Goal: Task Accomplishment & Management: Use online tool/utility

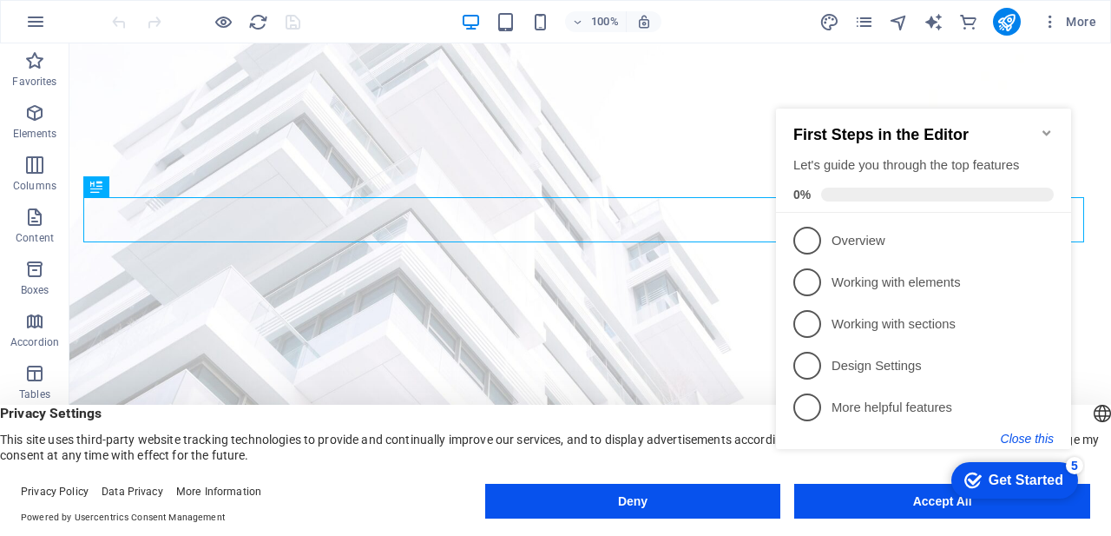
click at [1035, 434] on button "Close this" at bounding box center [1027, 438] width 53 height 14
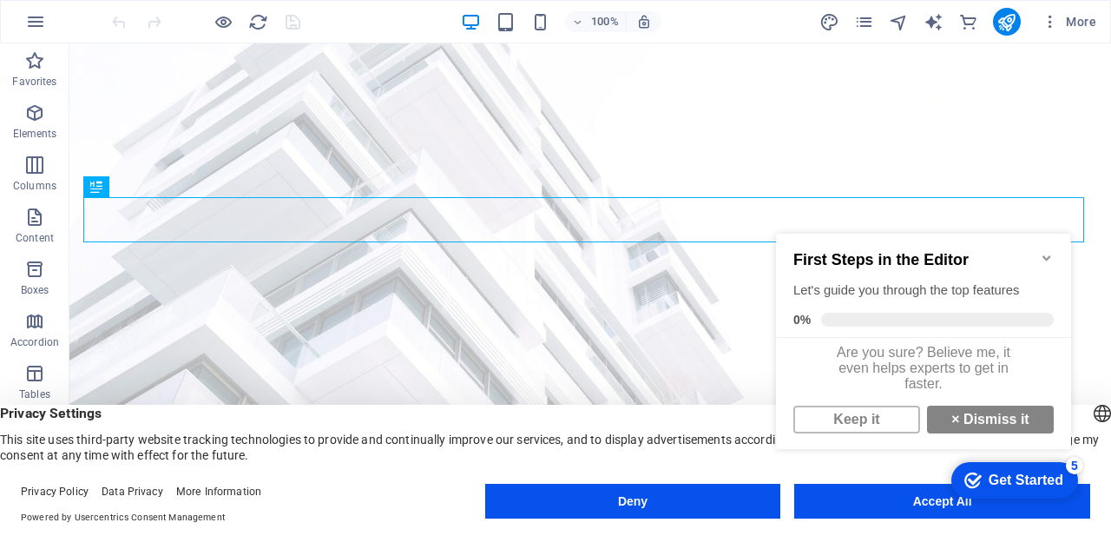
click at [911, 504] on div "checkmark Get Started 5 First Steps in the Editor Let's guide you through the t…" at bounding box center [927, 358] width 316 height 294
click at [882, 427] on link "Keep it" at bounding box center [856, 419] width 127 height 28
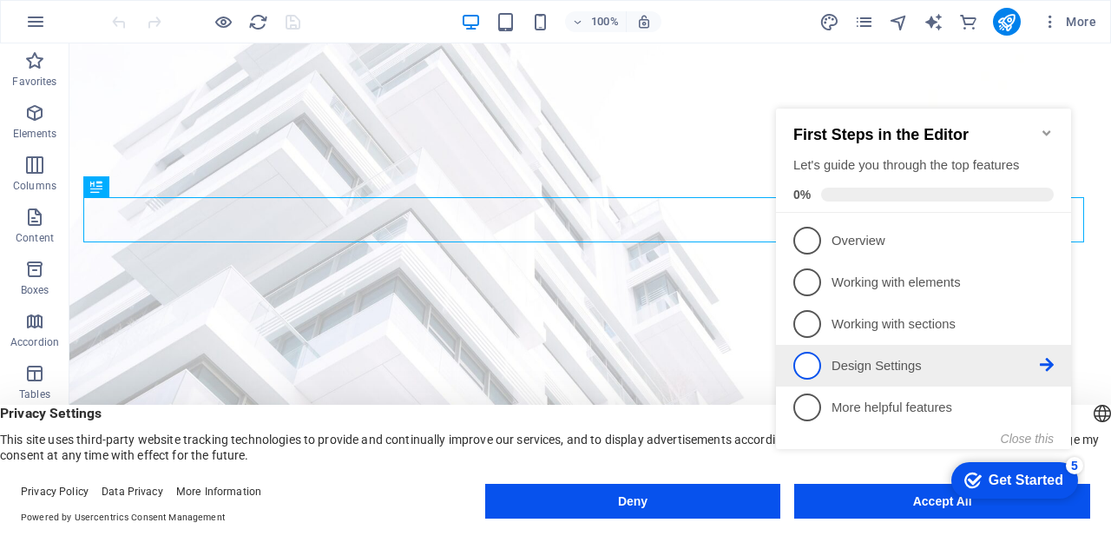
click at [916, 365] on p "Design Settings - incomplete" at bounding box center [936, 366] width 208 height 18
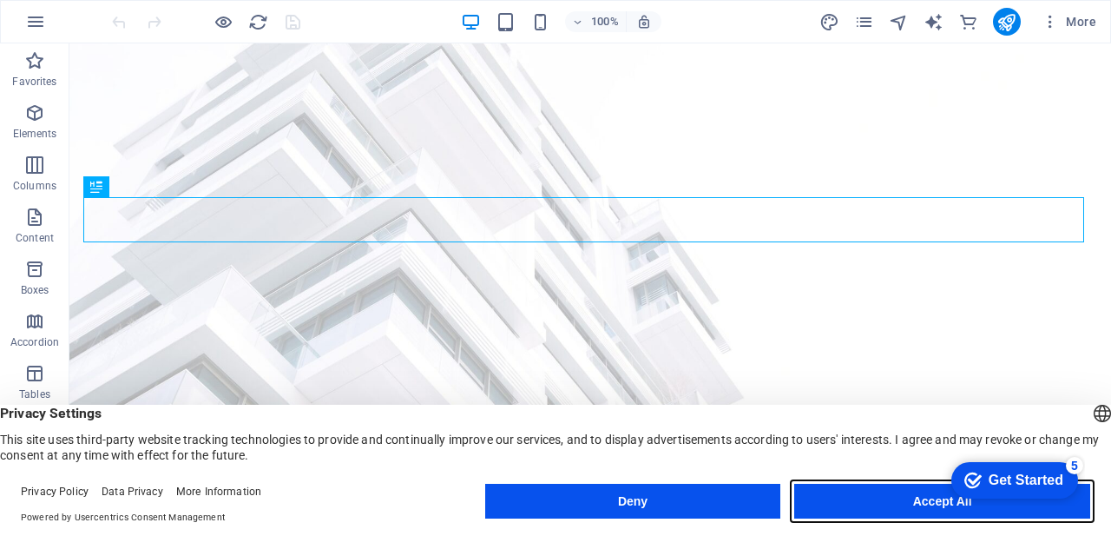
click at [877, 496] on button "Accept All" at bounding box center [942, 500] width 296 height 35
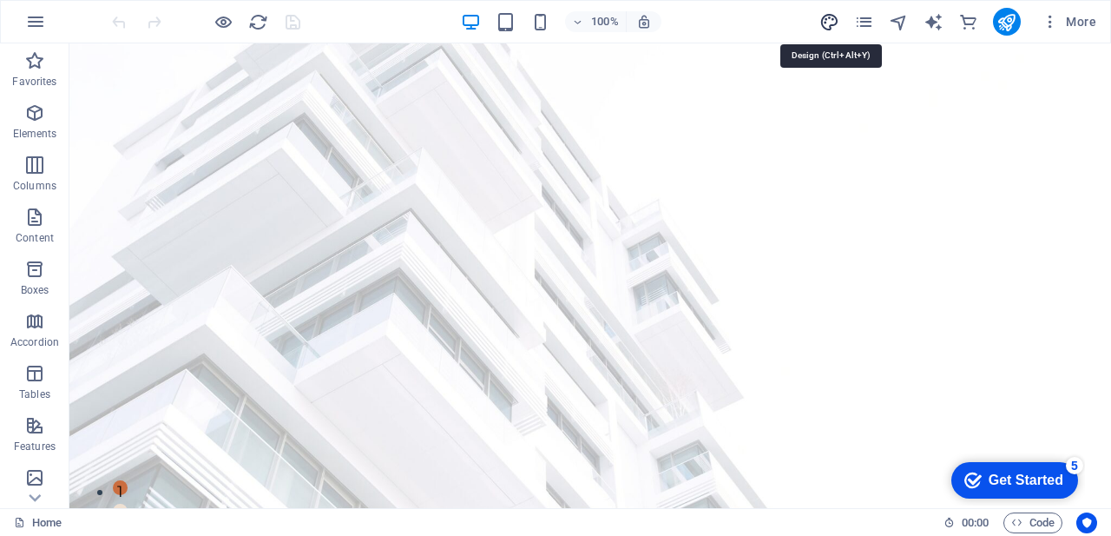
click at [834, 21] on icon "design" at bounding box center [829, 22] width 20 height 20
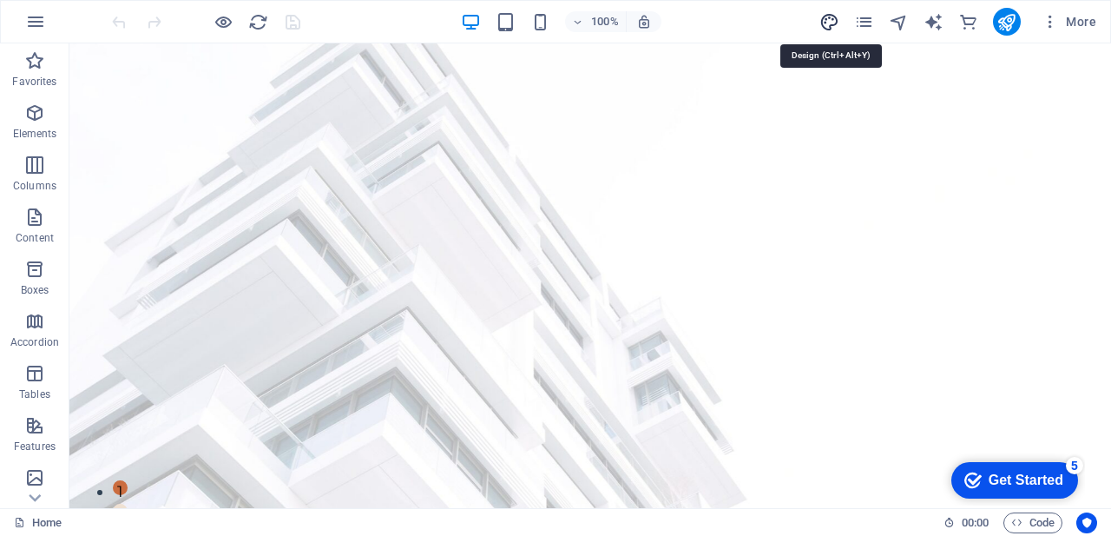
select select "px"
select select "500"
select select "px"
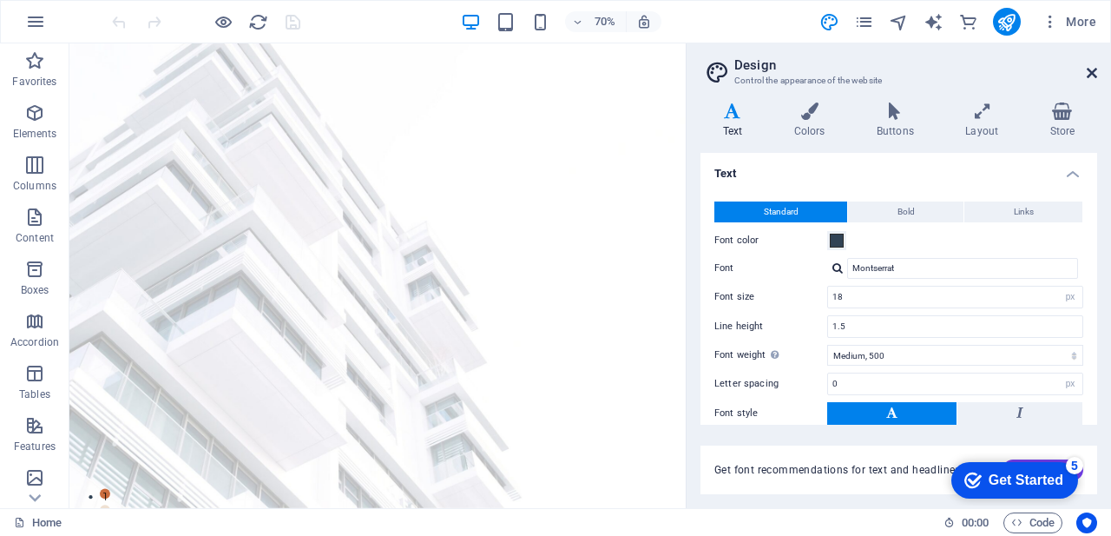
click at [1093, 71] on icon at bounding box center [1092, 73] width 10 height 14
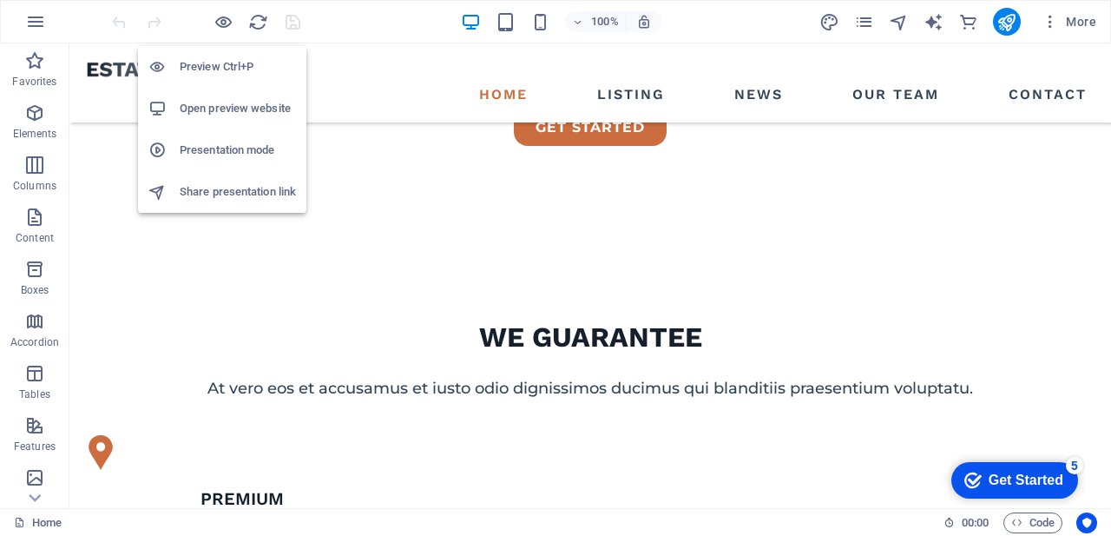
click at [243, 101] on h6 "Open preview website" at bounding box center [238, 108] width 116 height 21
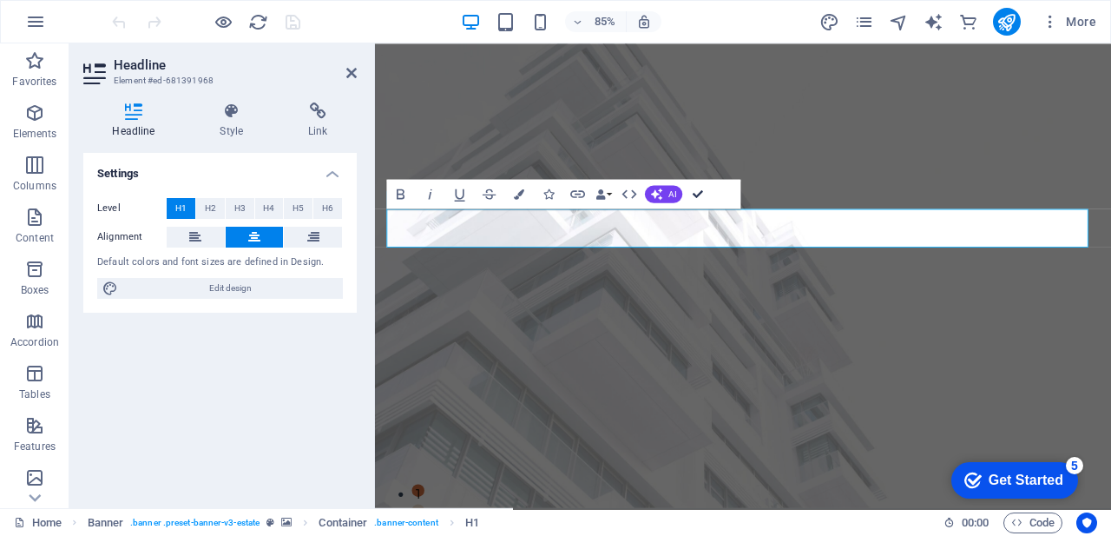
drag, startPoint x: 700, startPoint y: 188, endPoint x: 630, endPoint y: 146, distance: 81.4
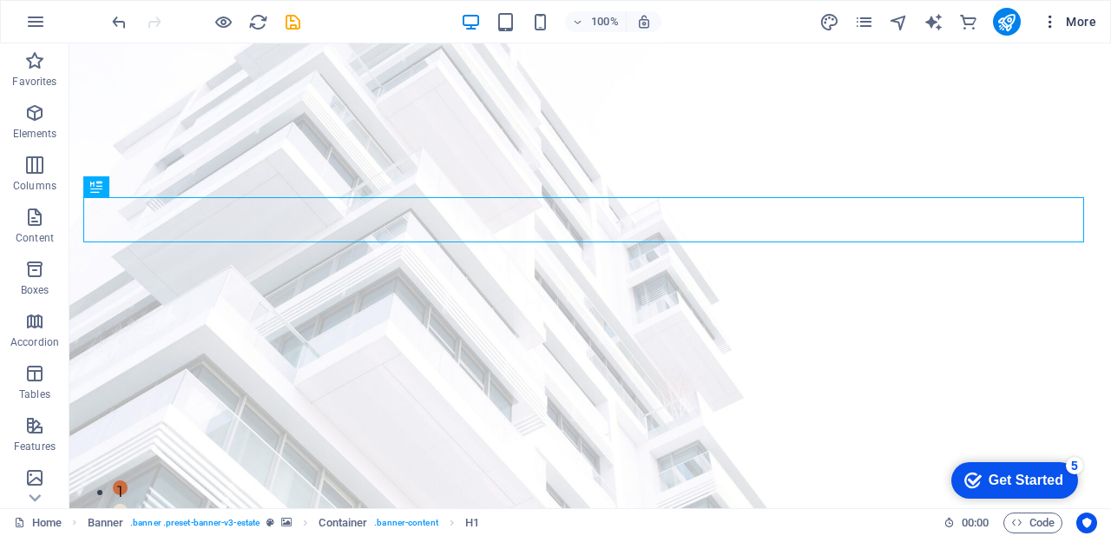
click at [1077, 17] on span "More" at bounding box center [1069, 21] width 55 height 17
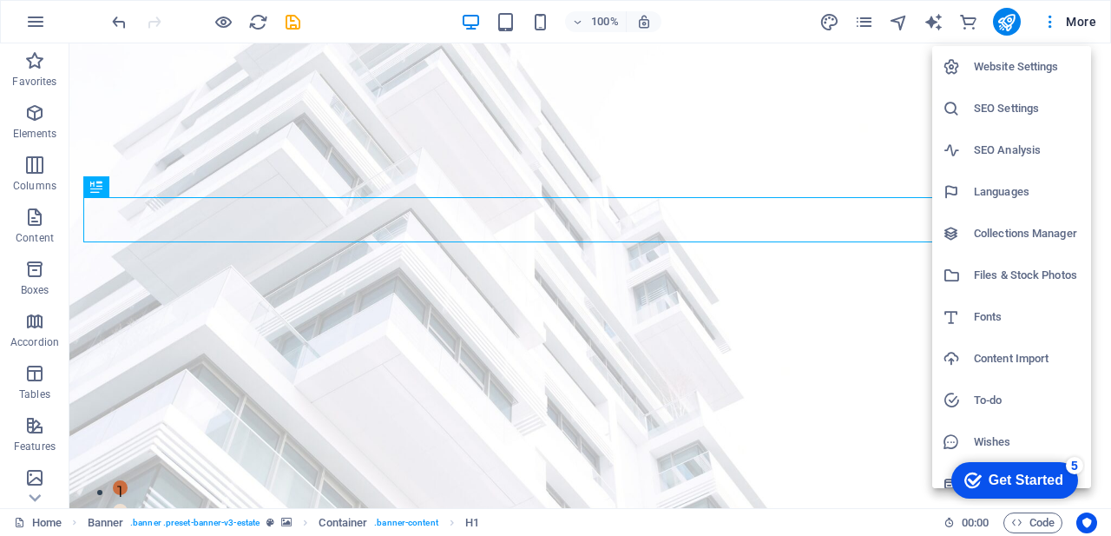
click at [1018, 182] on h6 "Languages" at bounding box center [1027, 191] width 107 height 21
select select "70"
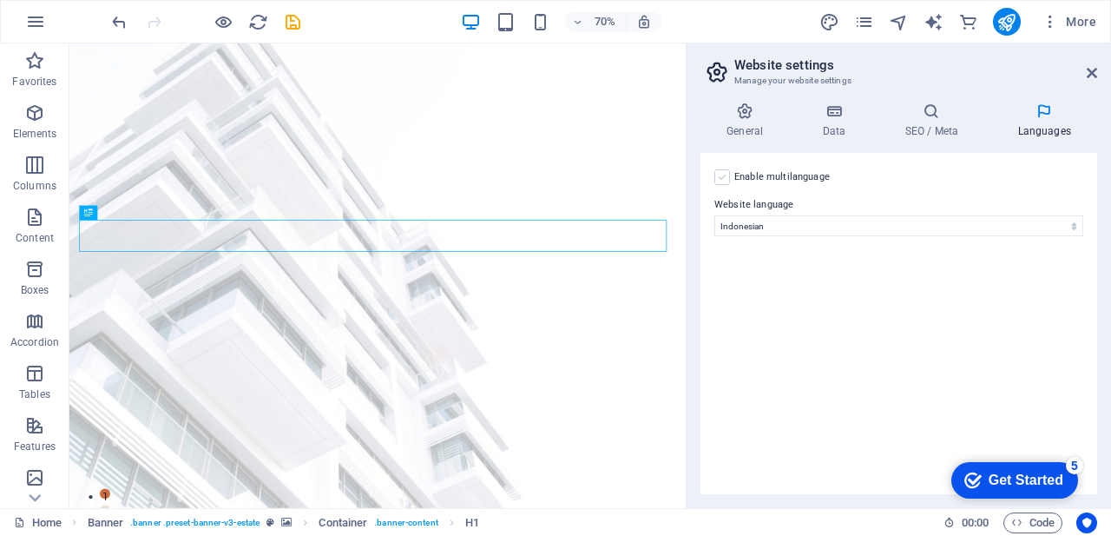
click at [727, 173] on label at bounding box center [722, 177] width 16 height 16
click at [0, 0] on input "Enable multilanguage To disable multilanguage delete all languages until only o…" at bounding box center [0, 0] width 0 height 0
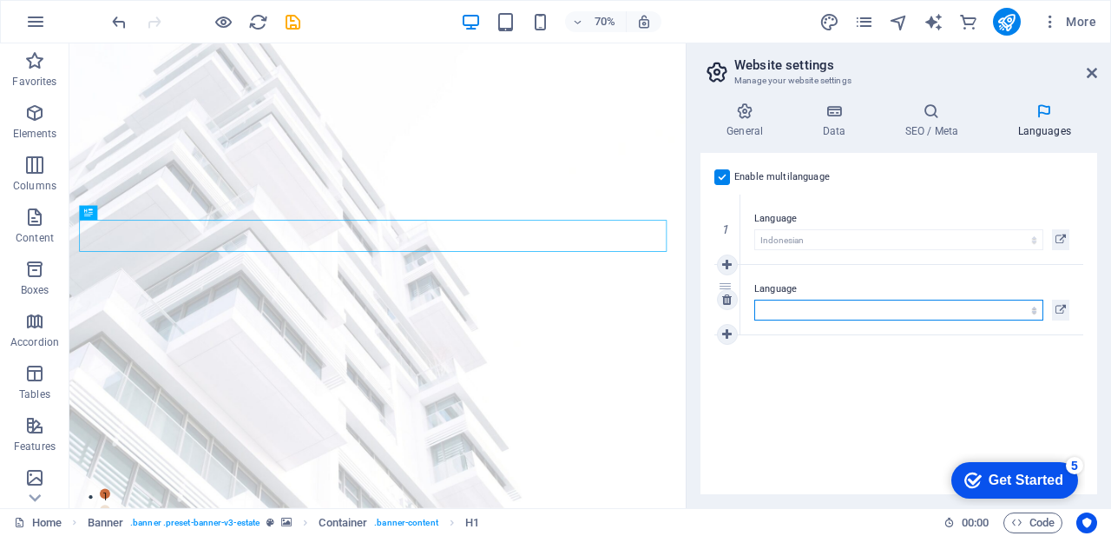
click at [966, 310] on select "Abkhazian Afar Afrikaans Akan Albanian Amharic Arabic Aragonese Armenian Assame…" at bounding box center [898, 309] width 289 height 21
select select "41"
click at [754, 299] on select "Abkhazian Afar Afrikaans Akan Albanian Amharic Arabic Aragonese Armenian Assame…" at bounding box center [898, 309] width 289 height 21
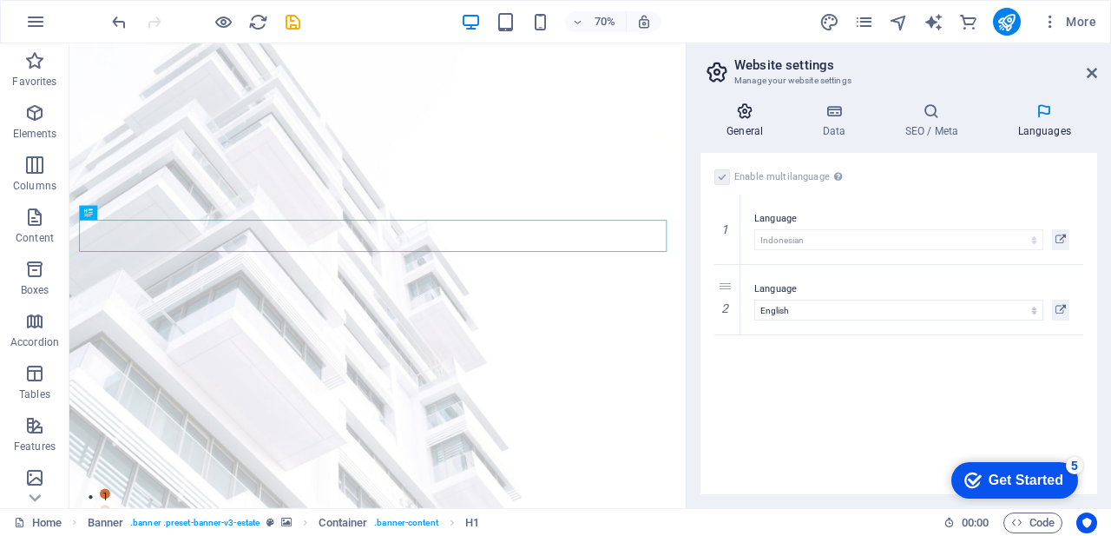
click at [750, 115] on icon at bounding box center [744, 110] width 89 height 17
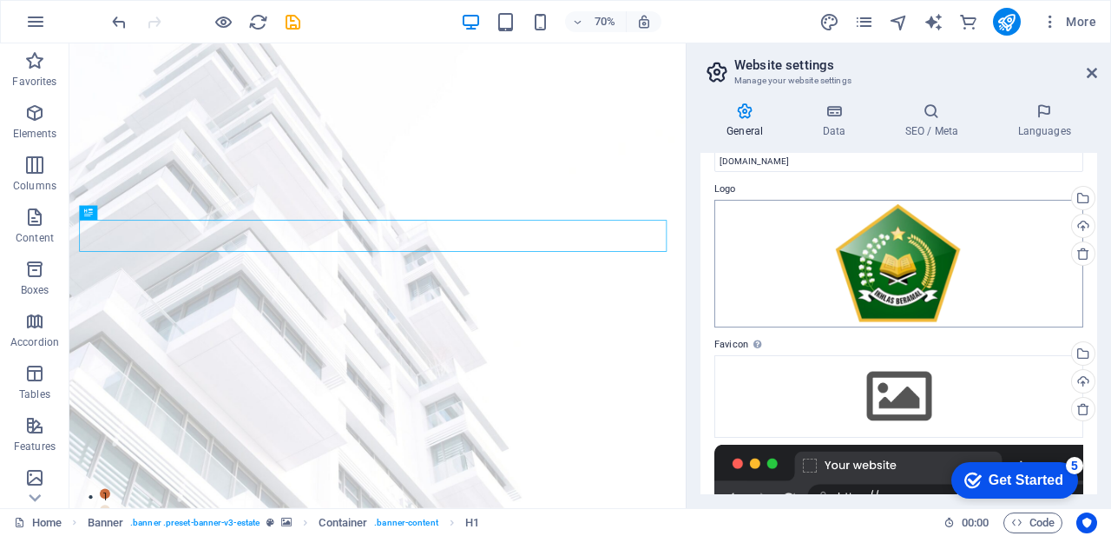
scroll to position [297, 0]
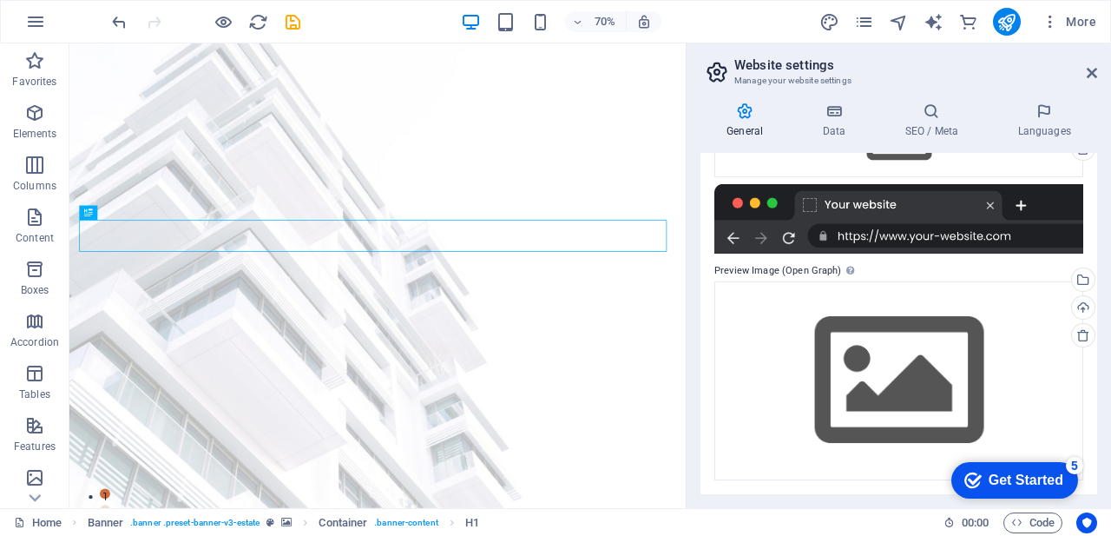
click at [1004, 237] on div at bounding box center [898, 218] width 369 height 69
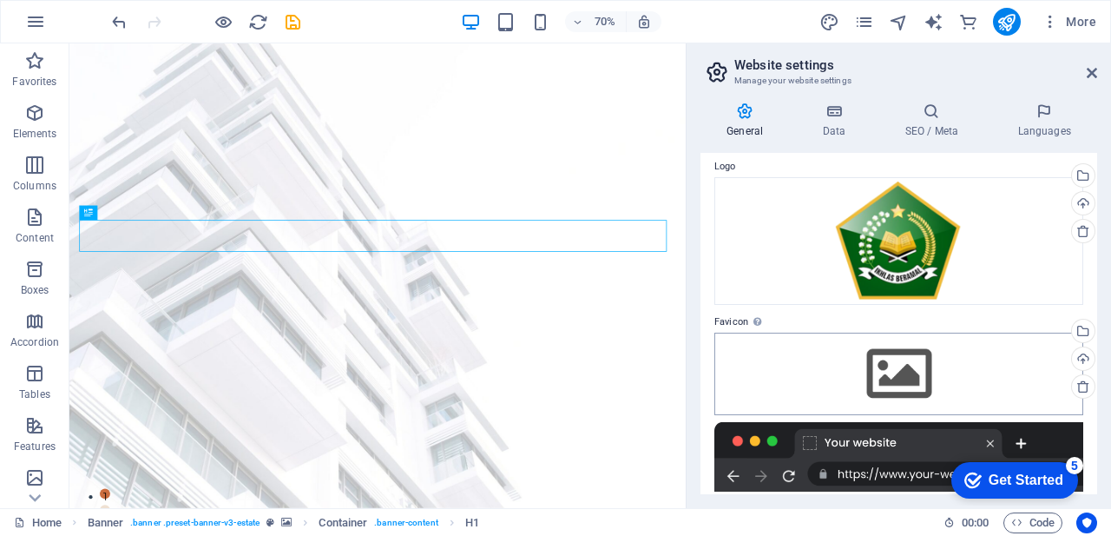
scroll to position [87, 0]
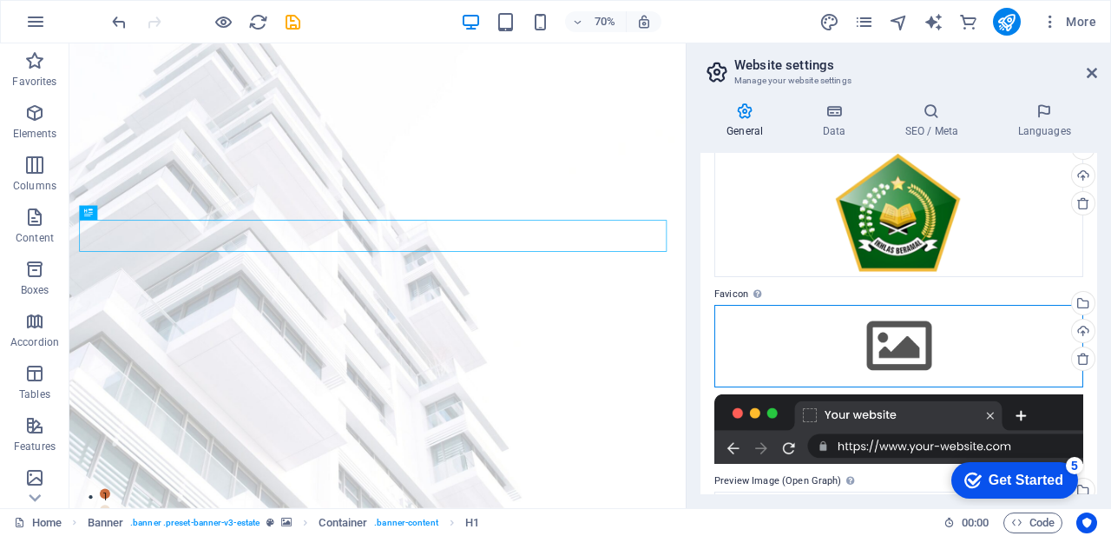
click at [944, 325] on div "Drag files here, click to choose files or select files from Files or our free s…" at bounding box center [898, 346] width 369 height 82
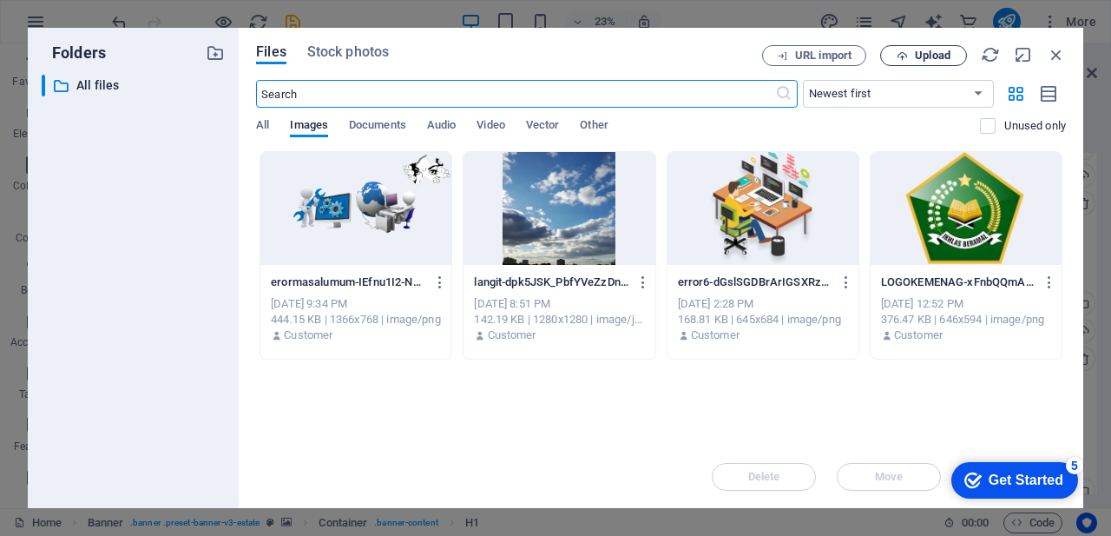
click at [930, 53] on span "Upload" at bounding box center [933, 55] width 36 height 10
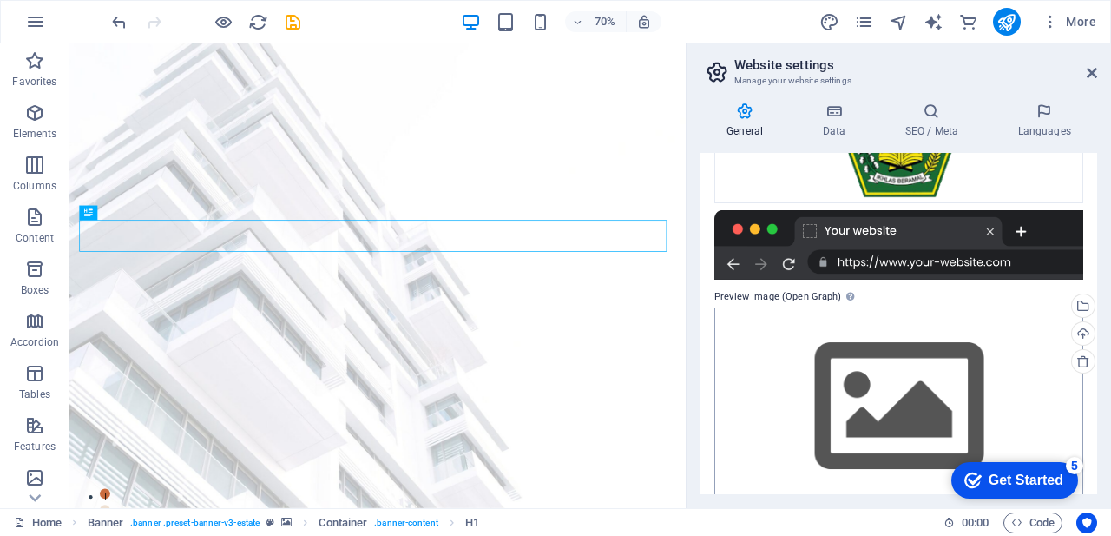
scroll to position [346, 0]
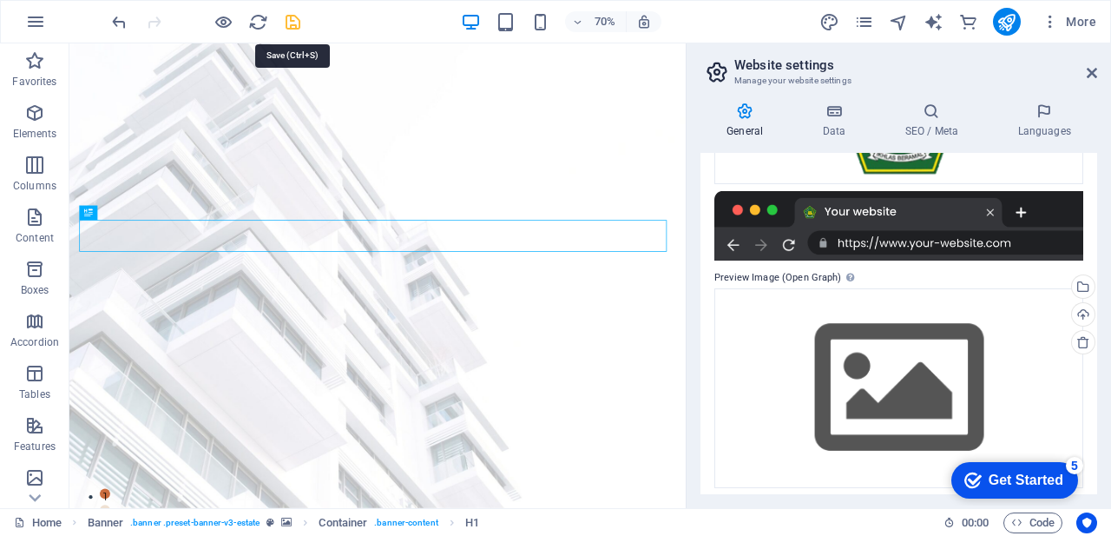
click at [291, 18] on icon "save" at bounding box center [293, 22] width 20 height 20
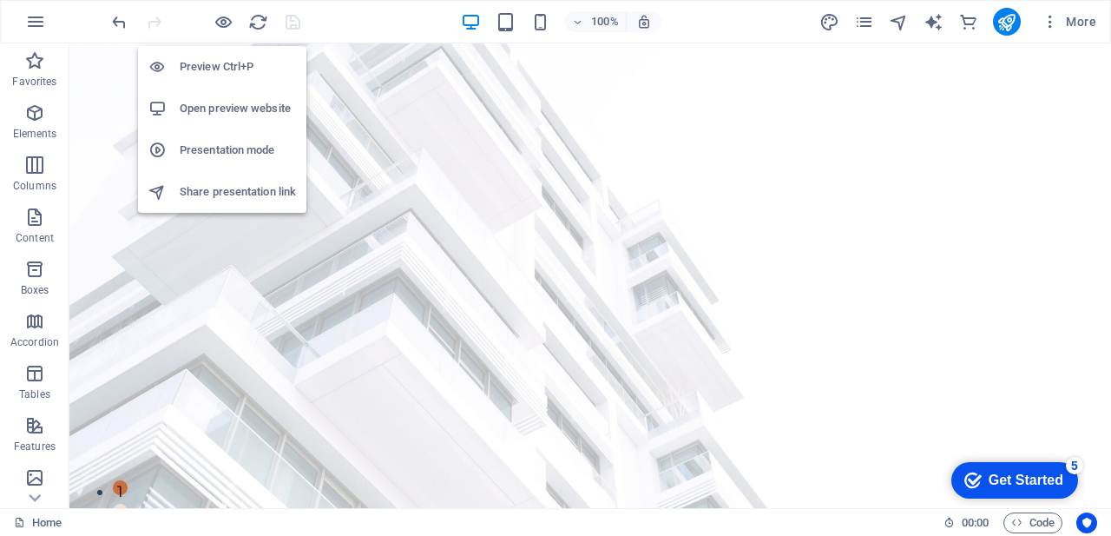
click at [233, 108] on h6 "Open preview website" at bounding box center [238, 108] width 116 height 21
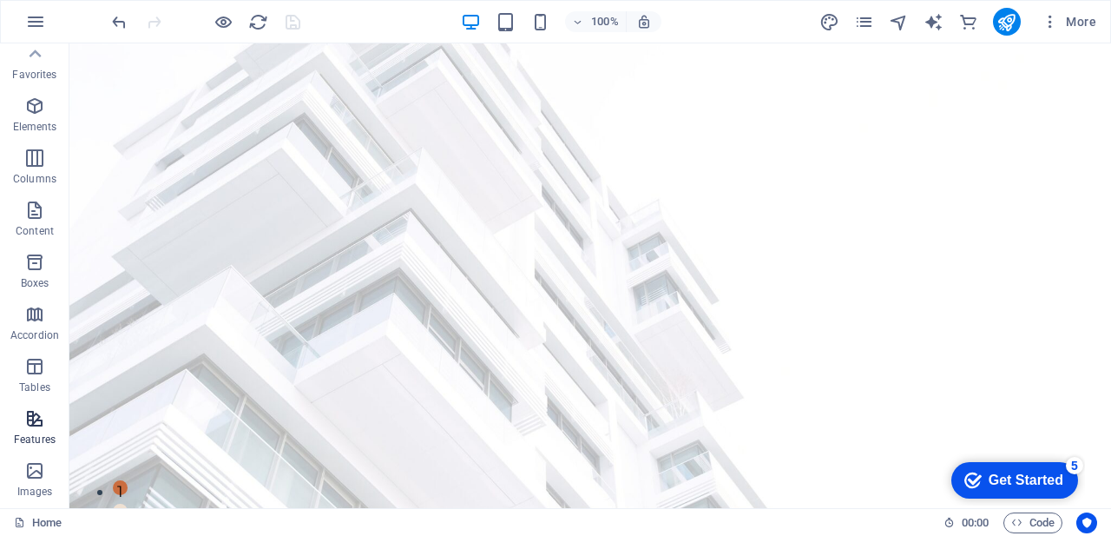
scroll to position [0, 0]
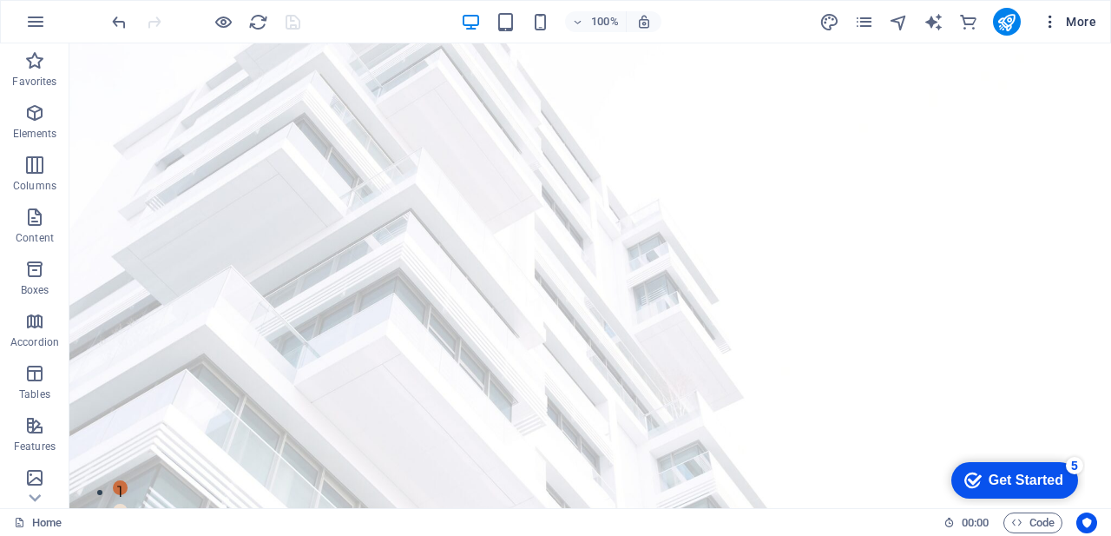
click at [1082, 18] on span "More" at bounding box center [1069, 21] width 55 height 17
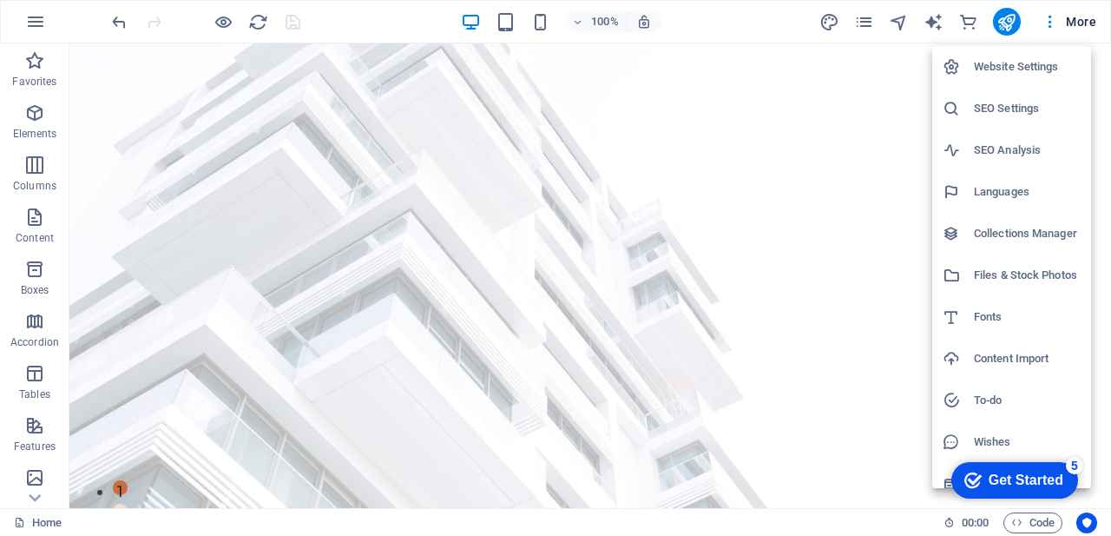
click at [1052, 472] on div "Get Started" at bounding box center [1026, 480] width 75 height 16
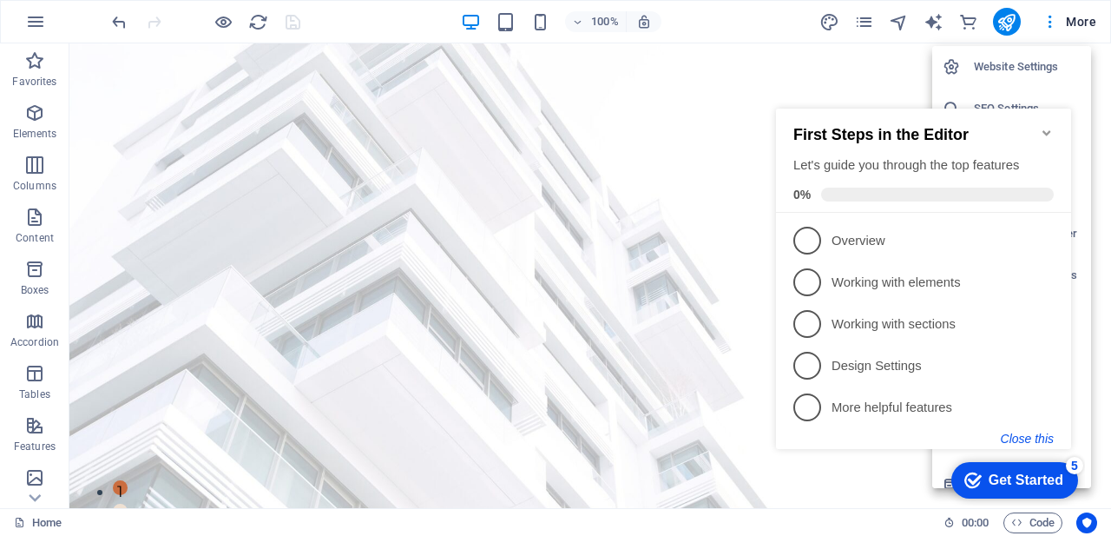
click at [1027, 434] on button "Close this" at bounding box center [1027, 438] width 53 height 14
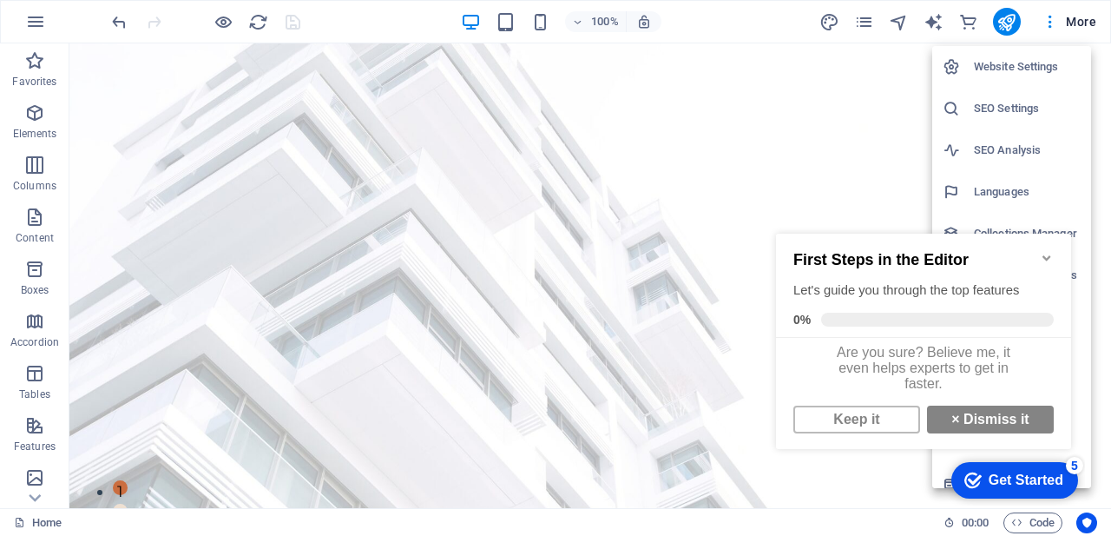
click at [1019, 476] on div "Get Started" at bounding box center [1026, 480] width 75 height 16
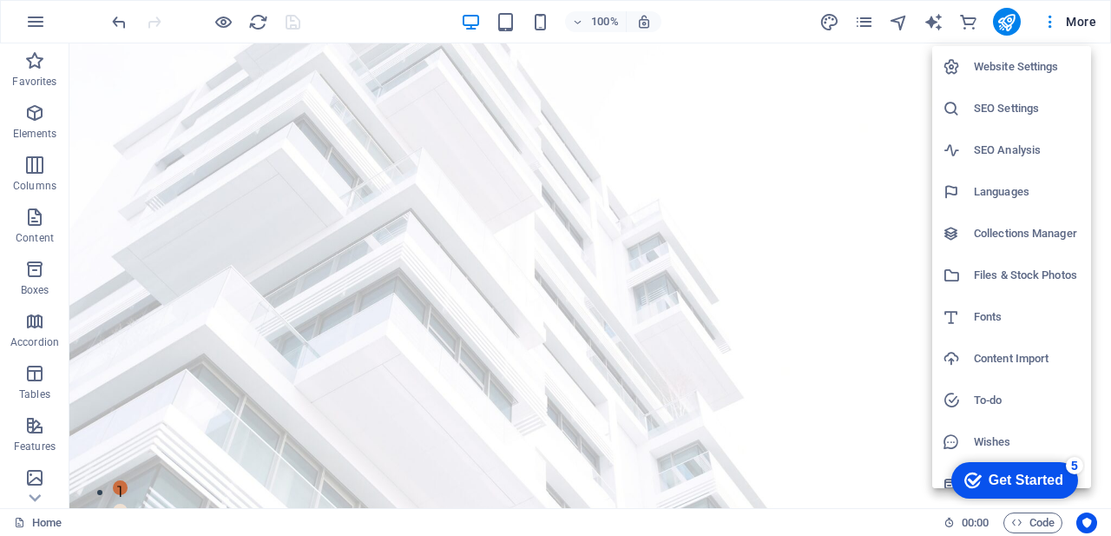
click at [1063, 488] on div "Get Started" at bounding box center [1026, 480] width 75 height 16
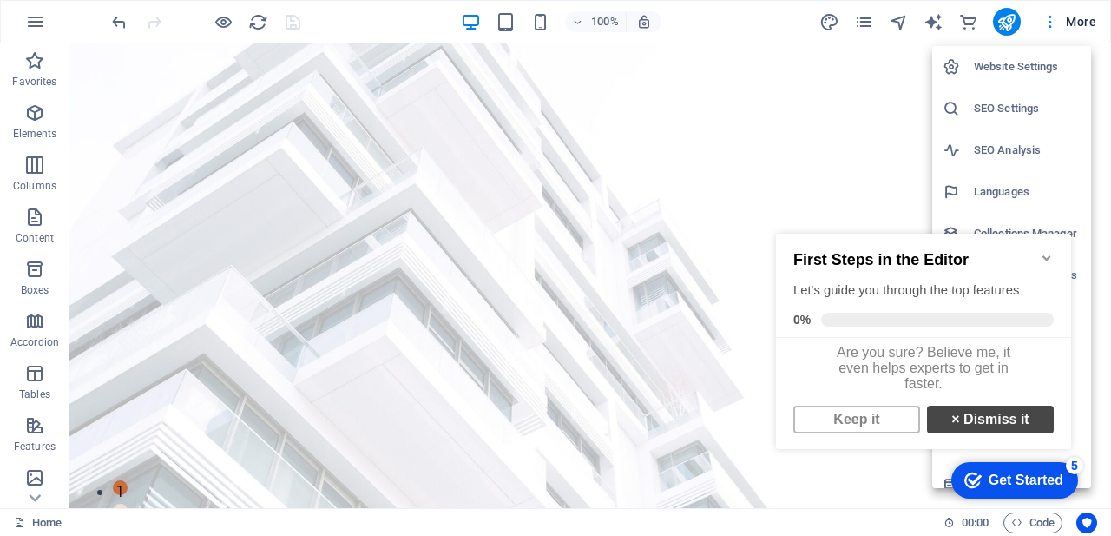
click at [971, 424] on link "× Dismiss it" at bounding box center [990, 419] width 127 height 28
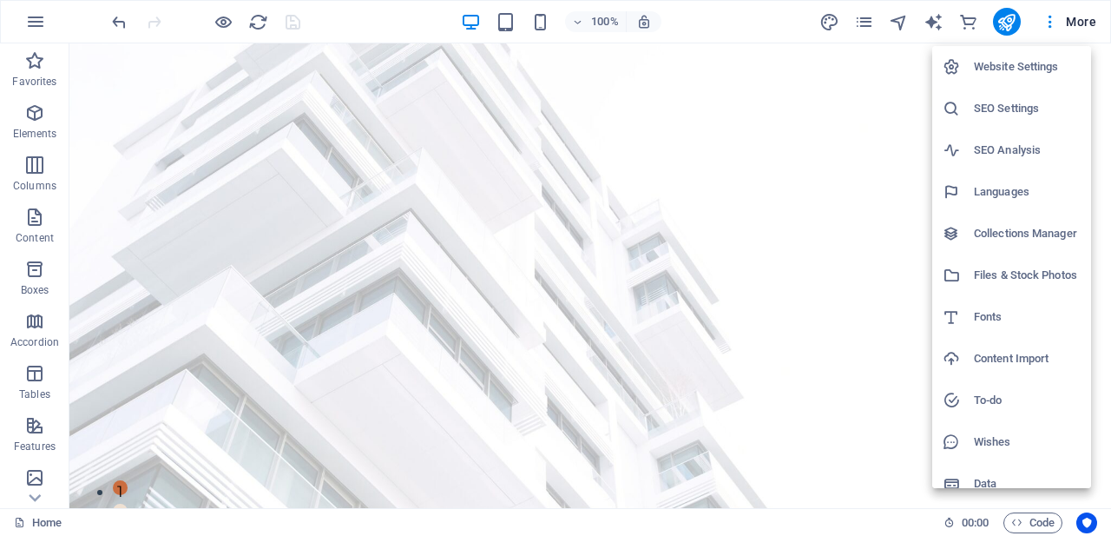
click at [839, 130] on div at bounding box center [555, 268] width 1111 height 536
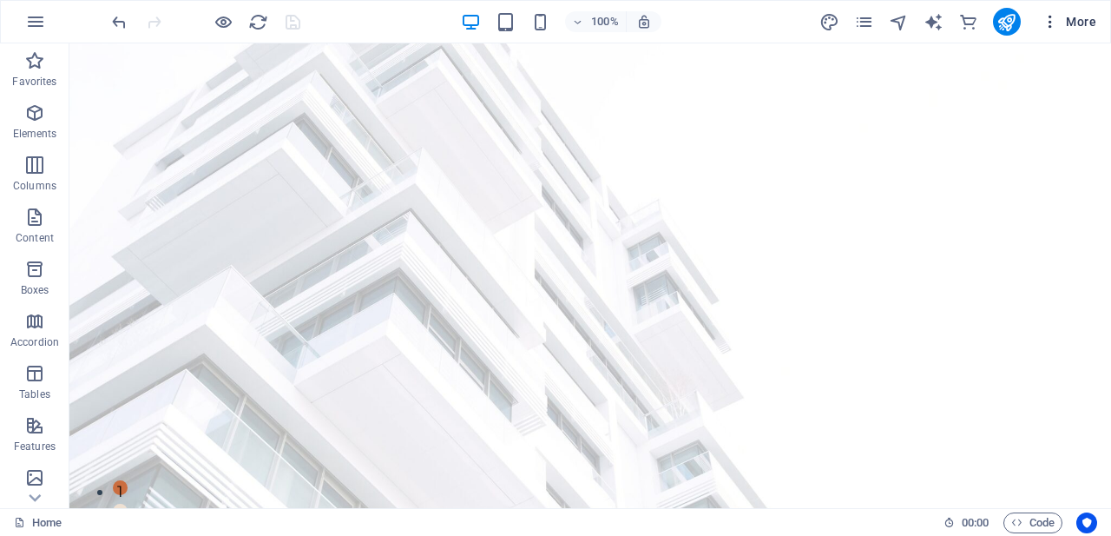
click at [1048, 19] on icon "button" at bounding box center [1050, 21] width 17 height 17
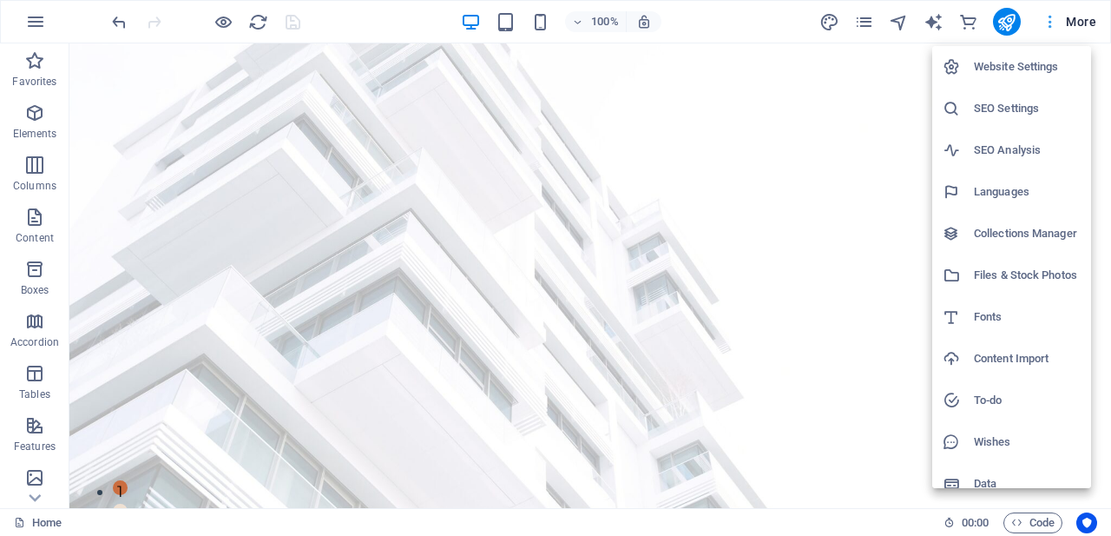
click at [1048, 19] on div at bounding box center [555, 268] width 1111 height 536
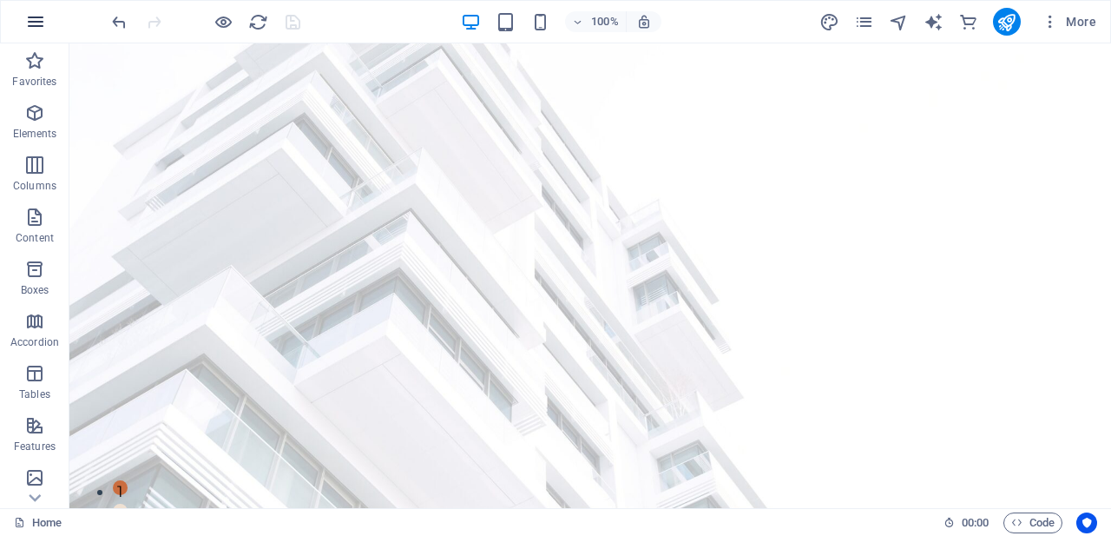
click at [33, 20] on icon "button" at bounding box center [35, 21] width 21 height 21
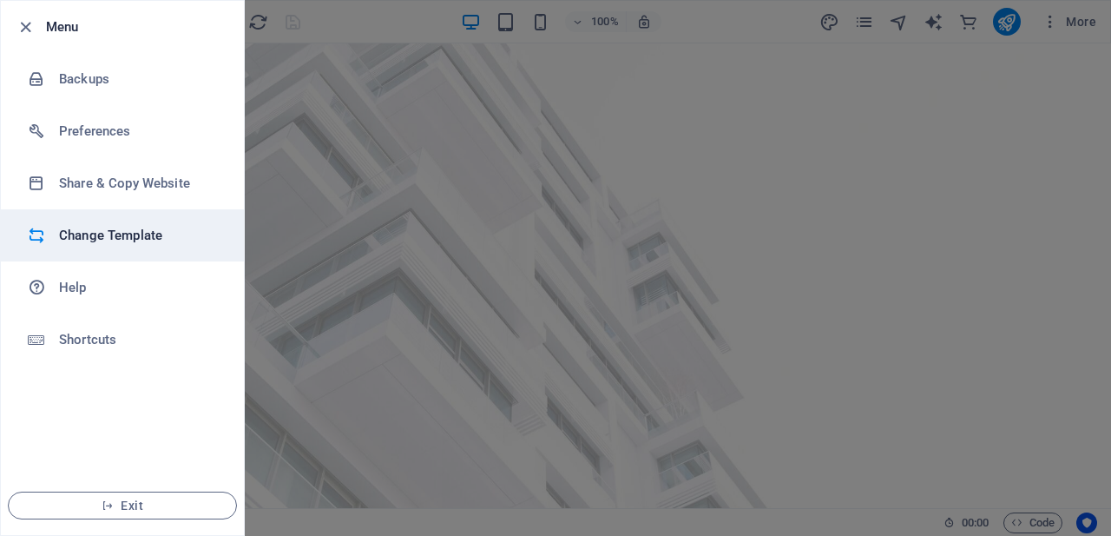
click at [68, 231] on h6 "Change Template" at bounding box center [139, 235] width 161 height 21
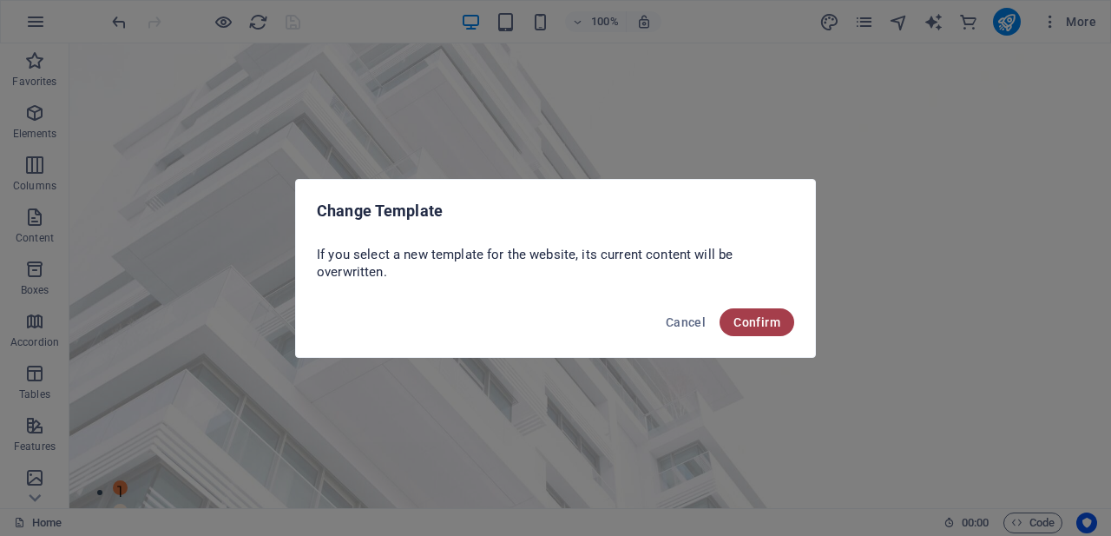
click at [758, 318] on span "Confirm" at bounding box center [756, 322] width 47 height 14
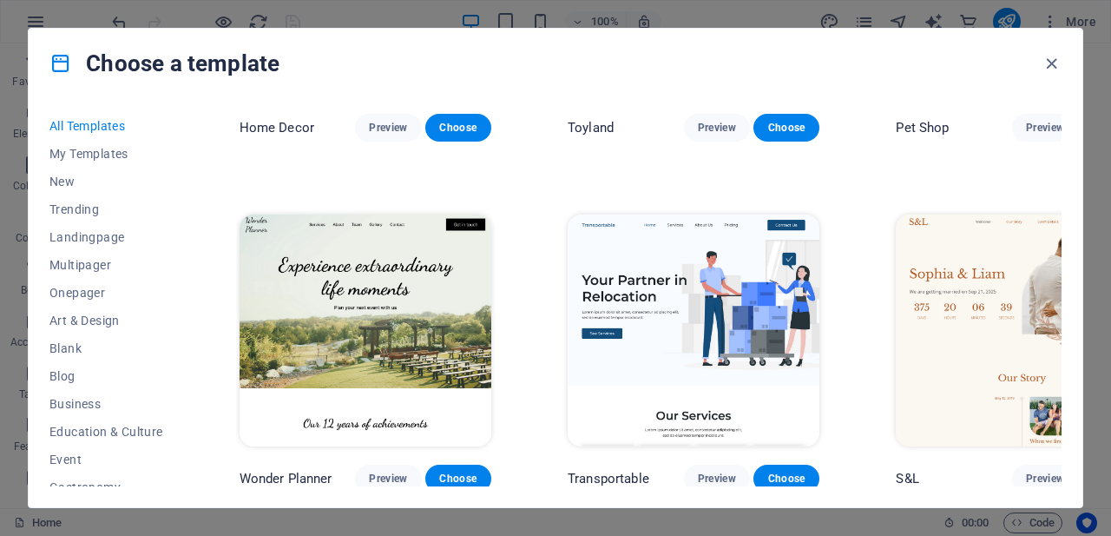
scroll to position [1128, 0]
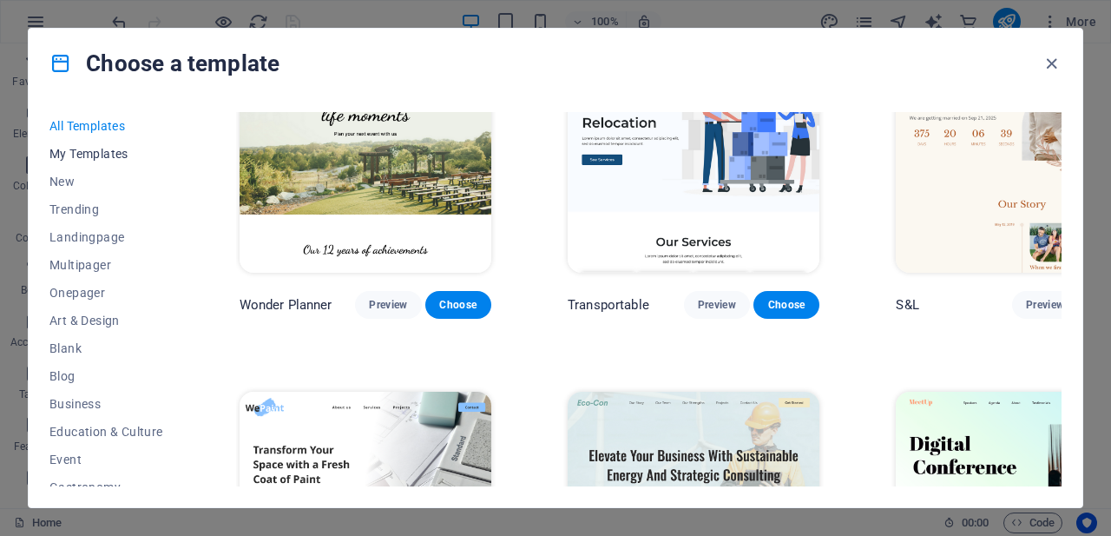
click at [111, 153] on span "My Templates" at bounding box center [106, 154] width 114 height 14
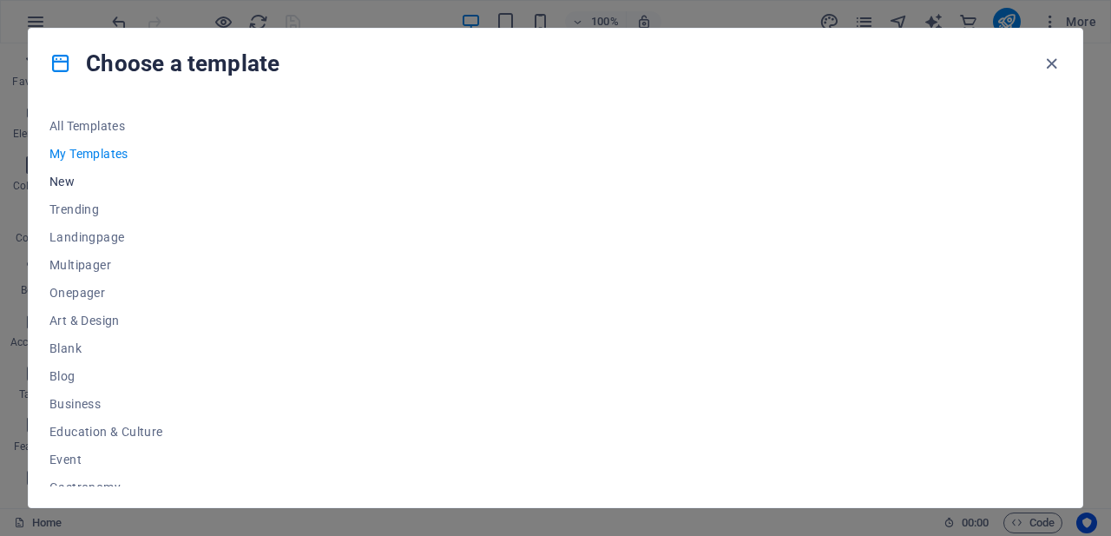
click at [62, 181] on span "New" at bounding box center [106, 181] width 114 height 14
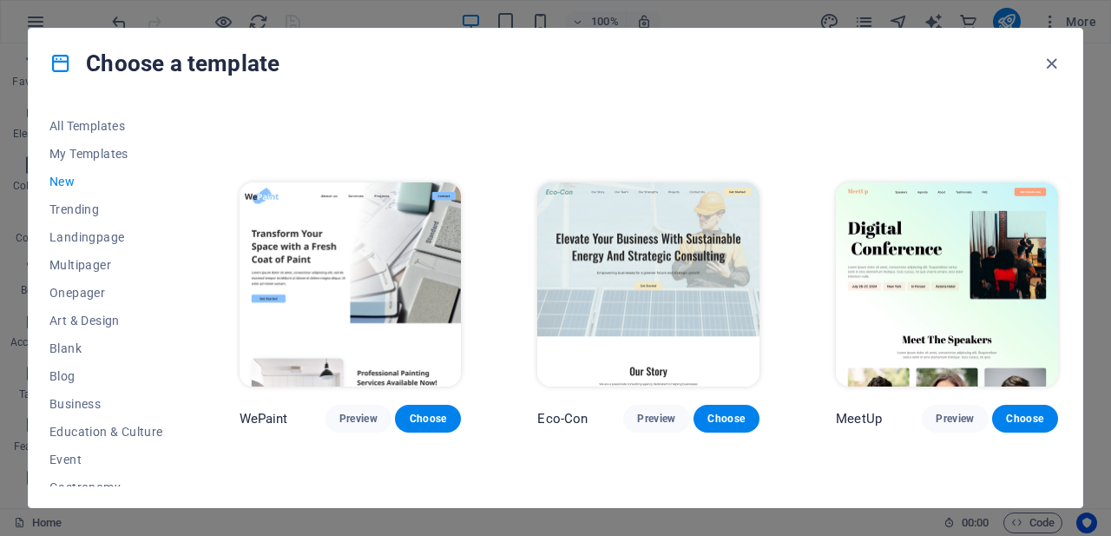
scroll to position [1389, 0]
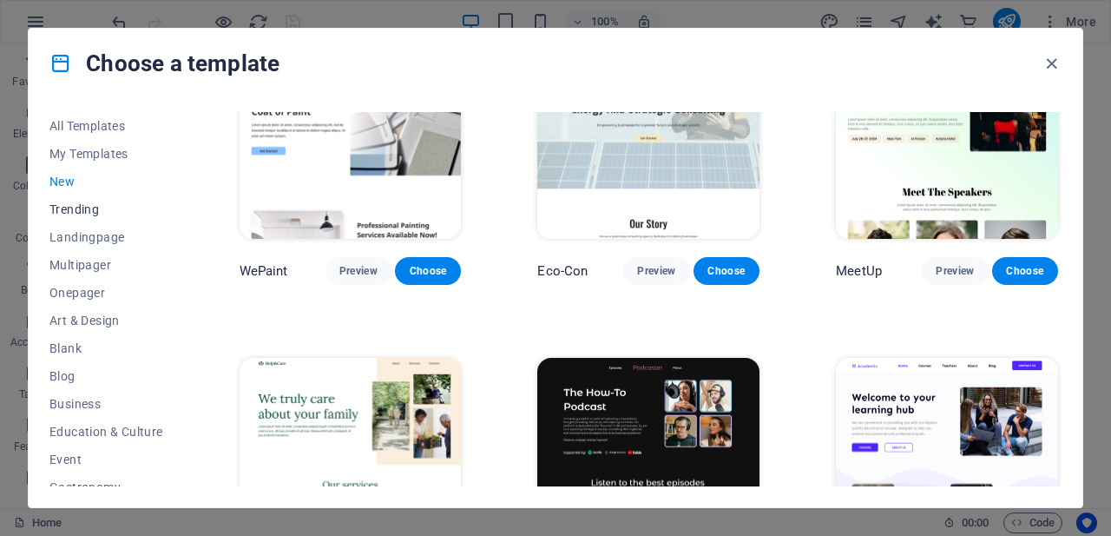
click at [75, 202] on span "Trending" at bounding box center [106, 209] width 114 height 14
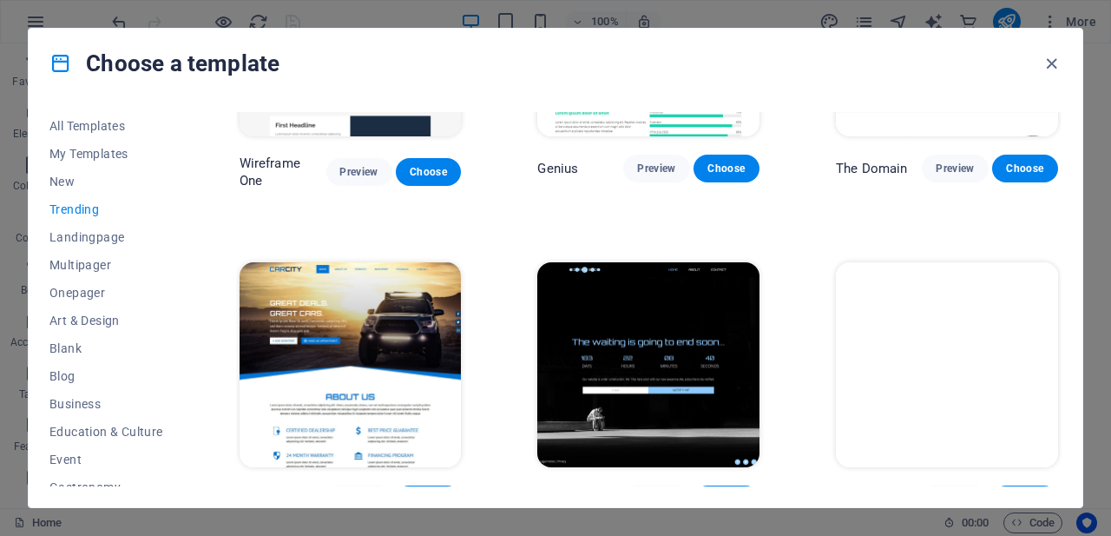
scroll to position [1514, 0]
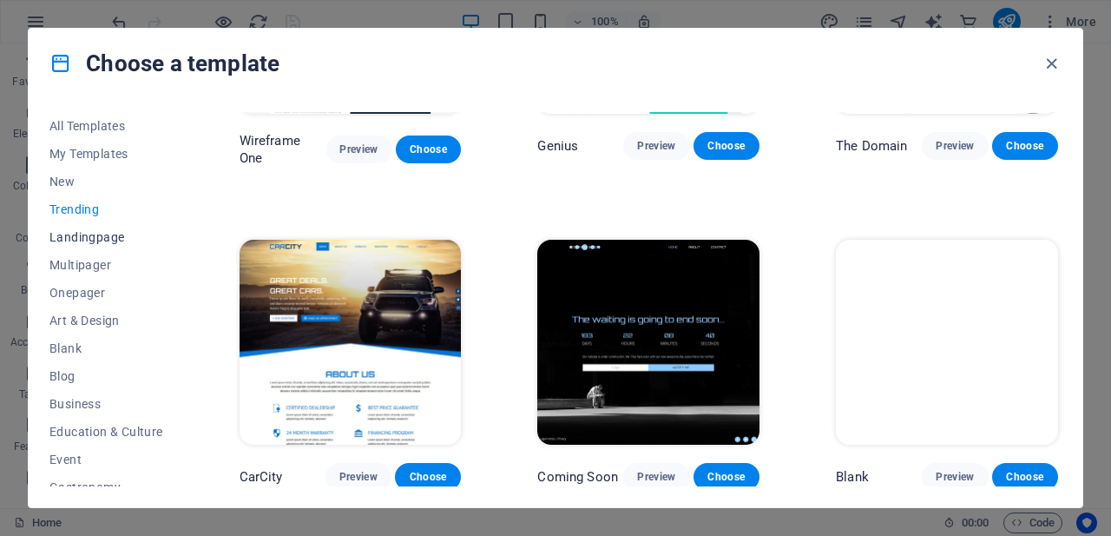
click at [88, 230] on span "Landingpage" at bounding box center [106, 237] width 114 height 14
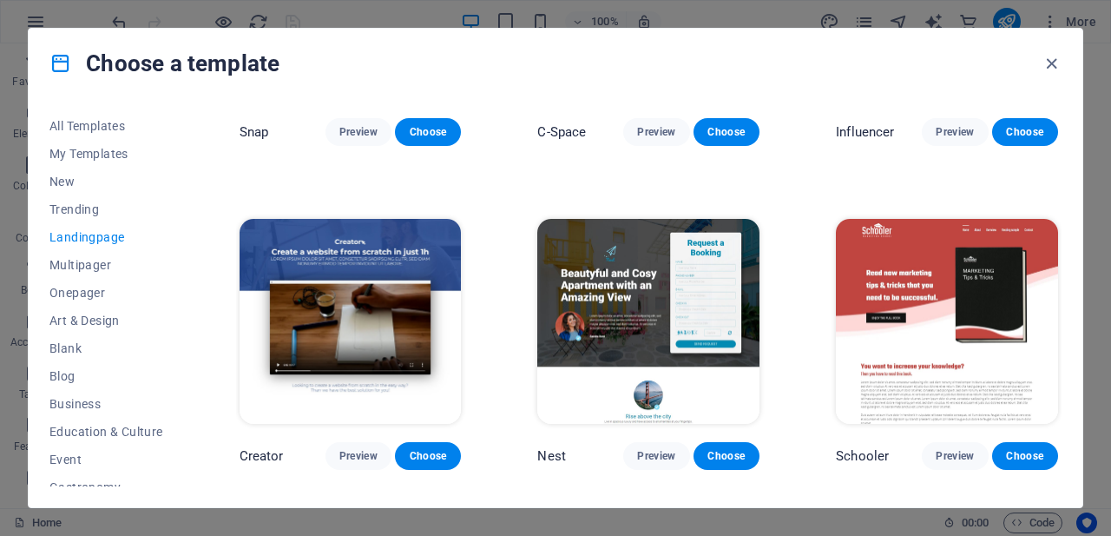
scroll to position [2457, 0]
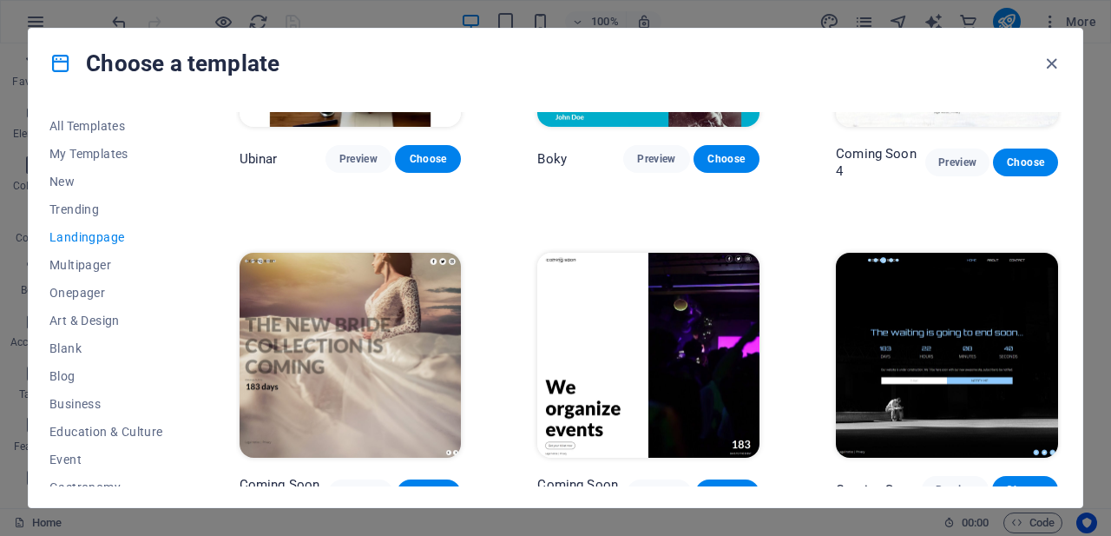
click at [88, 230] on span "Landingpage" at bounding box center [106, 237] width 114 height 14
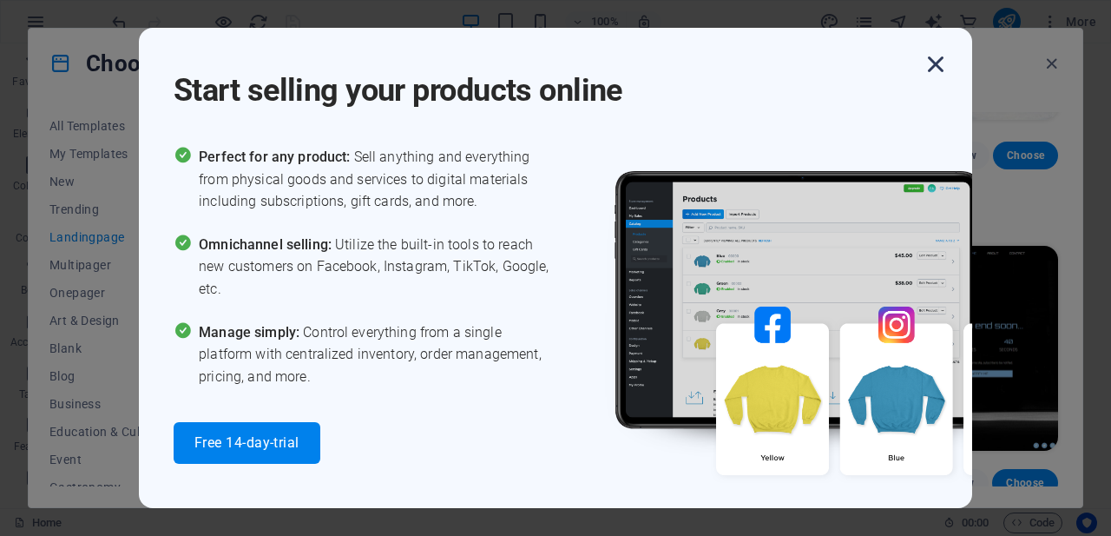
click at [937, 61] on icon "button" at bounding box center [935, 64] width 31 height 31
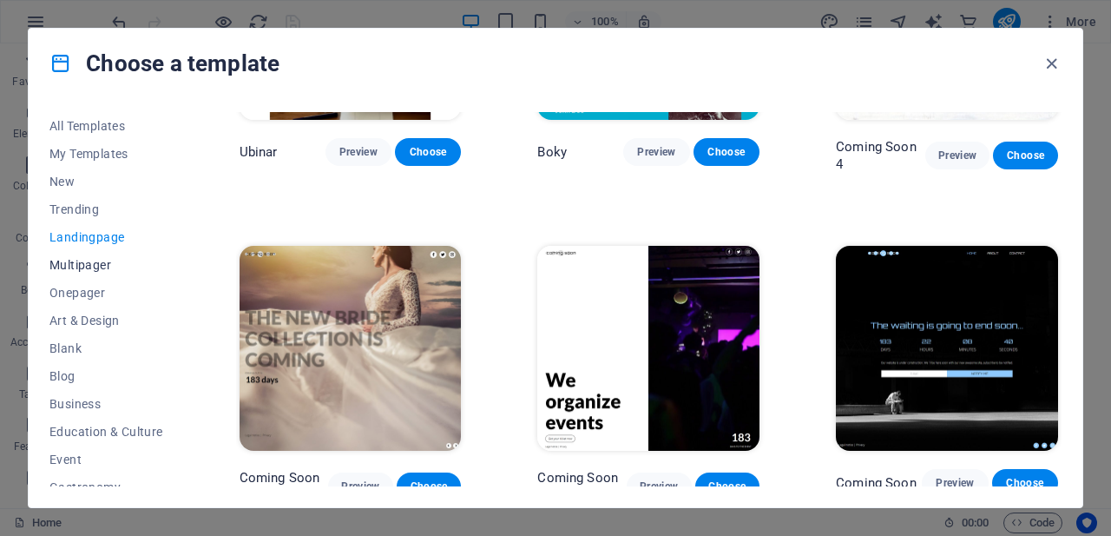
click at [87, 262] on span "Multipager" at bounding box center [106, 265] width 114 height 14
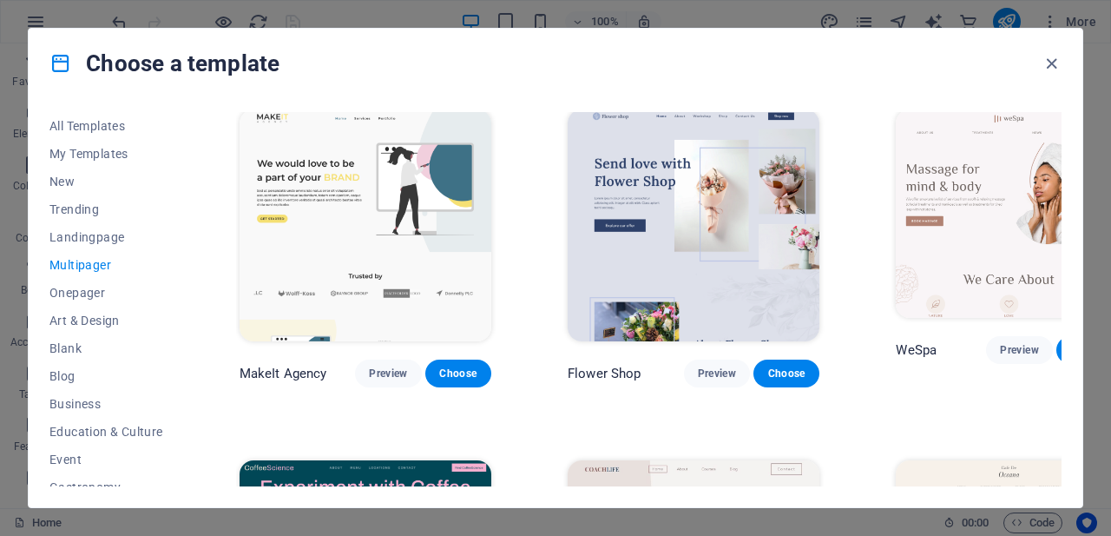
click at [87, 262] on span "Multipager" at bounding box center [106, 265] width 114 height 14
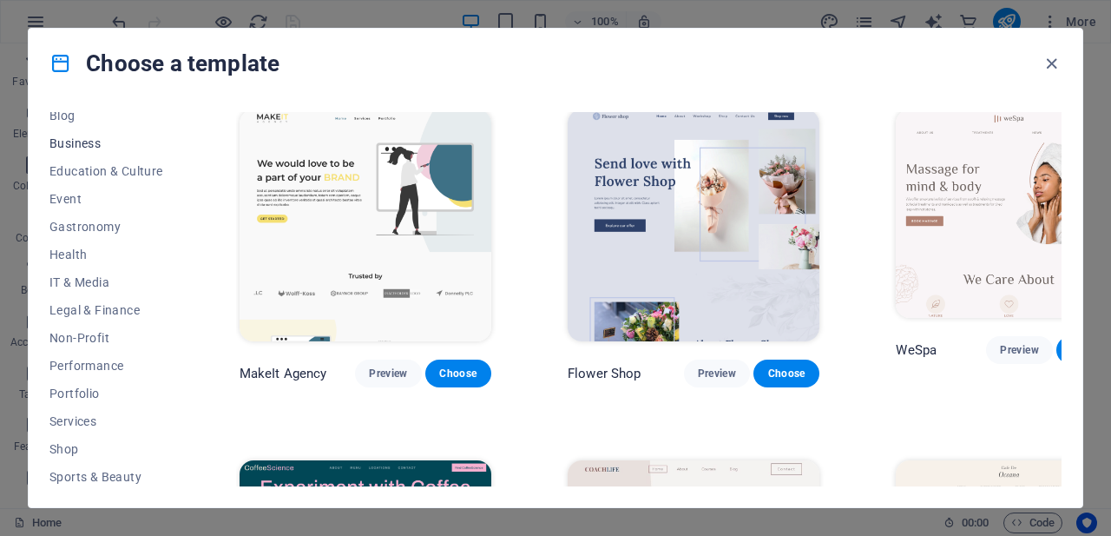
click at [82, 140] on span "Business" at bounding box center [106, 143] width 114 height 14
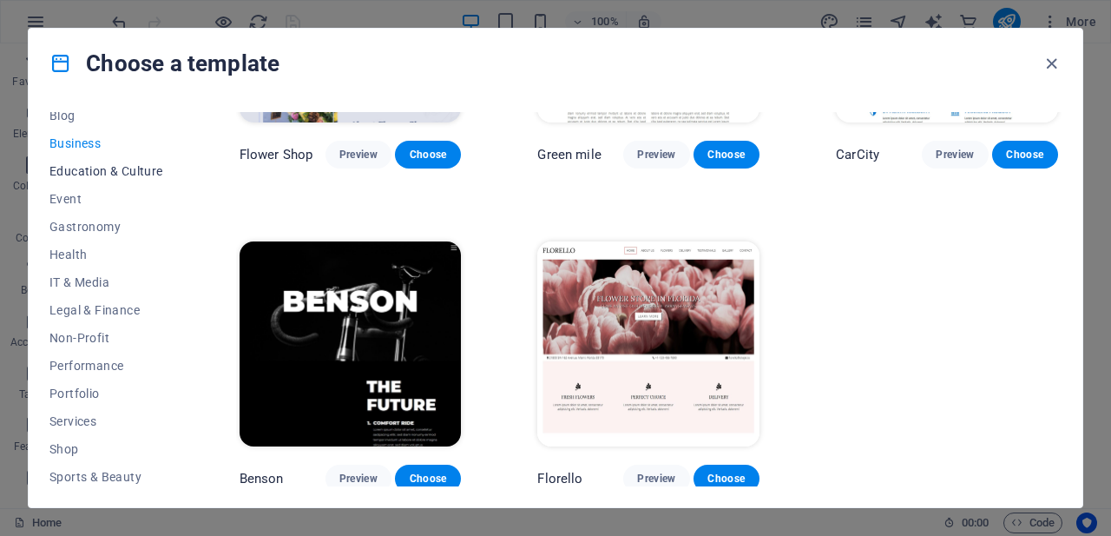
click at [108, 170] on span "Education & Culture" at bounding box center [106, 171] width 114 height 14
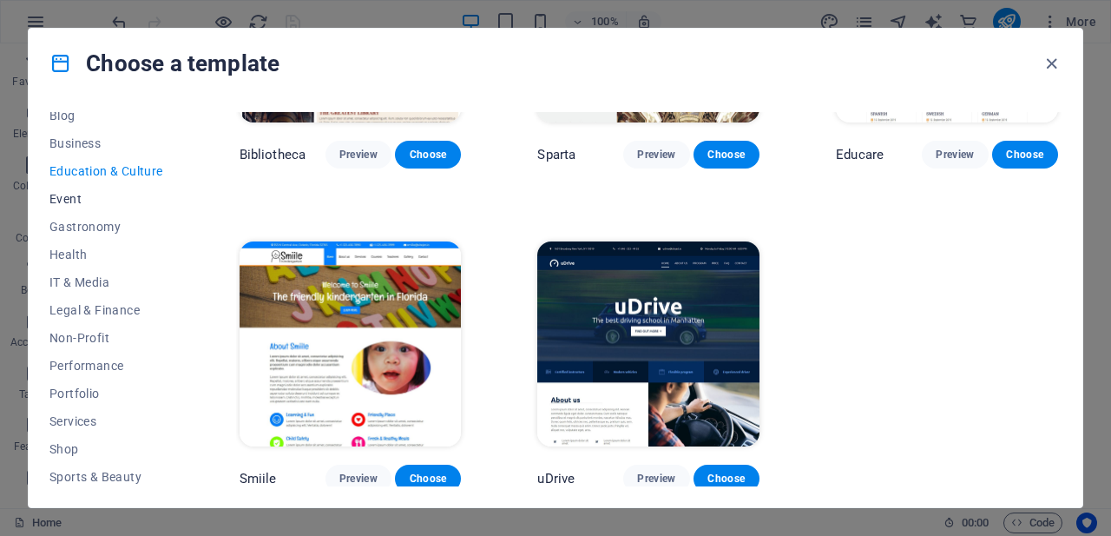
click at [69, 196] on span "Event" at bounding box center [106, 199] width 114 height 14
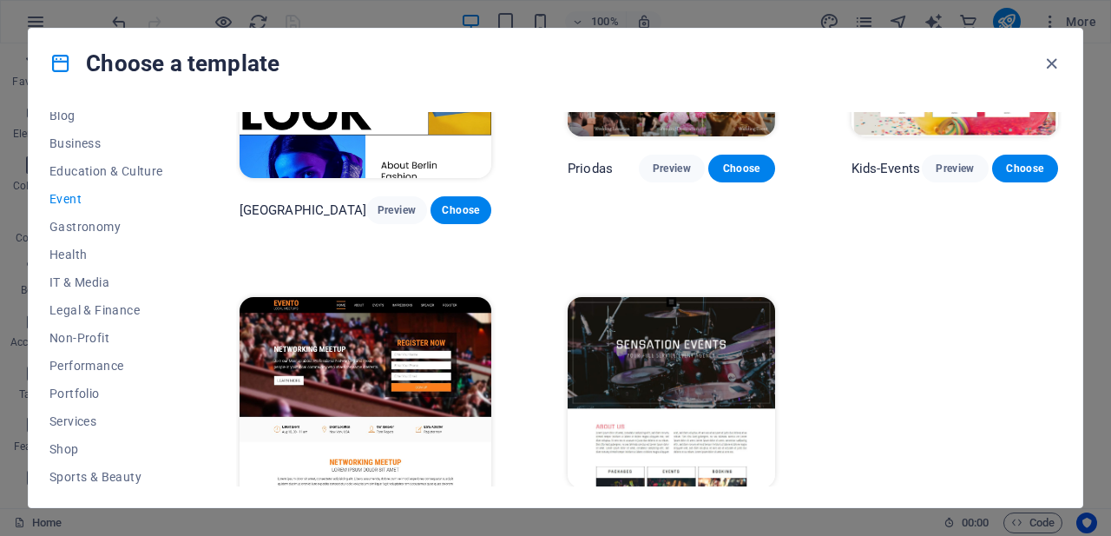
scroll to position [528, 0]
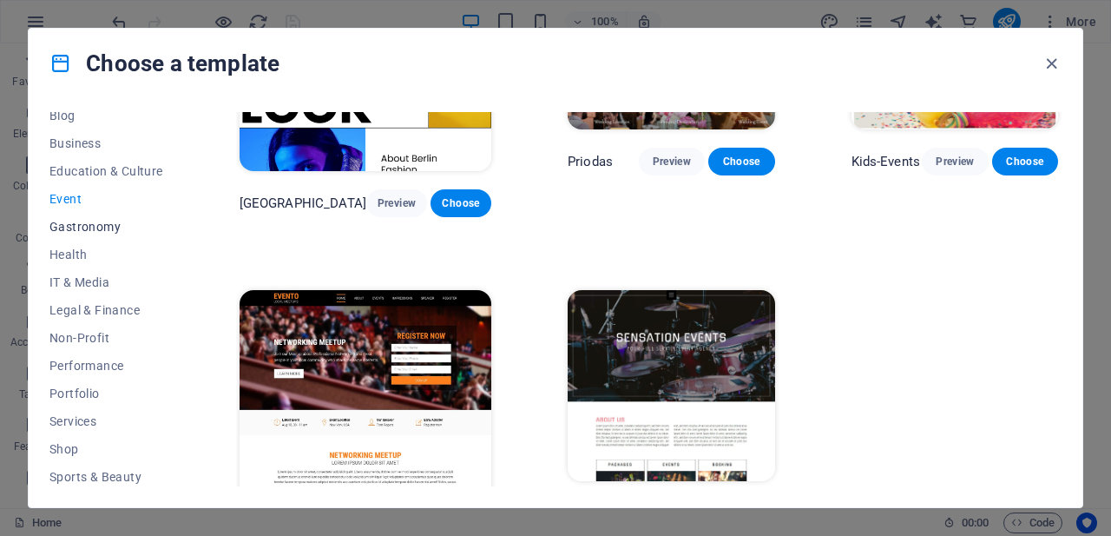
click at [92, 223] on span "Gastronomy" at bounding box center [106, 227] width 114 height 14
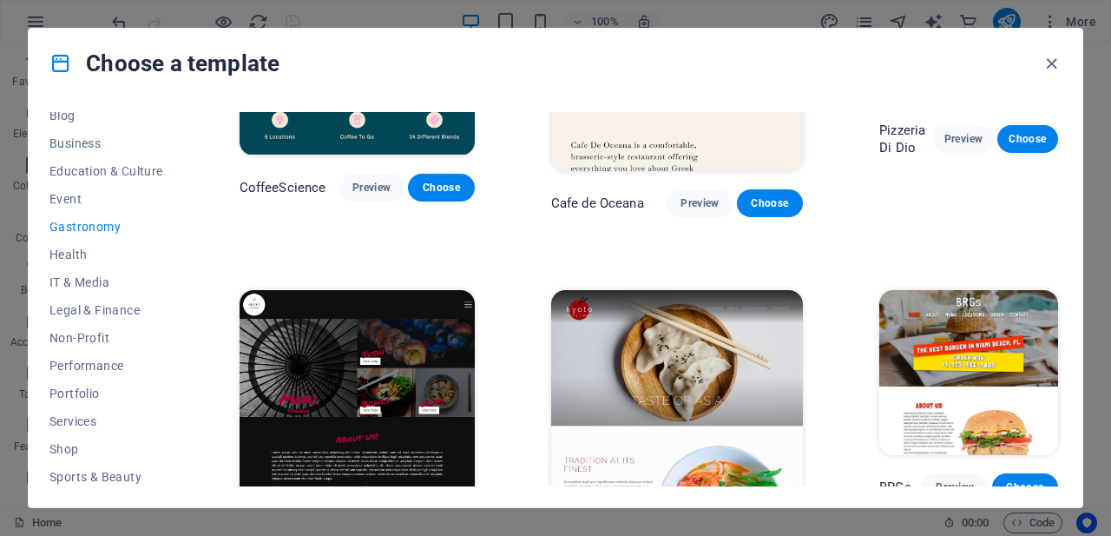
scroll to position [1507, 0]
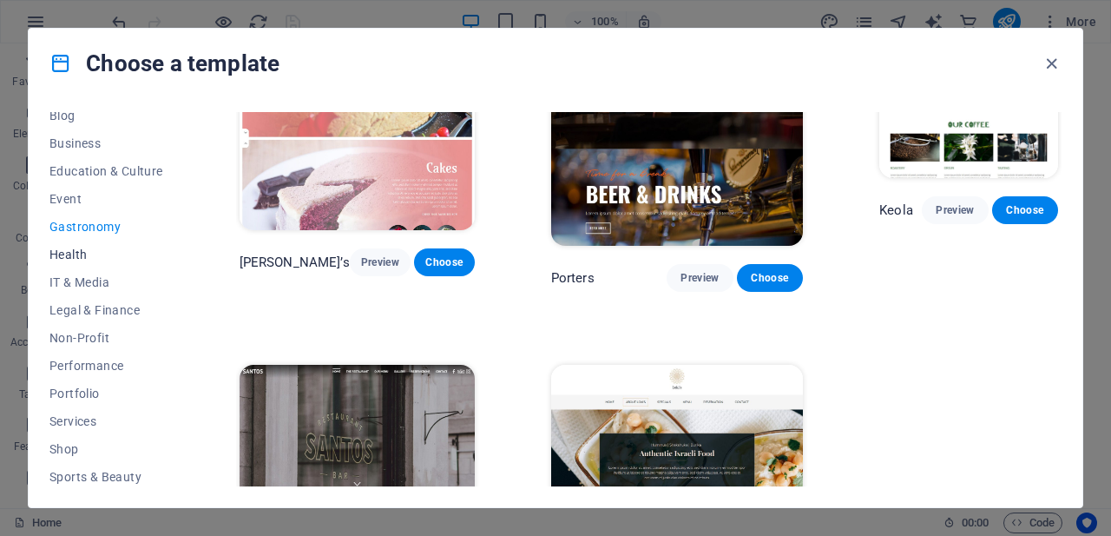
click at [75, 246] on button "Health" at bounding box center [106, 254] width 114 height 28
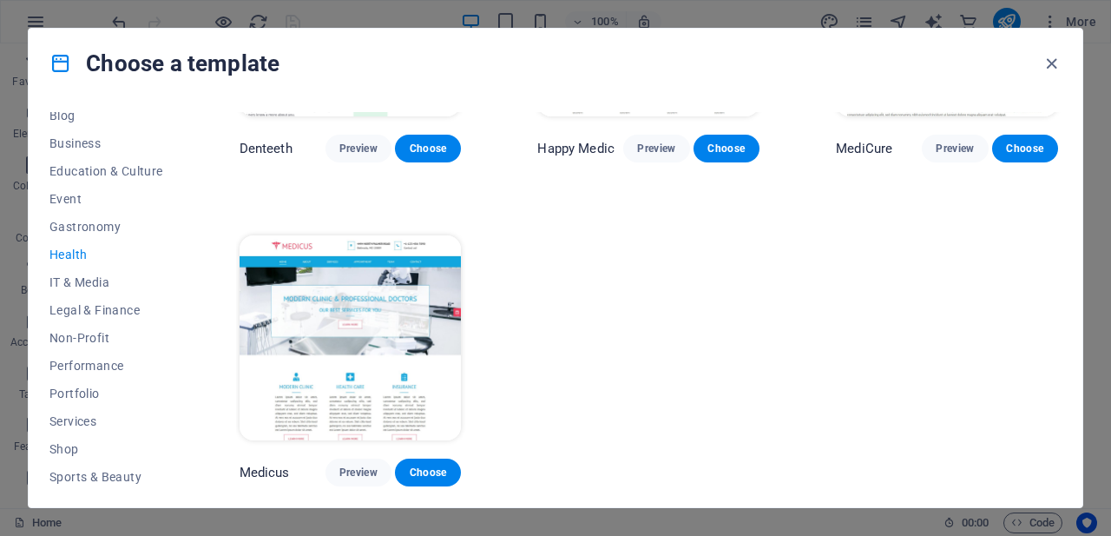
scroll to position [521, 0]
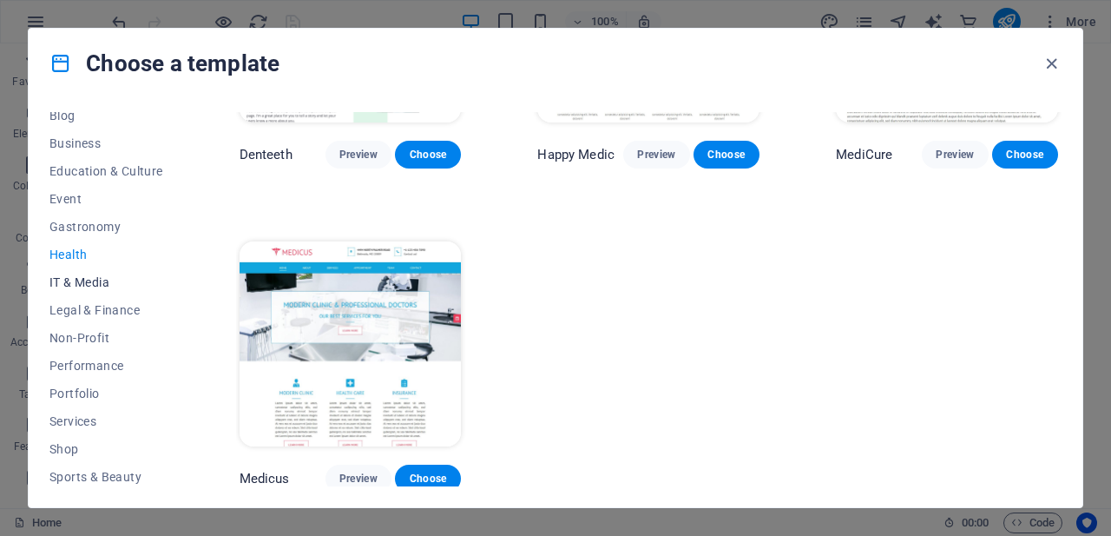
click at [81, 283] on span "IT & Media" at bounding box center [106, 282] width 114 height 14
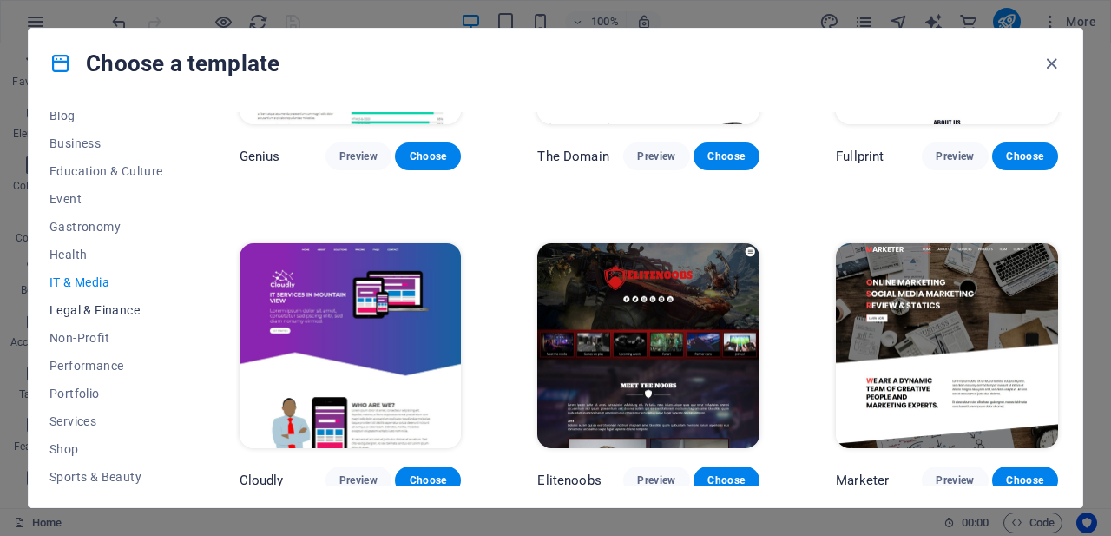
click at [122, 306] on span "Legal & Finance" at bounding box center [106, 310] width 114 height 14
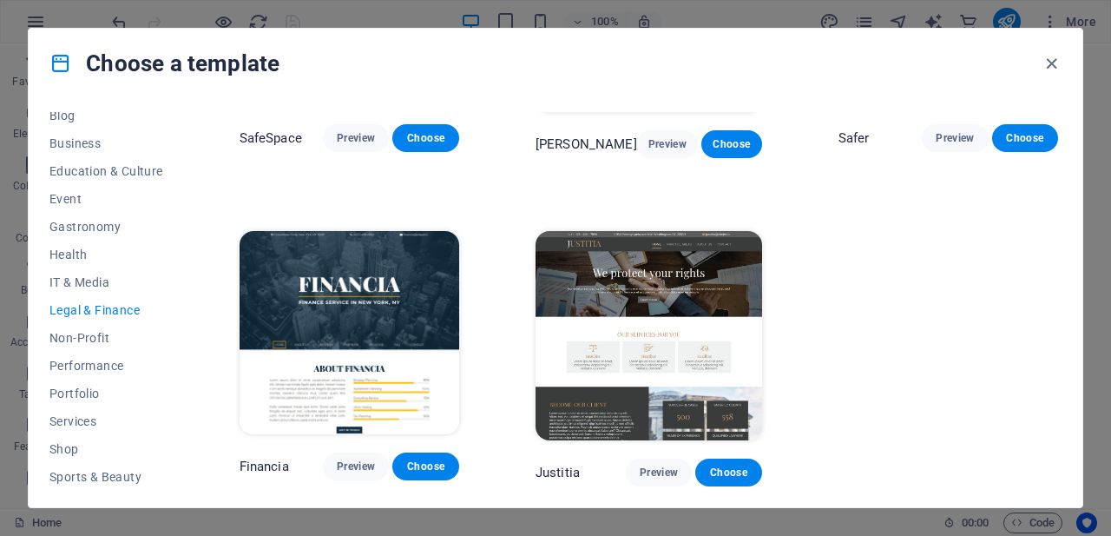
scroll to position [0, 0]
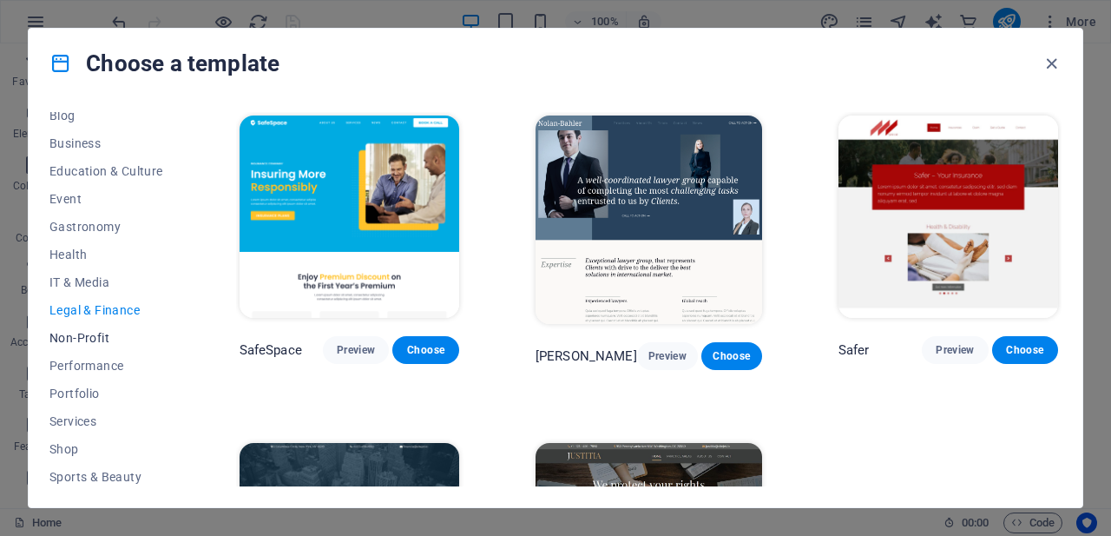
click at [95, 331] on span "Non-Profit" at bounding box center [106, 338] width 114 height 14
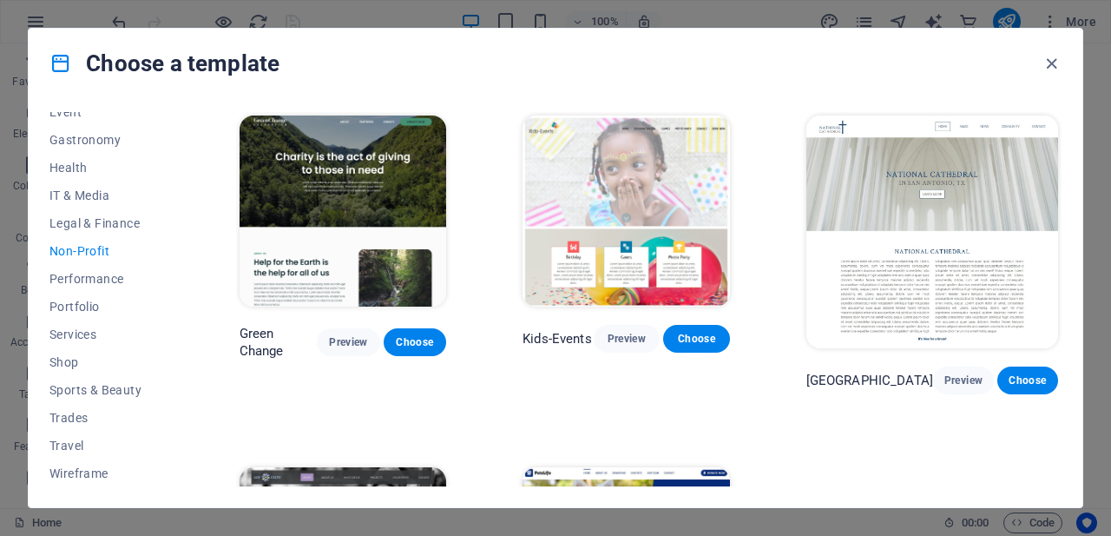
scroll to position [348, 0]
click at [82, 327] on span "Services" at bounding box center [106, 333] width 114 height 14
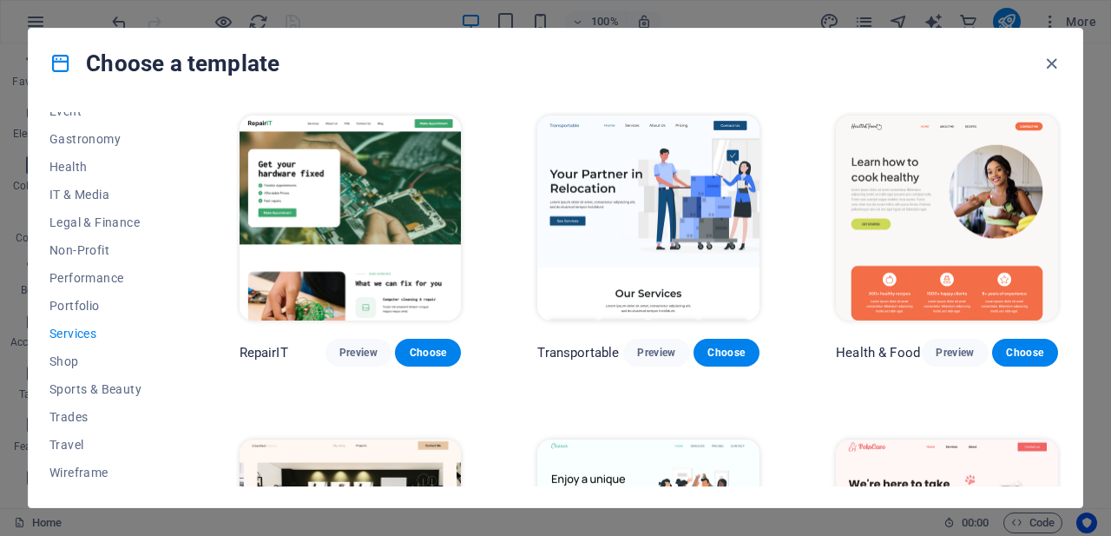
click at [82, 327] on span "Services" at bounding box center [106, 333] width 114 height 14
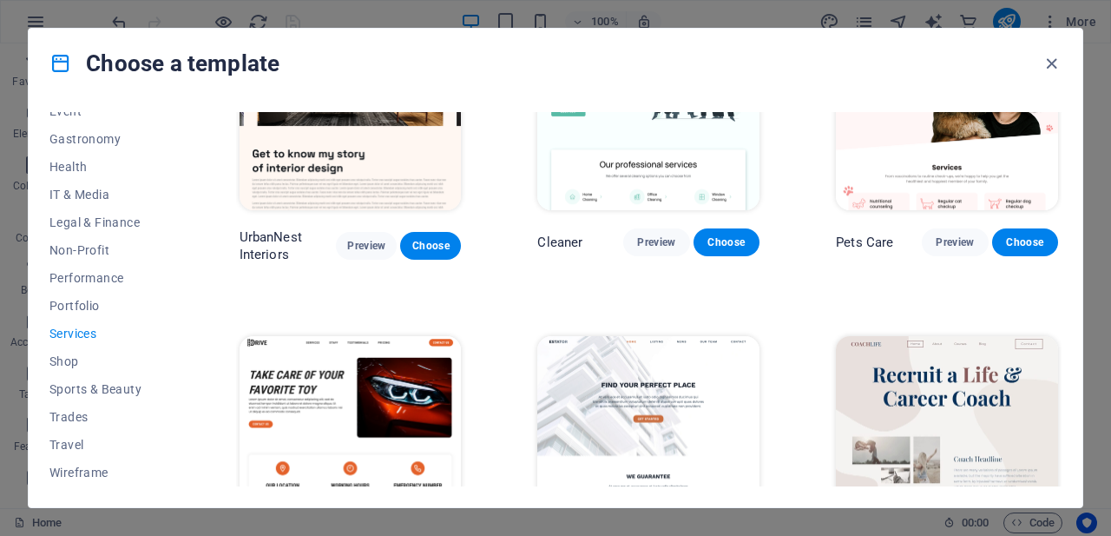
scroll to position [434, 0]
click at [66, 352] on button "Shop" at bounding box center [106, 361] width 114 height 28
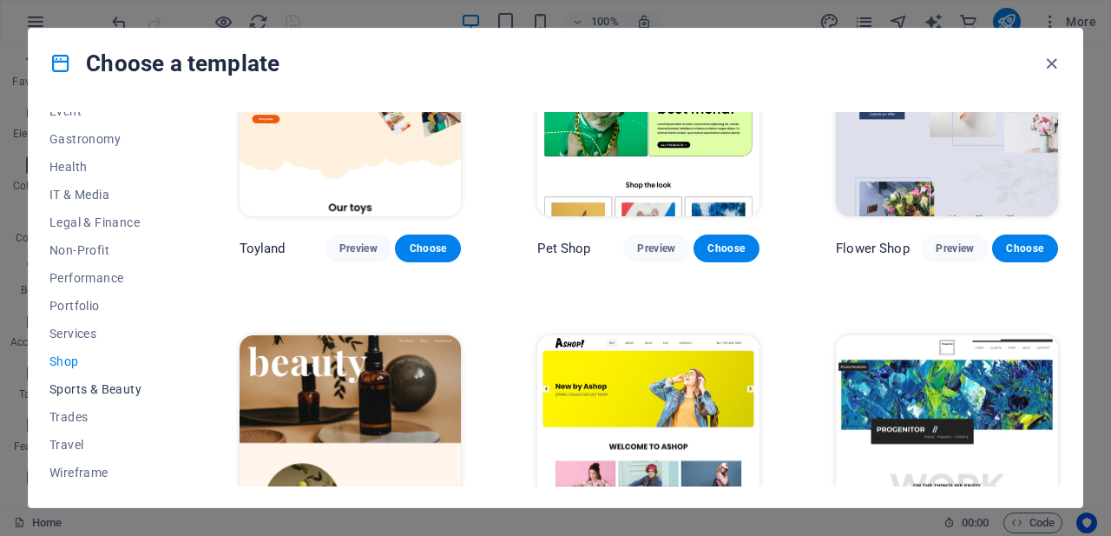
click at [112, 382] on span "Sports & Beauty" at bounding box center [106, 389] width 114 height 14
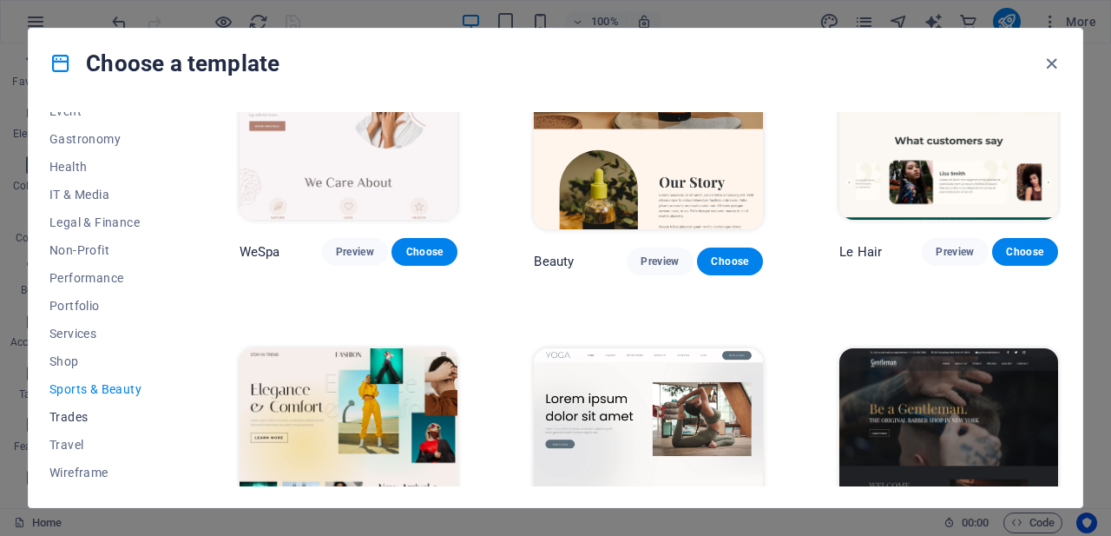
click at [74, 411] on span "Trades" at bounding box center [106, 417] width 114 height 14
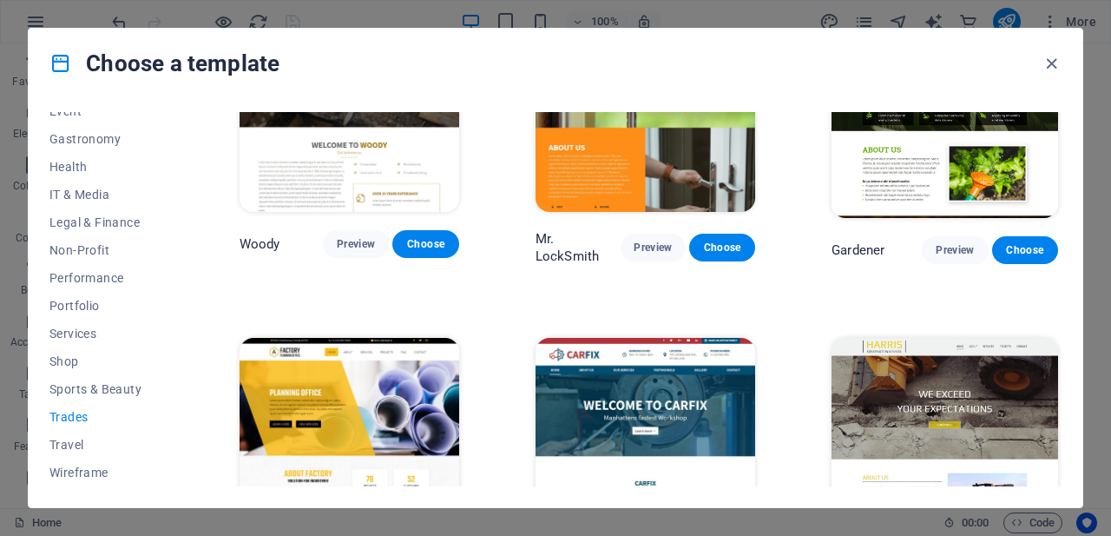
scroll to position [0, 0]
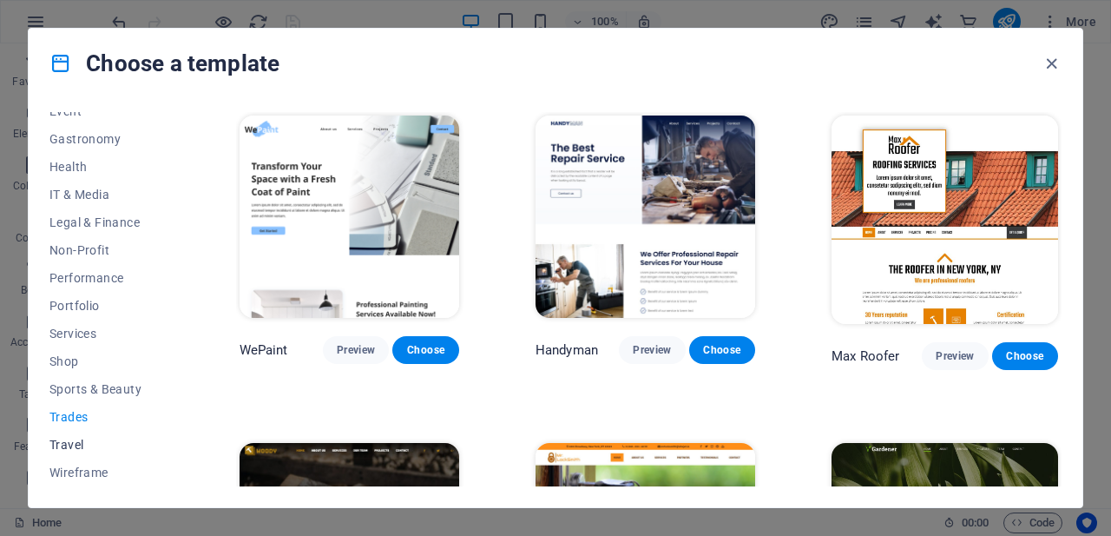
click at [69, 440] on span "Travel" at bounding box center [106, 444] width 114 height 14
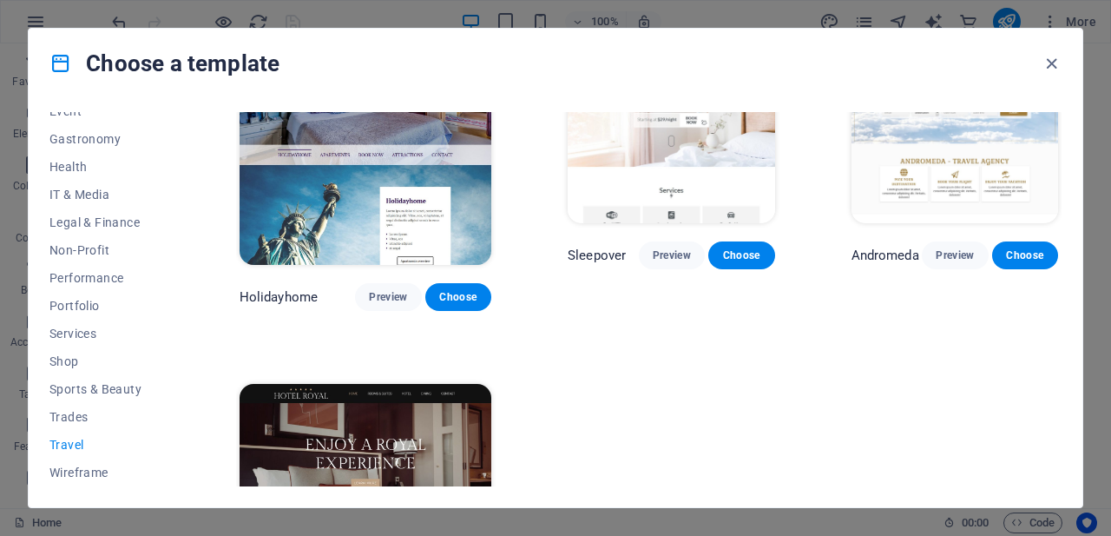
scroll to position [521, 0]
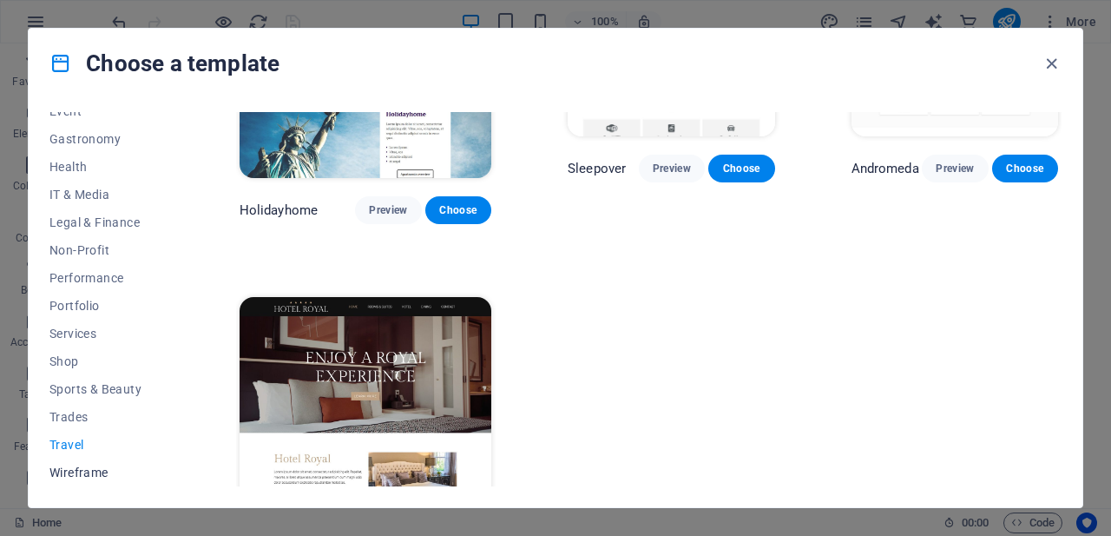
click at [86, 466] on span "Wireframe" at bounding box center [106, 472] width 114 height 14
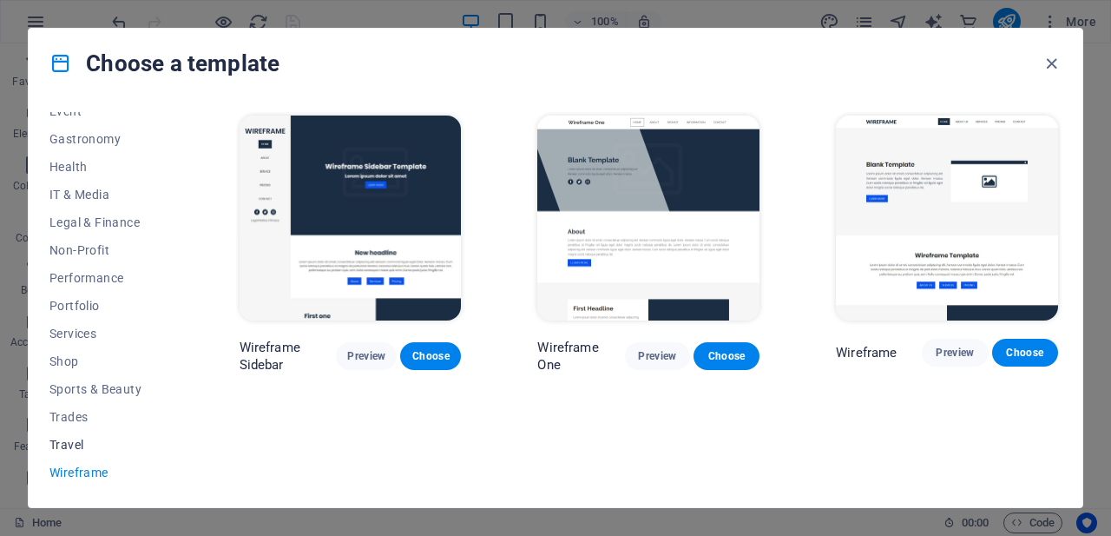
click at [70, 439] on span "Travel" at bounding box center [106, 444] width 114 height 14
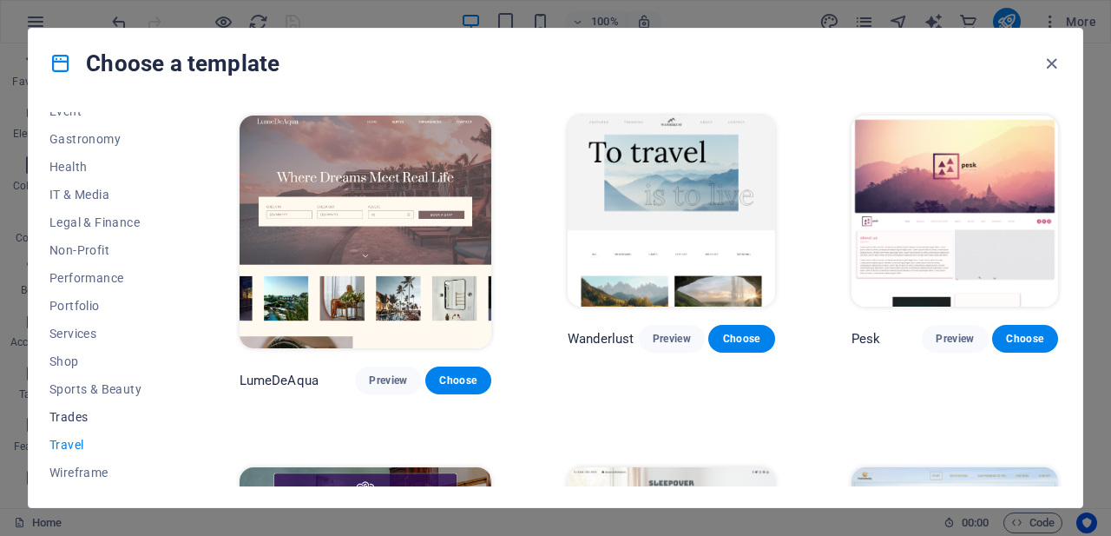
click at [62, 416] on span "Trades" at bounding box center [106, 417] width 114 height 14
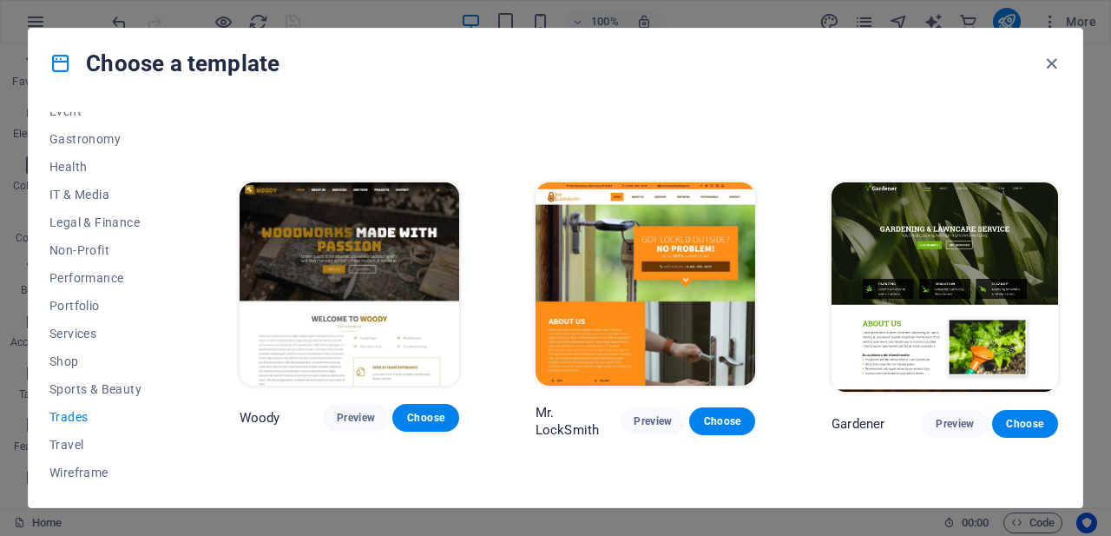
scroll to position [528, 0]
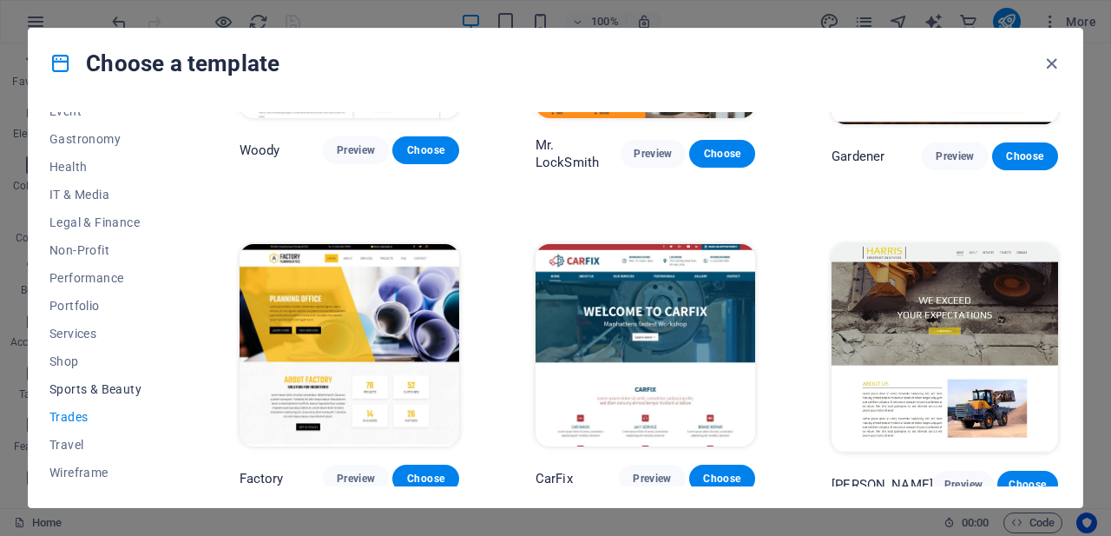
click at [98, 385] on span "Sports & Beauty" at bounding box center [106, 389] width 114 height 14
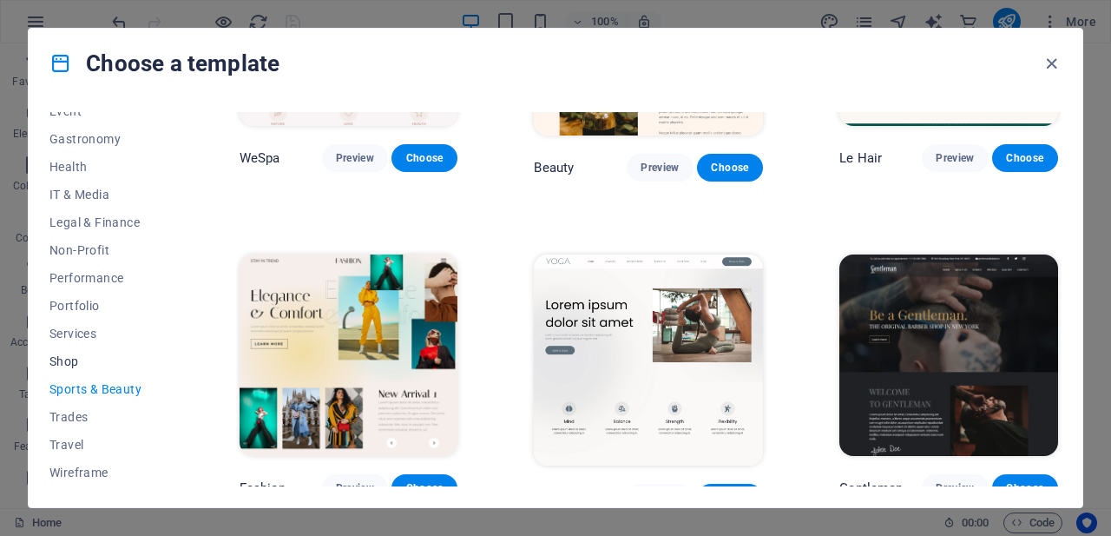
click at [63, 354] on span "Shop" at bounding box center [106, 361] width 114 height 14
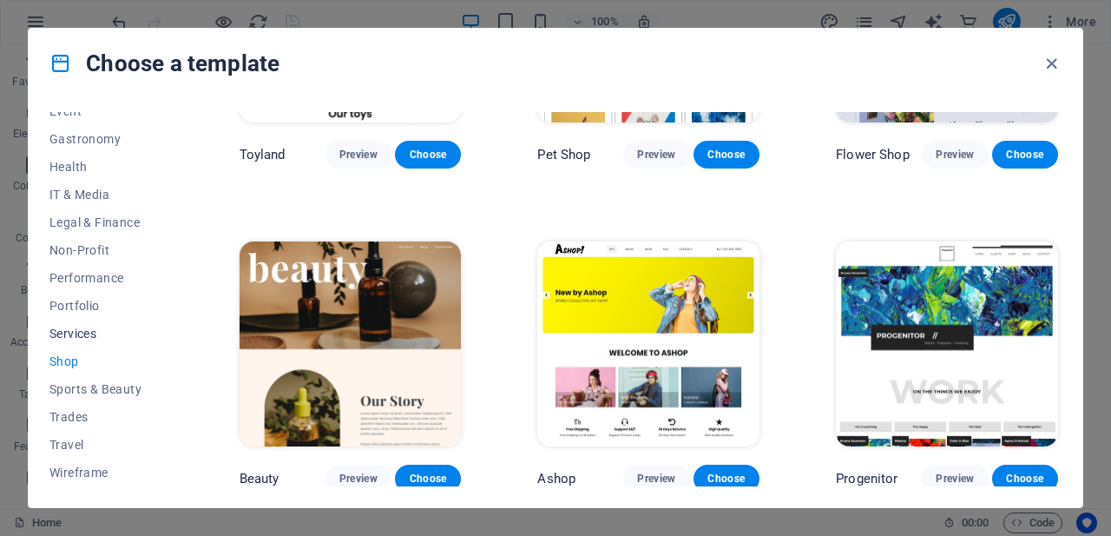
click at [70, 331] on span "Services" at bounding box center [106, 333] width 114 height 14
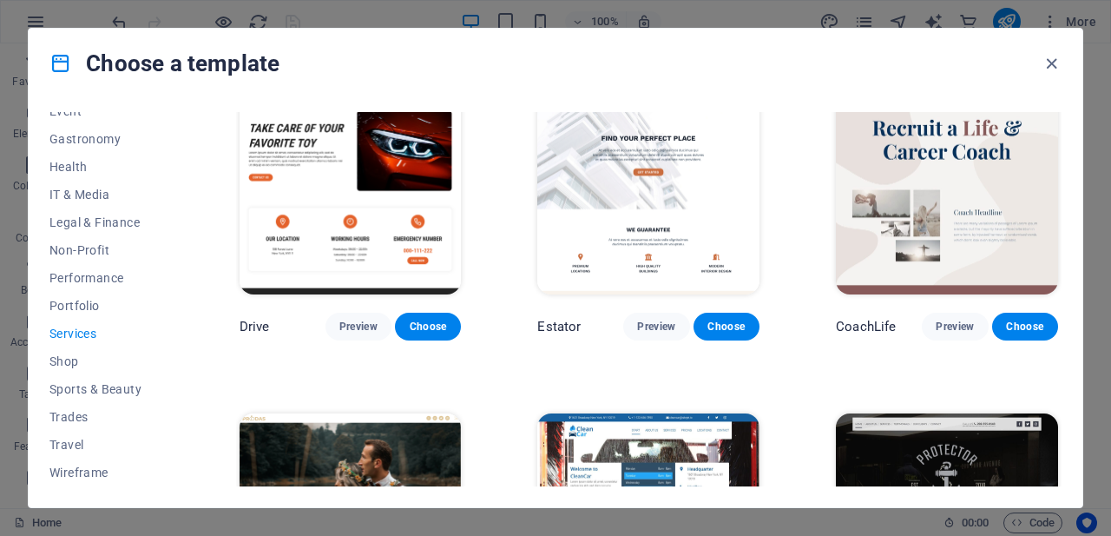
scroll to position [694, 0]
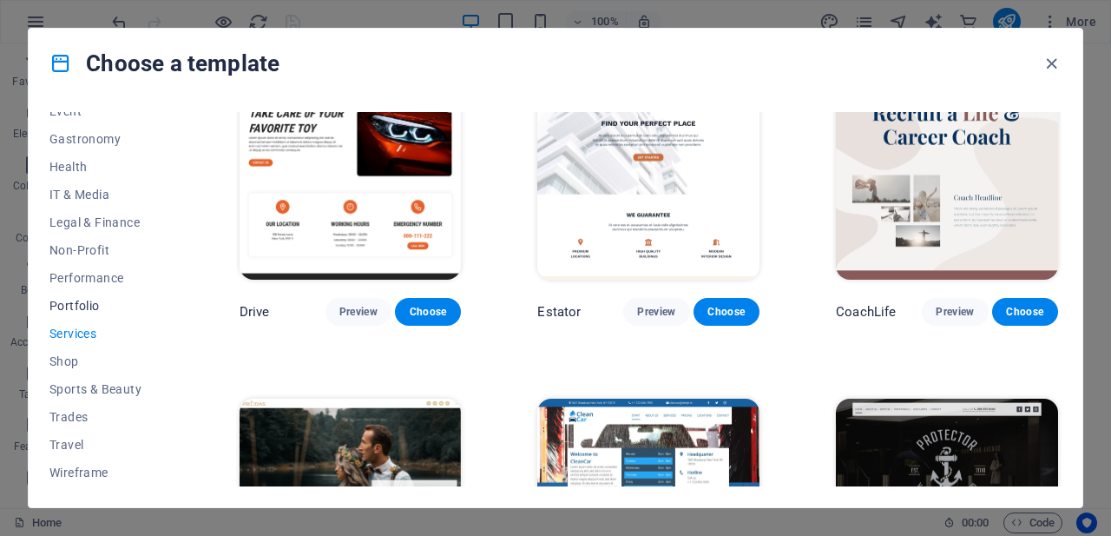
click at [82, 307] on span "Portfolio" at bounding box center [106, 306] width 114 height 14
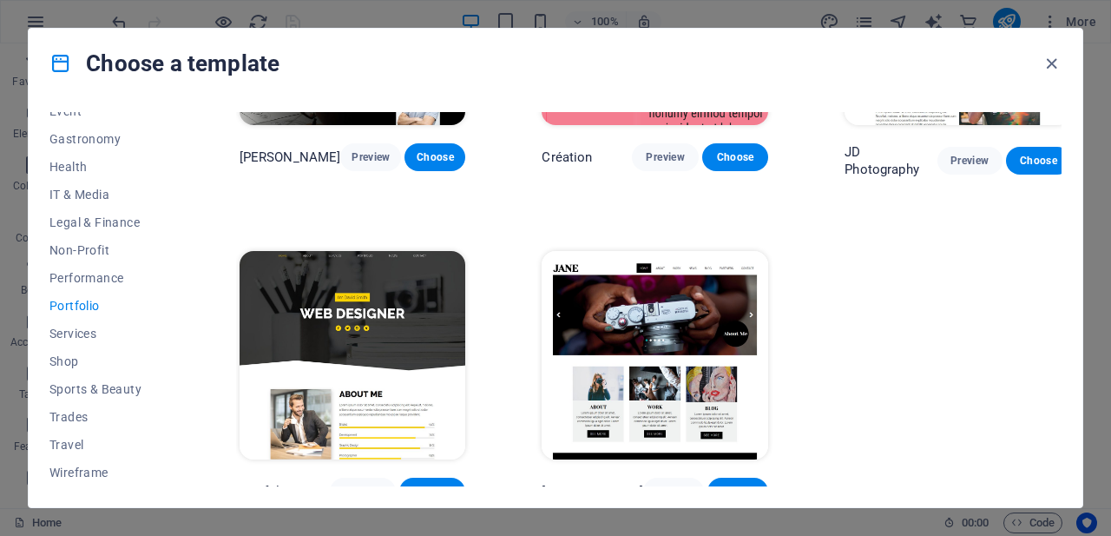
scroll to position [535, 0]
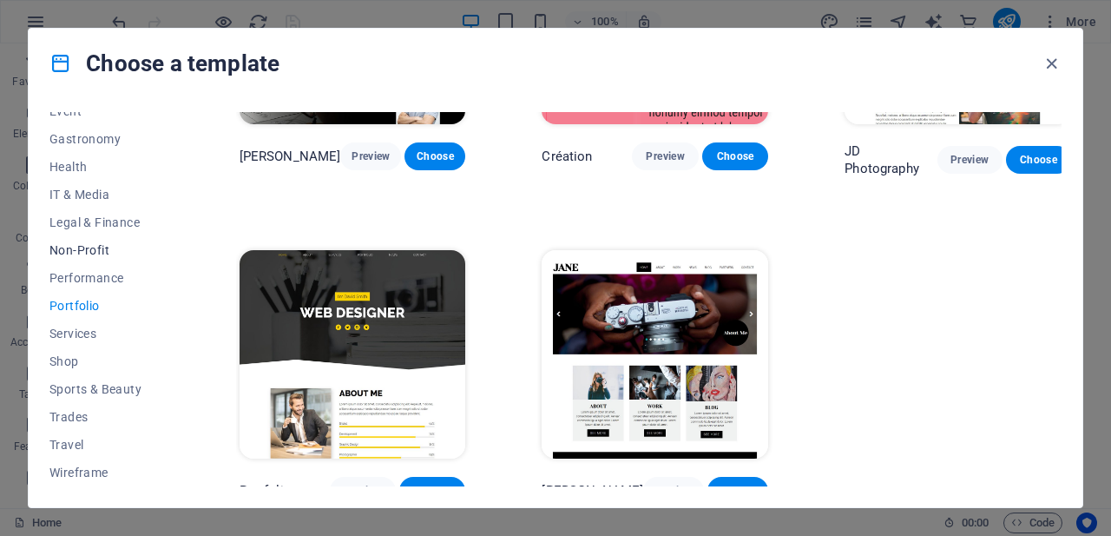
click at [89, 247] on span "Non-Profit" at bounding box center [106, 250] width 114 height 14
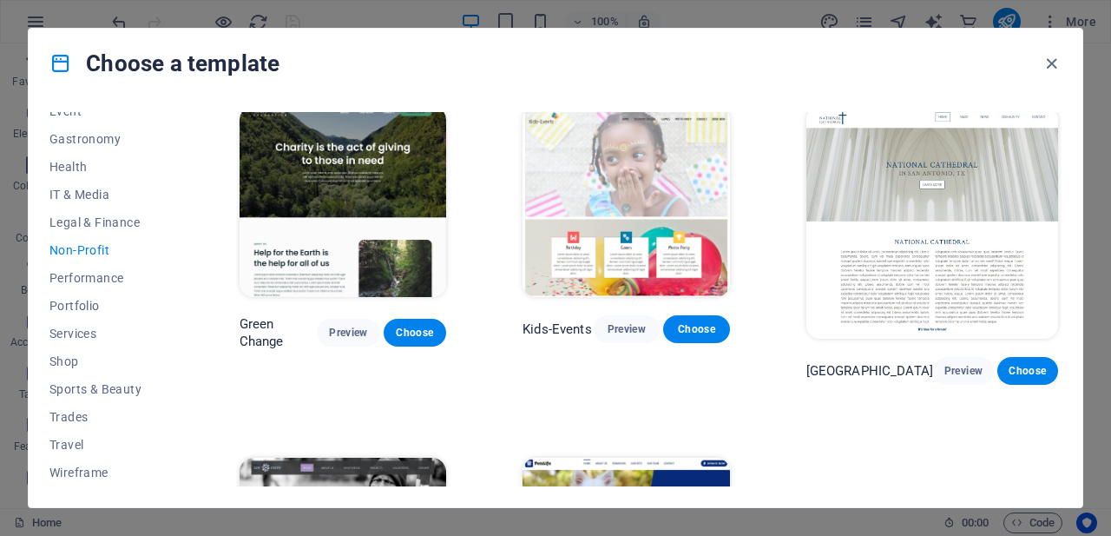
scroll to position [0, 0]
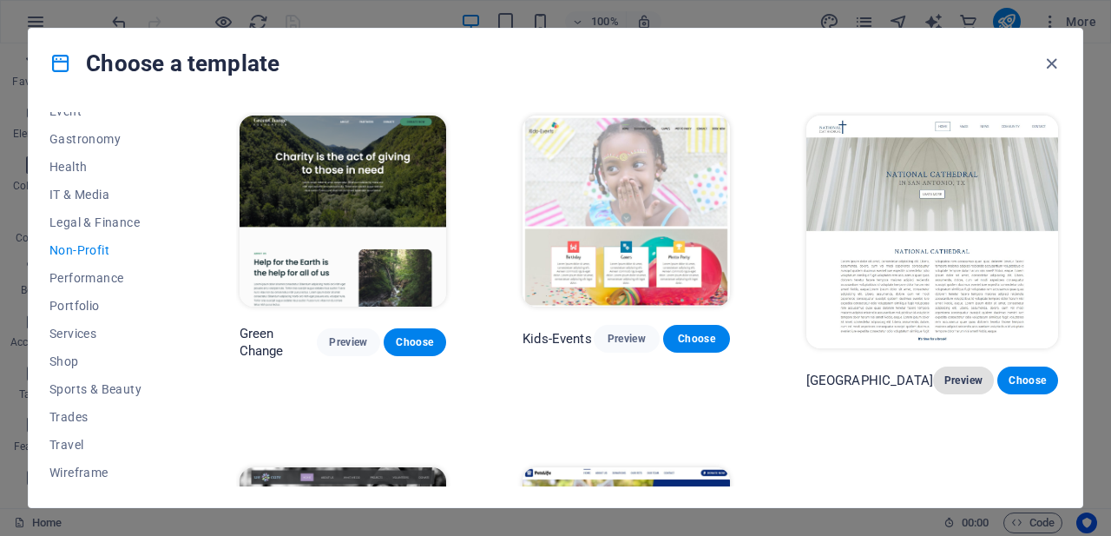
click at [967, 373] on span "Preview" at bounding box center [963, 380] width 33 height 14
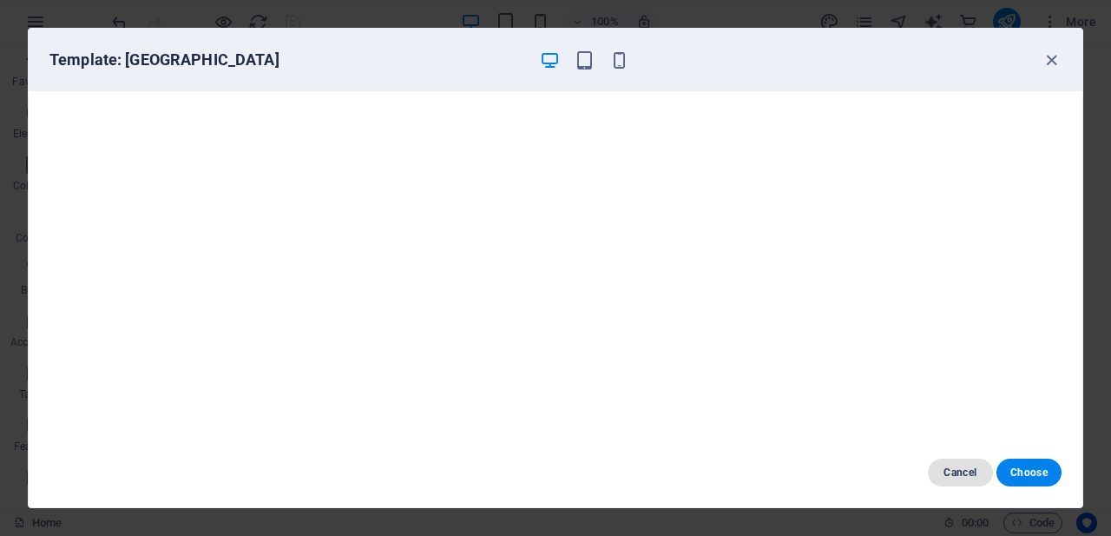
click at [958, 468] on span "Cancel" at bounding box center [960, 472] width 37 height 14
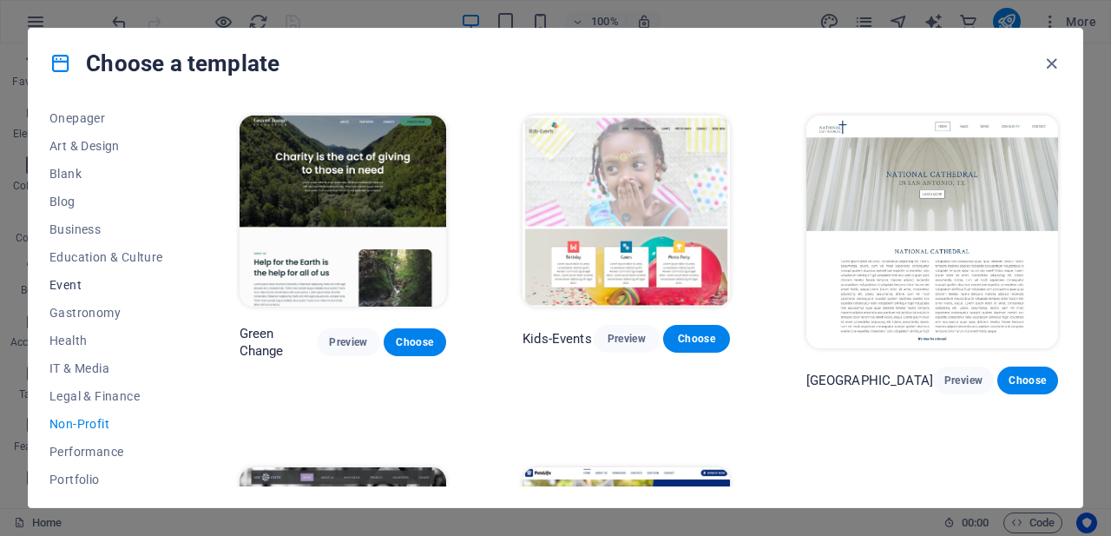
scroll to position [1, 0]
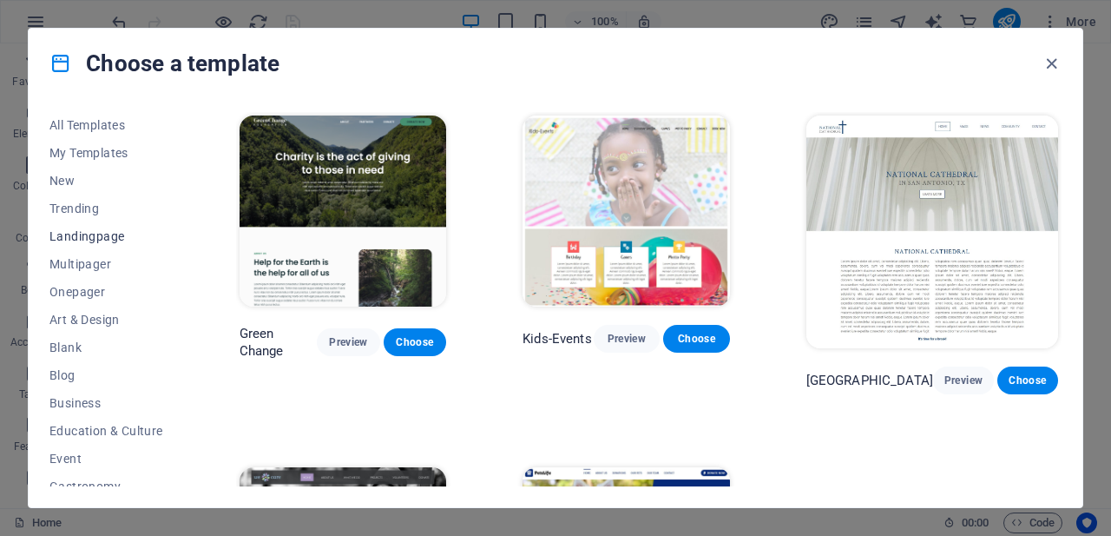
click at [102, 232] on span "Landingpage" at bounding box center [106, 236] width 114 height 14
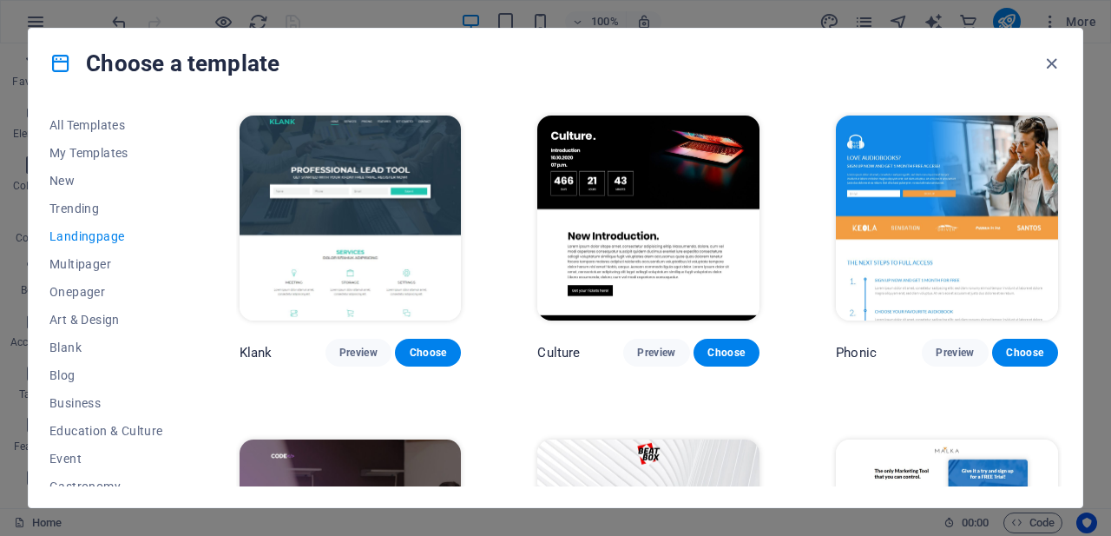
drag, startPoint x: 355, startPoint y: 351, endPoint x: 509, endPoint y: 378, distance: 156.0
click at [352, 351] on span "Preview" at bounding box center [358, 352] width 38 height 14
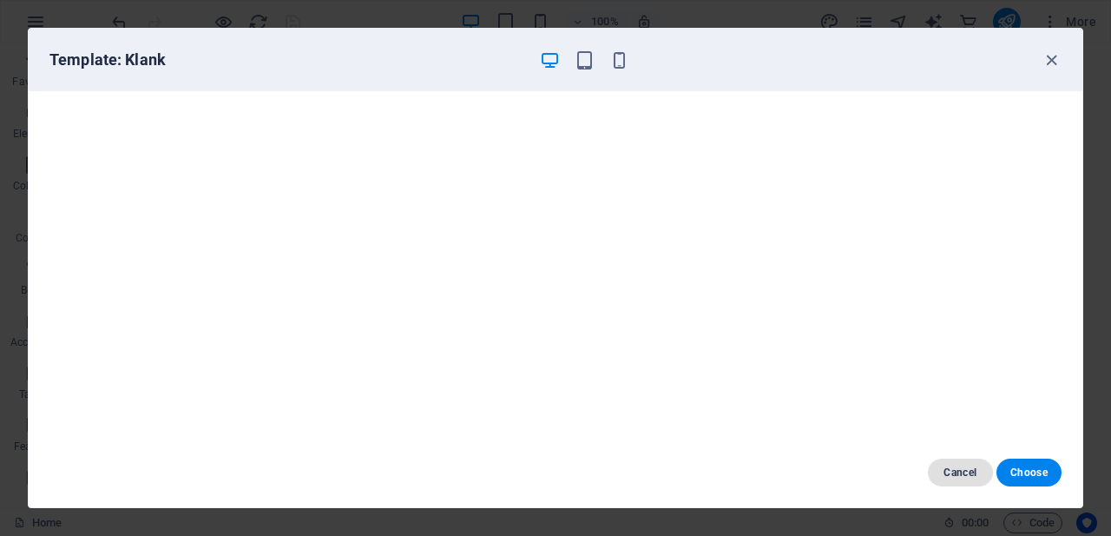
click at [961, 474] on span "Cancel" at bounding box center [960, 472] width 37 height 14
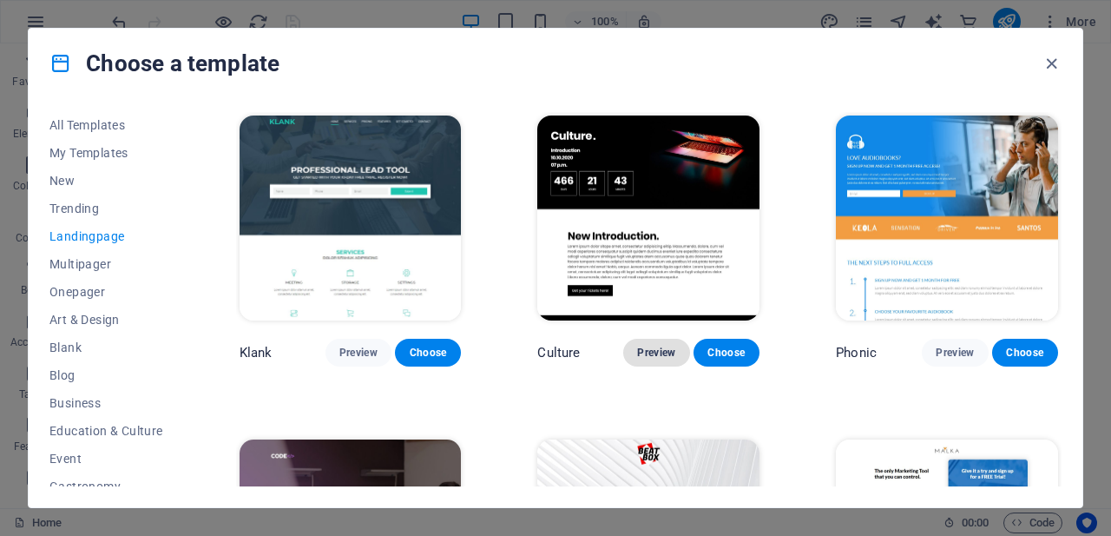
click at [658, 350] on span "Preview" at bounding box center [656, 352] width 38 height 14
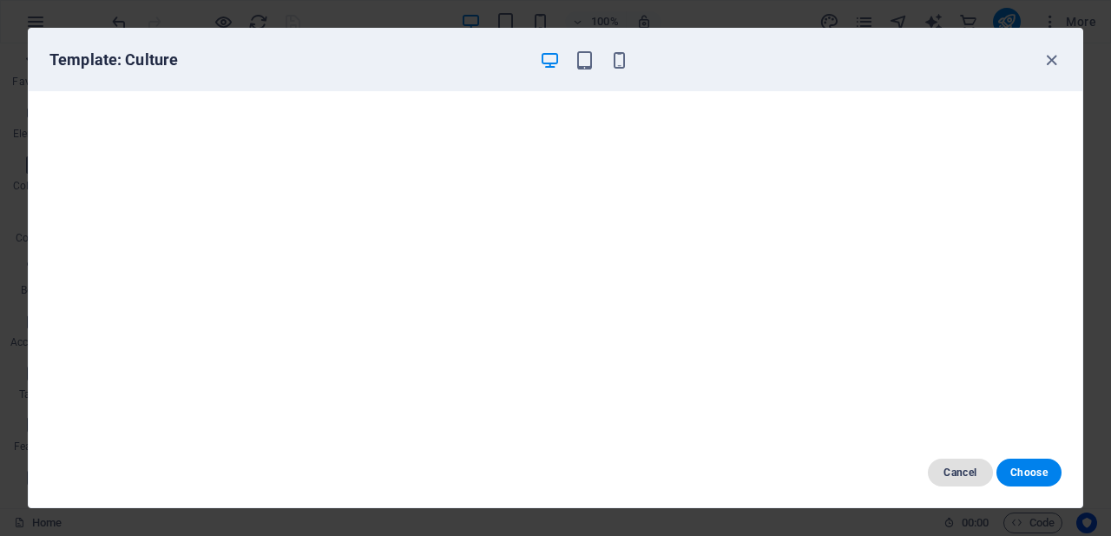
click at [963, 469] on span "Cancel" at bounding box center [960, 472] width 37 height 14
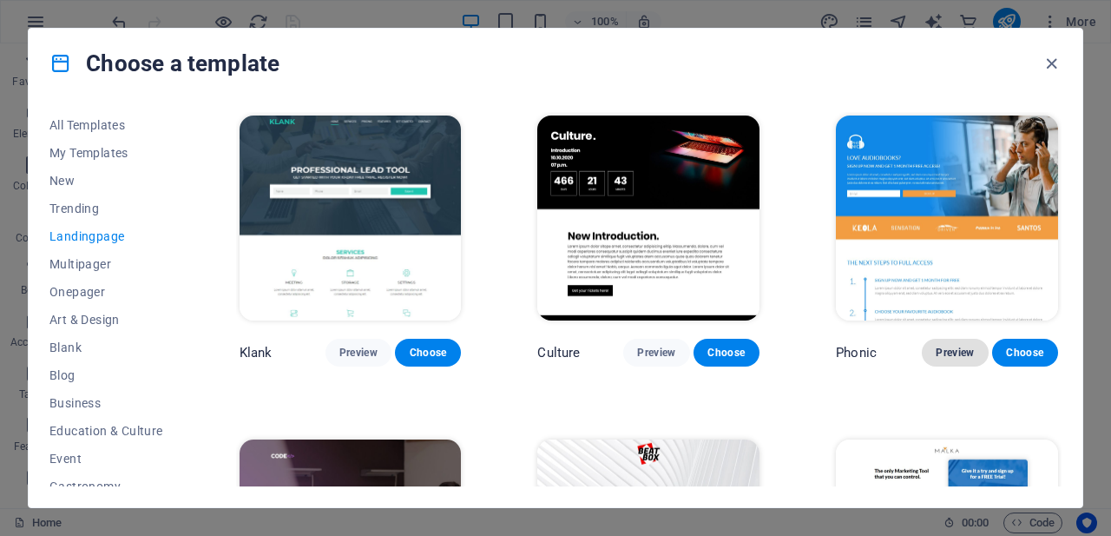
click at [946, 348] on span "Preview" at bounding box center [955, 352] width 38 height 14
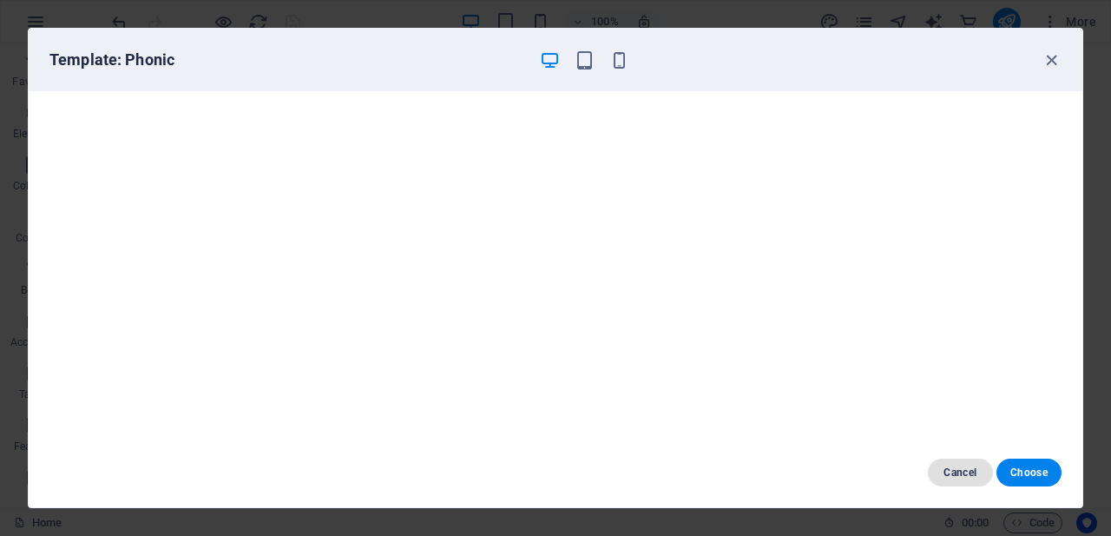
click at [963, 467] on span "Cancel" at bounding box center [960, 472] width 37 height 14
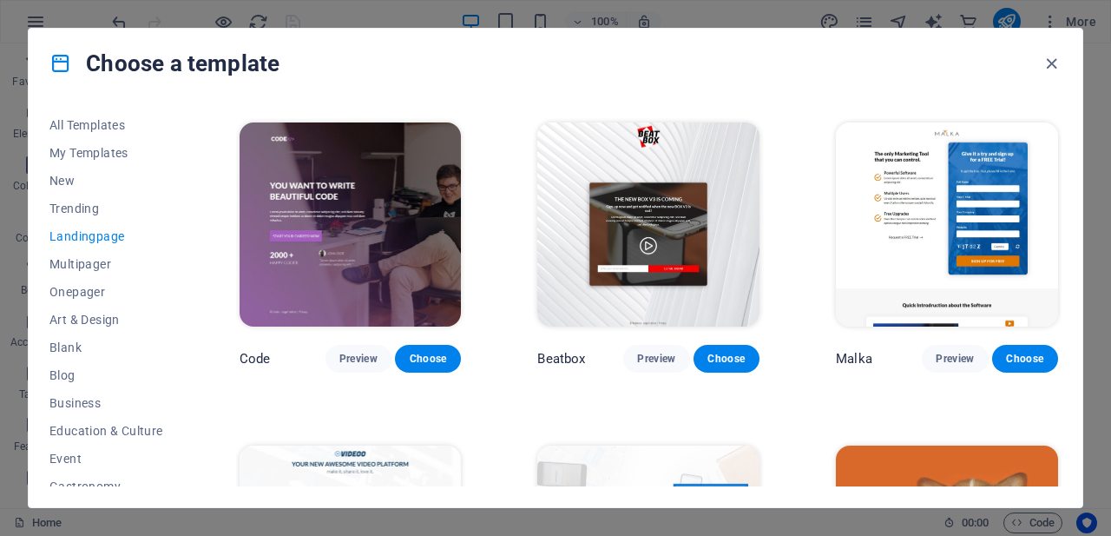
scroll to position [347, 0]
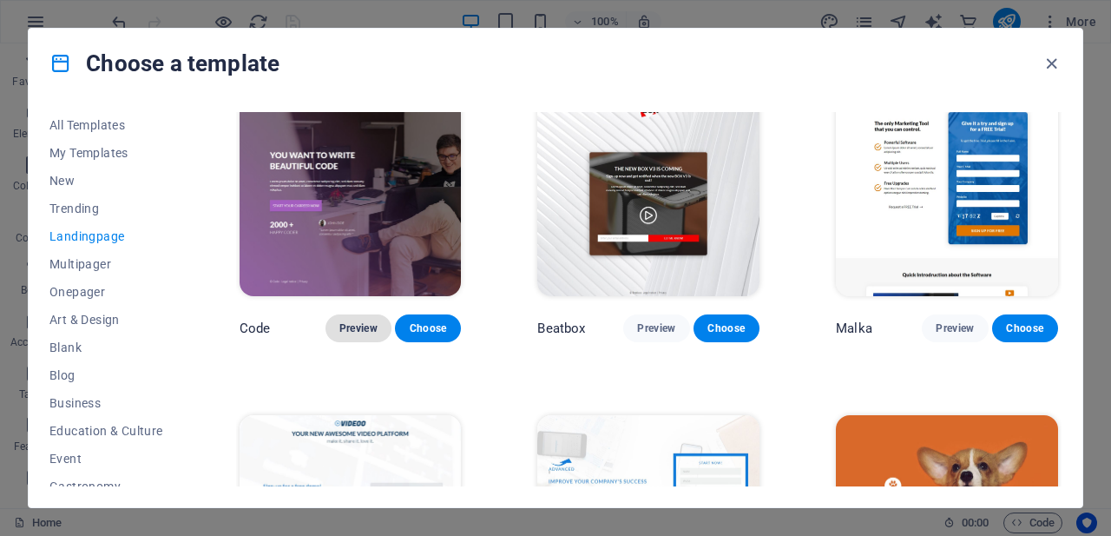
click at [361, 325] on span "Preview" at bounding box center [358, 328] width 38 height 14
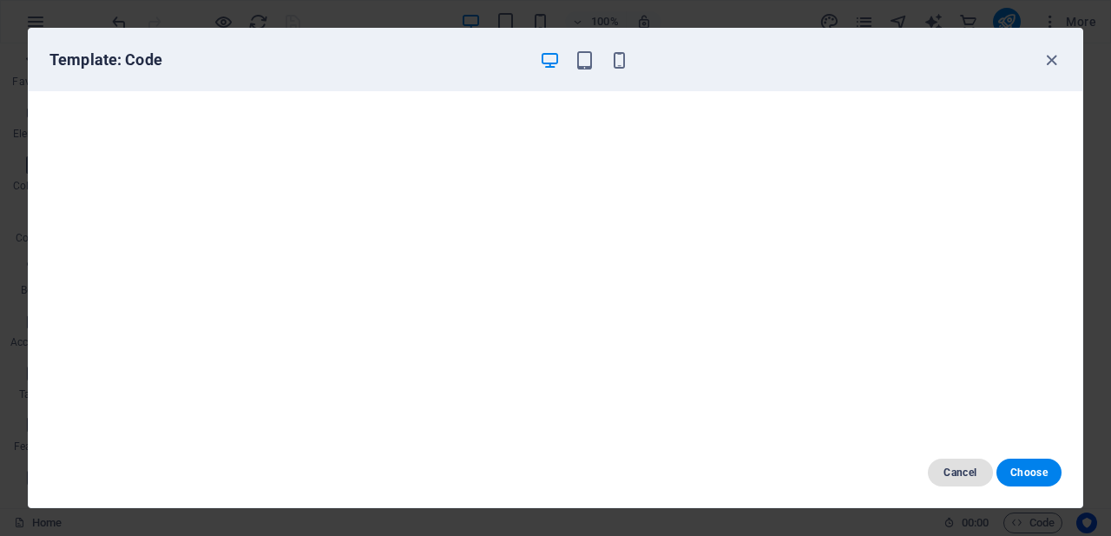
click at [961, 470] on span "Cancel" at bounding box center [960, 472] width 37 height 14
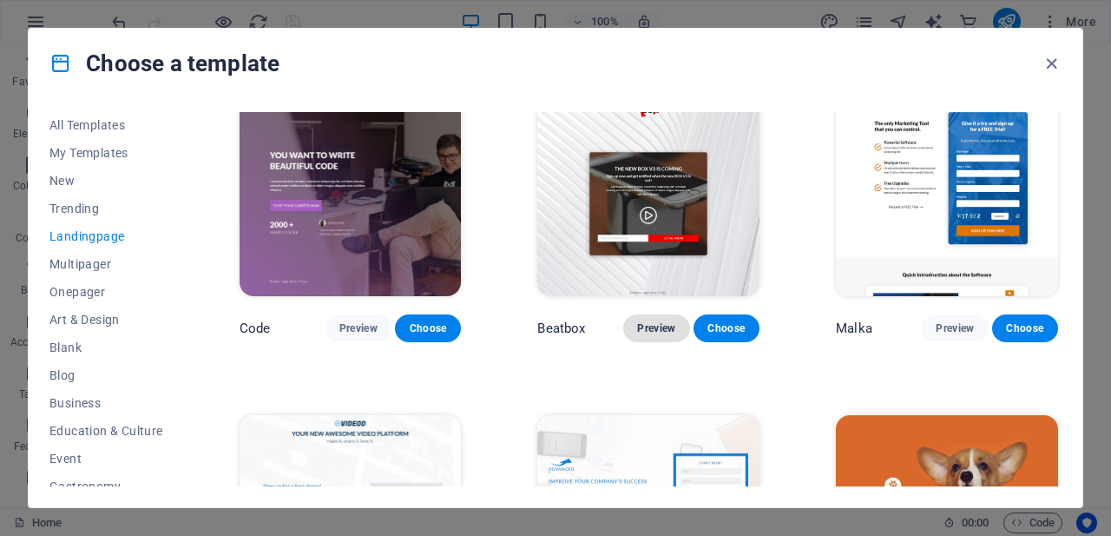
click at [664, 321] on span "Preview" at bounding box center [656, 328] width 38 height 14
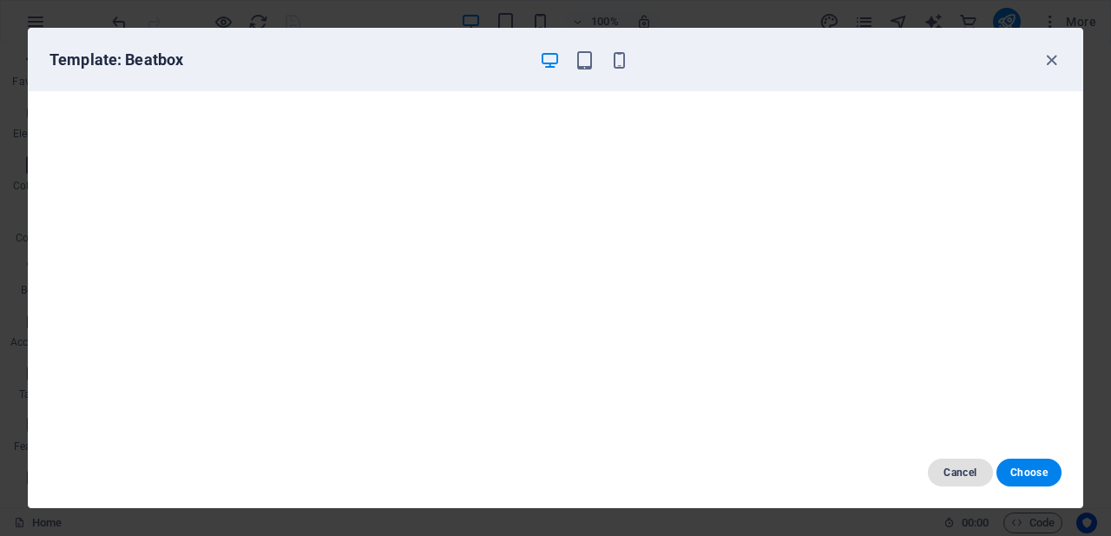
click at [959, 473] on span "Cancel" at bounding box center [960, 472] width 37 height 14
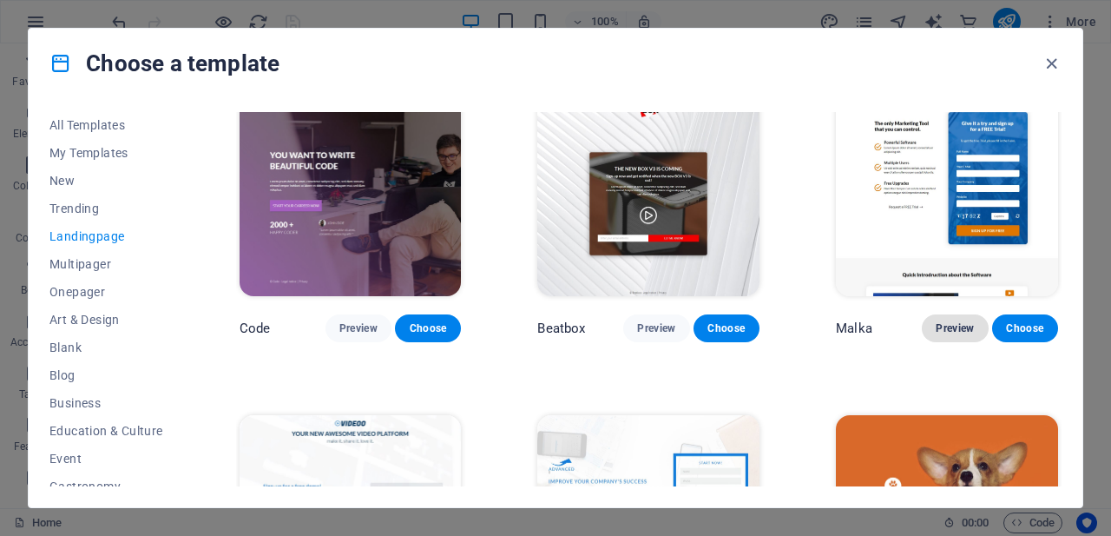
click at [959, 321] on span "Preview" at bounding box center [955, 328] width 38 height 14
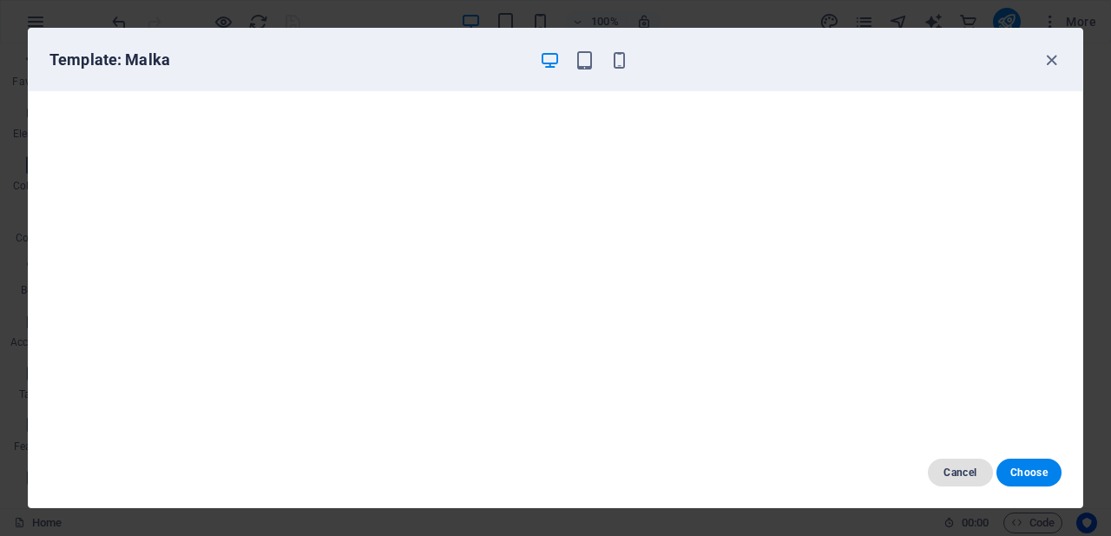
click at [943, 470] on span "Cancel" at bounding box center [960, 472] width 37 height 14
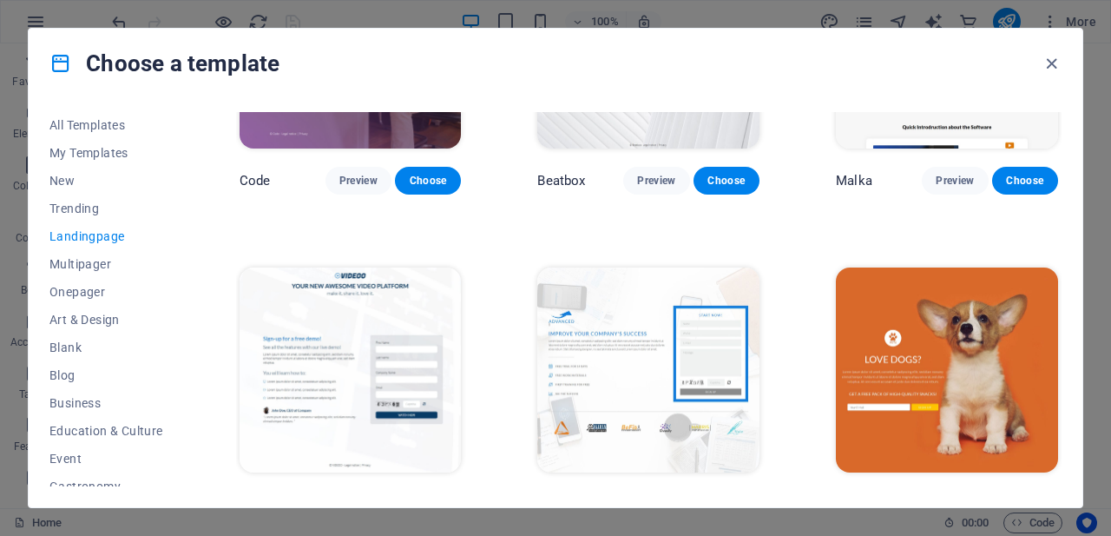
scroll to position [608, 0]
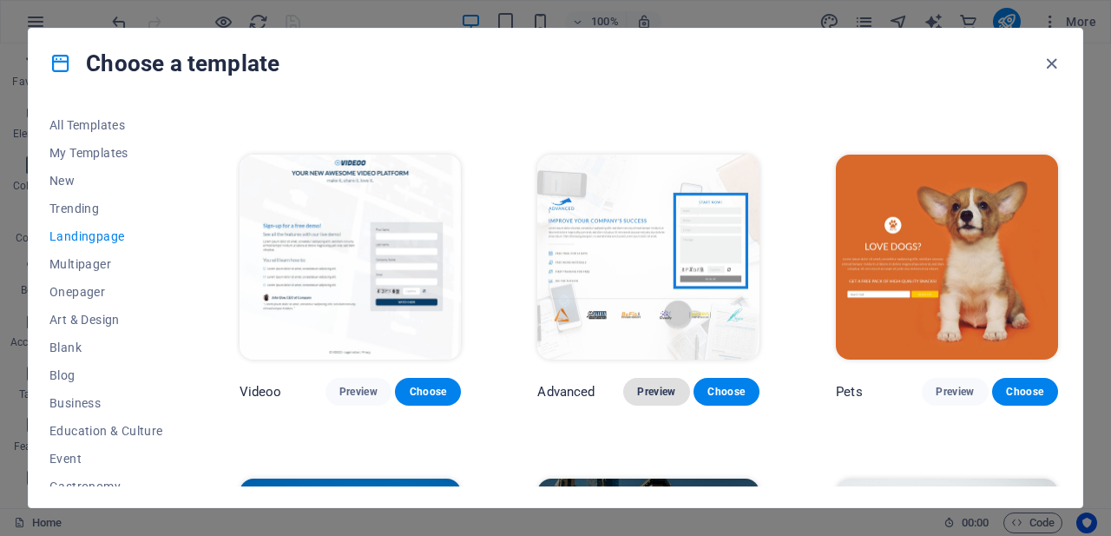
click at [651, 389] on span "Preview" at bounding box center [656, 392] width 38 height 14
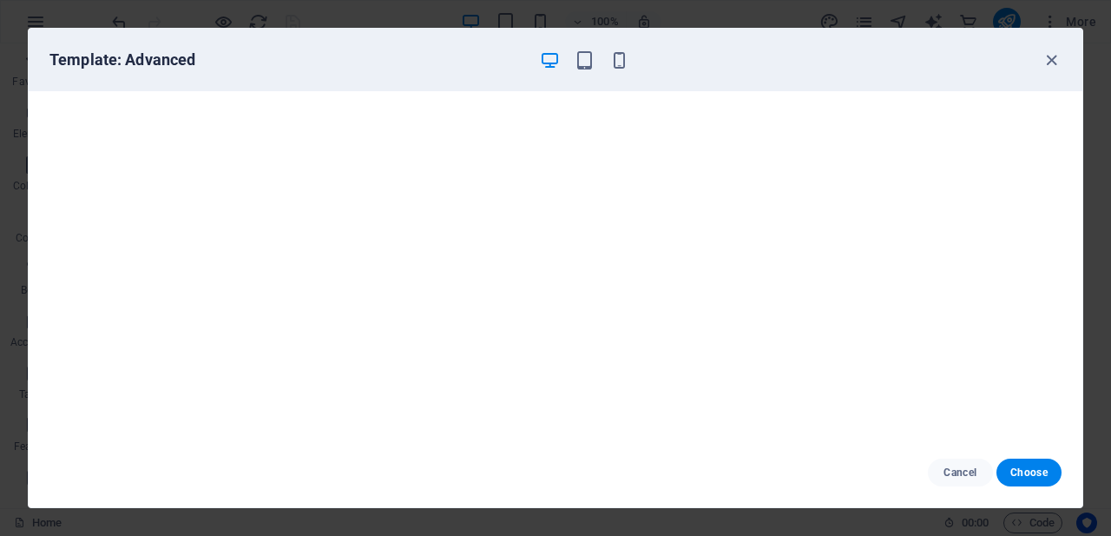
scroll to position [4, 0]
click at [973, 469] on span "Cancel" at bounding box center [960, 472] width 37 height 14
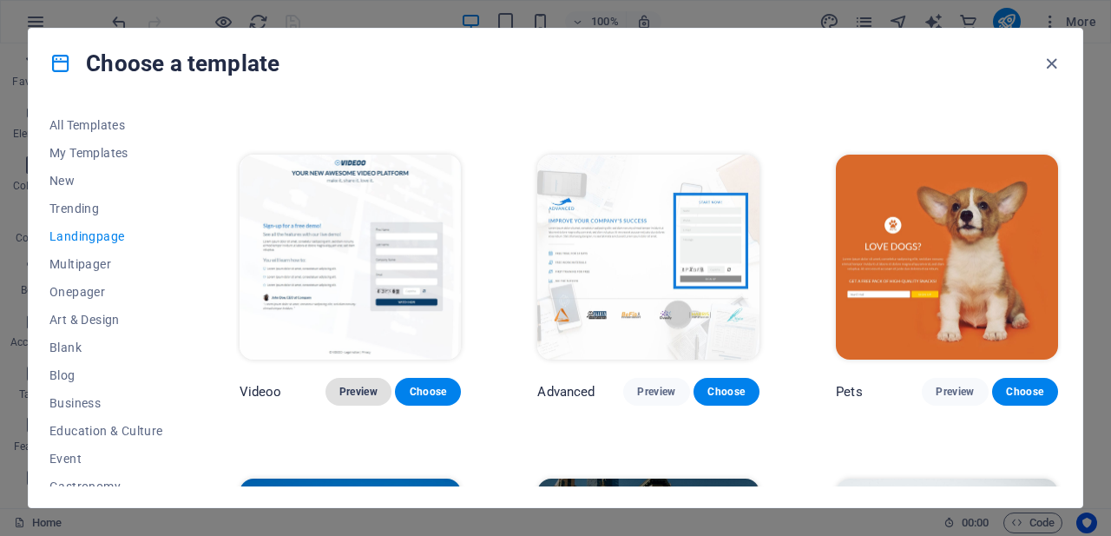
click at [368, 385] on span "Preview" at bounding box center [358, 392] width 38 height 14
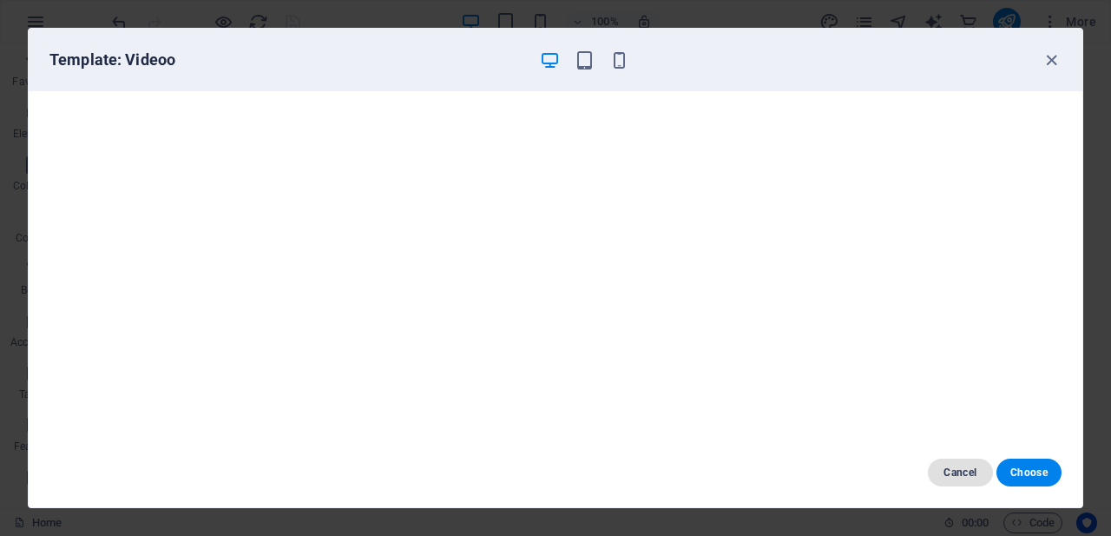
click at [960, 469] on span "Cancel" at bounding box center [960, 472] width 37 height 14
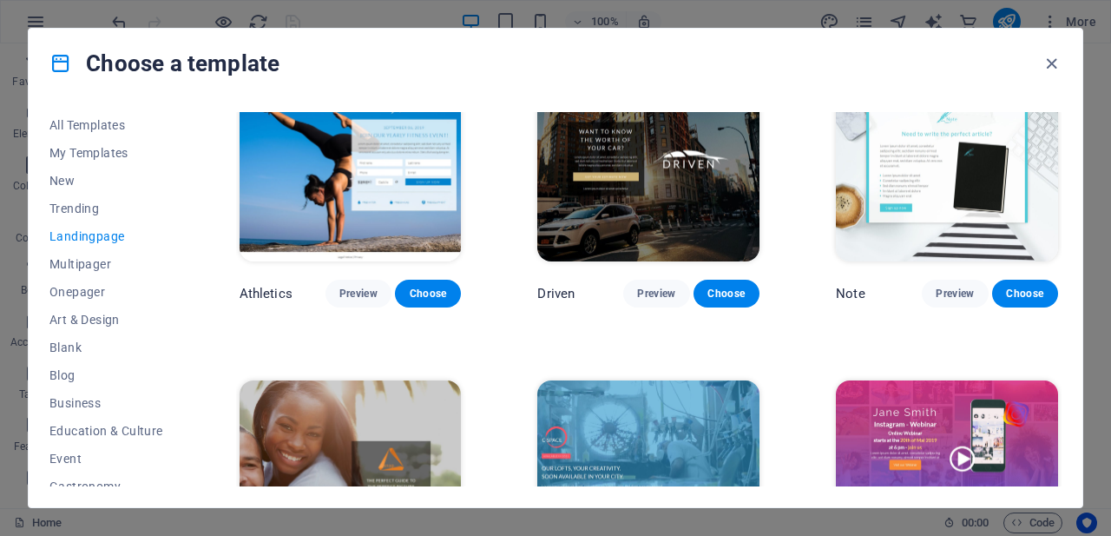
scroll to position [955, 0]
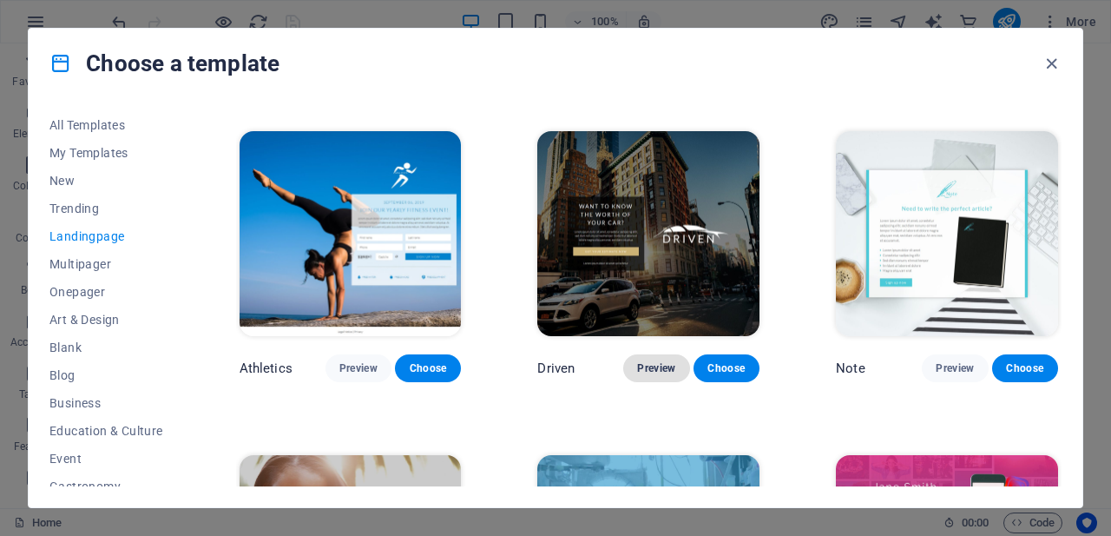
click at [666, 361] on span "Preview" at bounding box center [656, 368] width 38 height 14
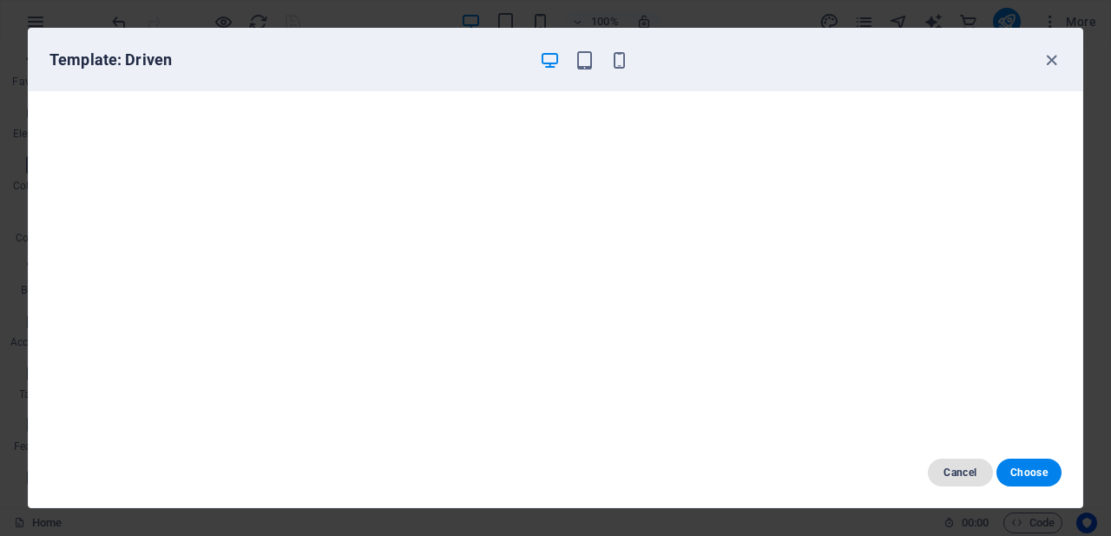
click at [958, 470] on span "Cancel" at bounding box center [960, 472] width 37 height 14
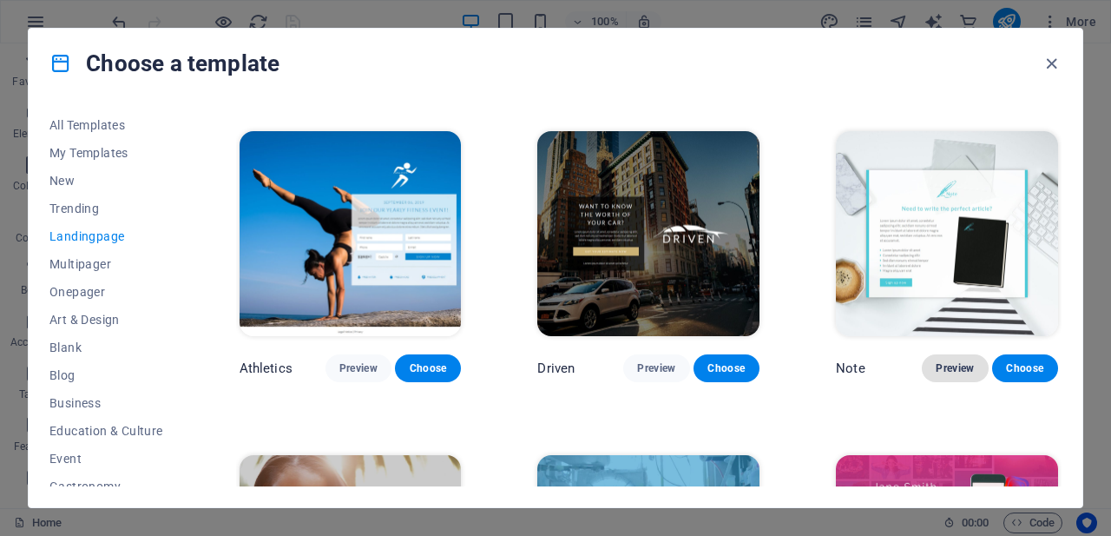
click at [956, 364] on span "Preview" at bounding box center [955, 368] width 38 height 14
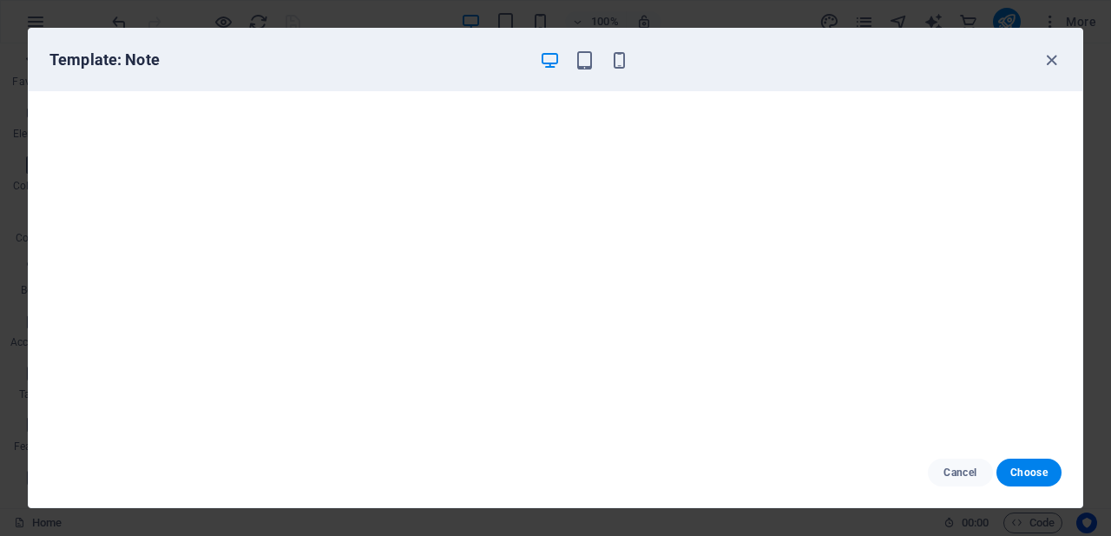
scroll to position [4, 0]
click at [970, 470] on span "Cancel" at bounding box center [960, 472] width 37 height 14
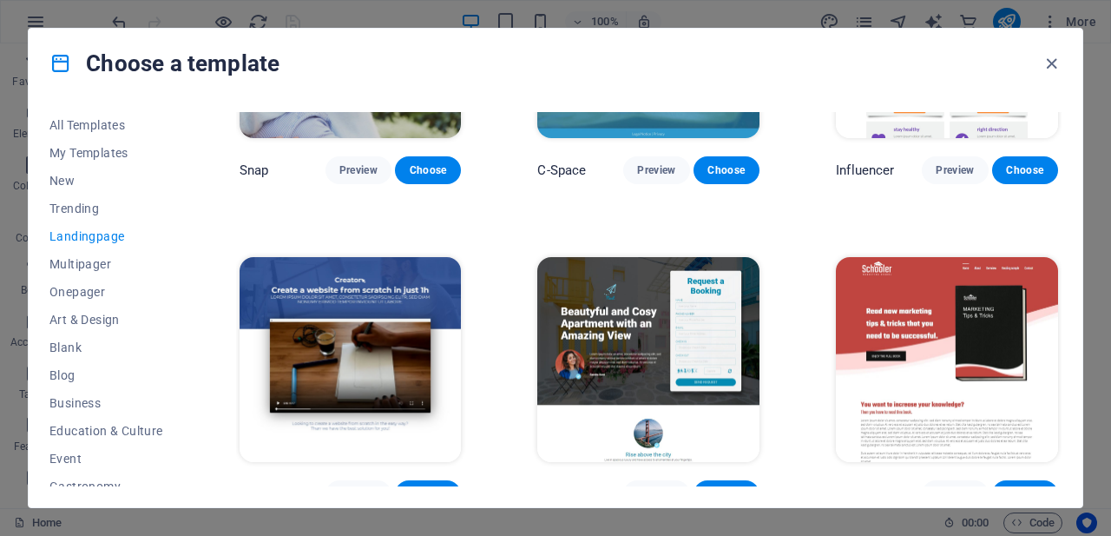
scroll to position [1649, 0]
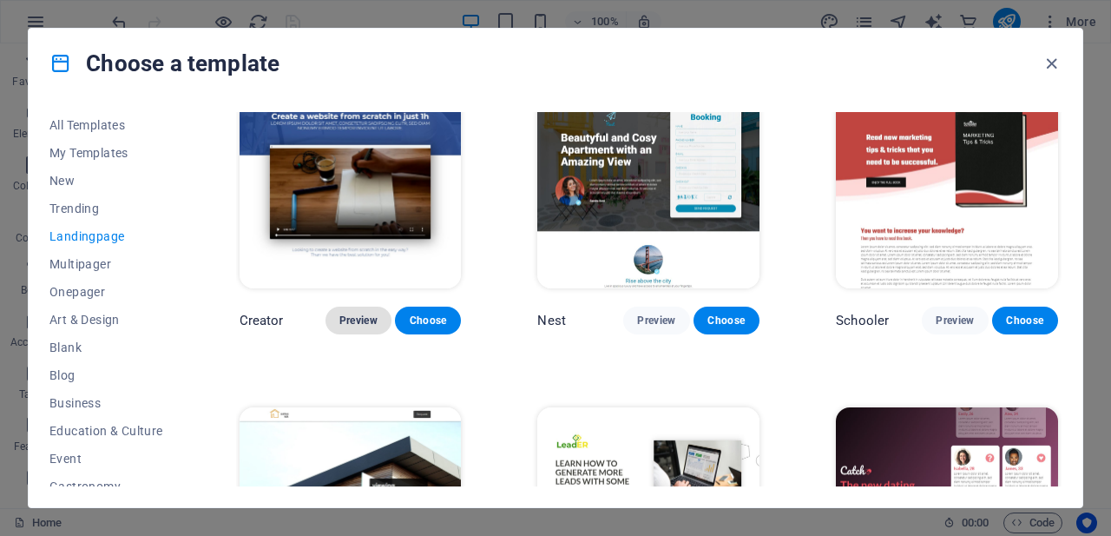
click at [365, 313] on span "Preview" at bounding box center [358, 320] width 38 height 14
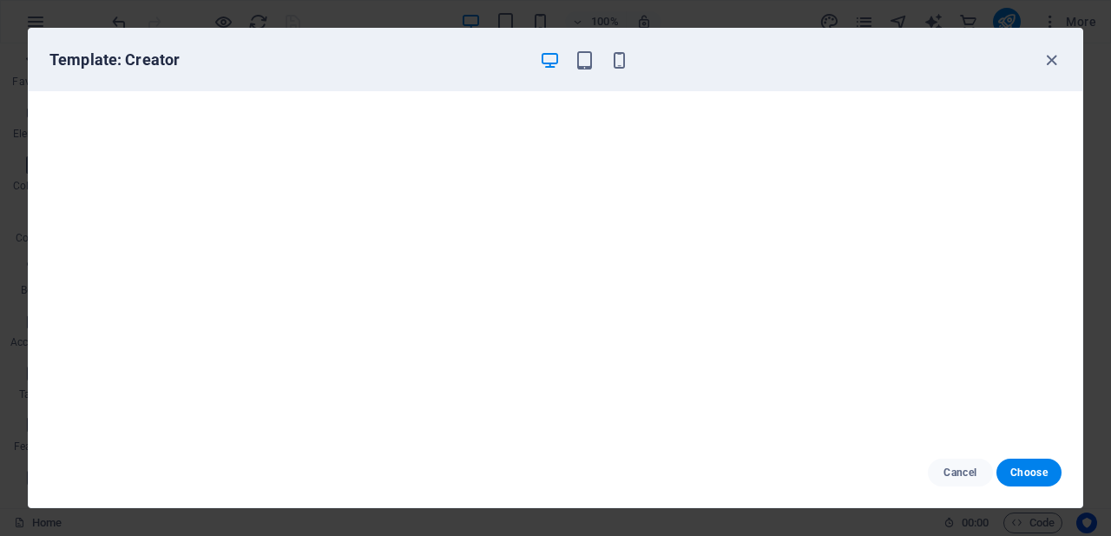
scroll to position [0, 0]
click at [588, 62] on icon "button" at bounding box center [585, 60] width 20 height 20
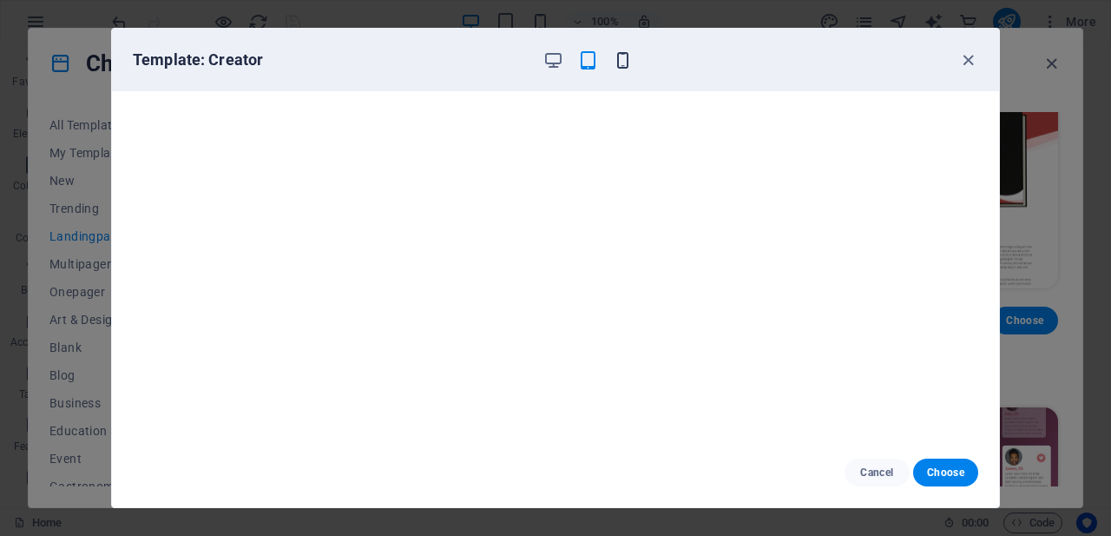
click at [630, 69] on icon "button" at bounding box center [623, 60] width 20 height 20
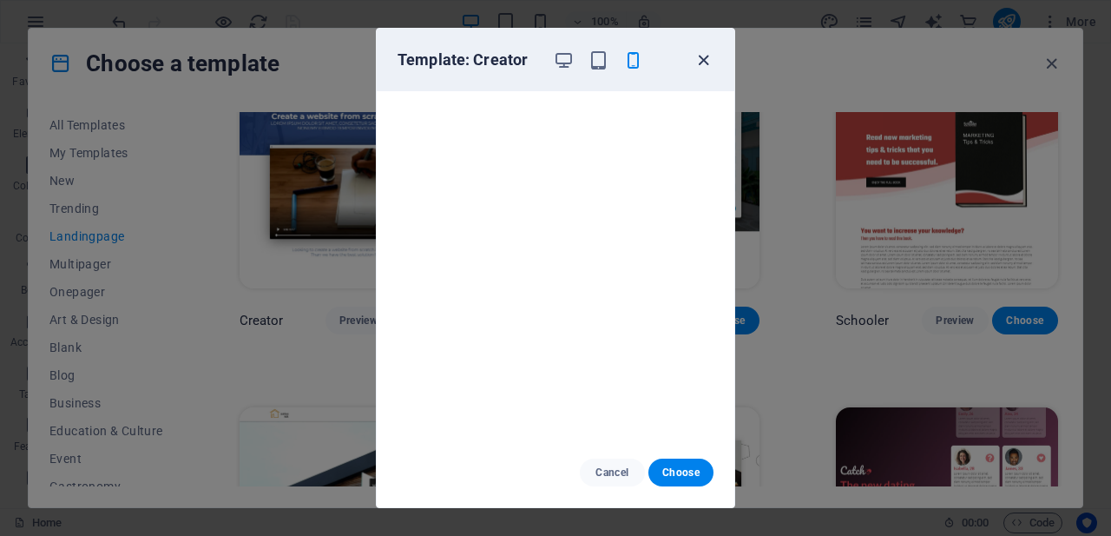
click at [700, 62] on icon "button" at bounding box center [704, 60] width 20 height 20
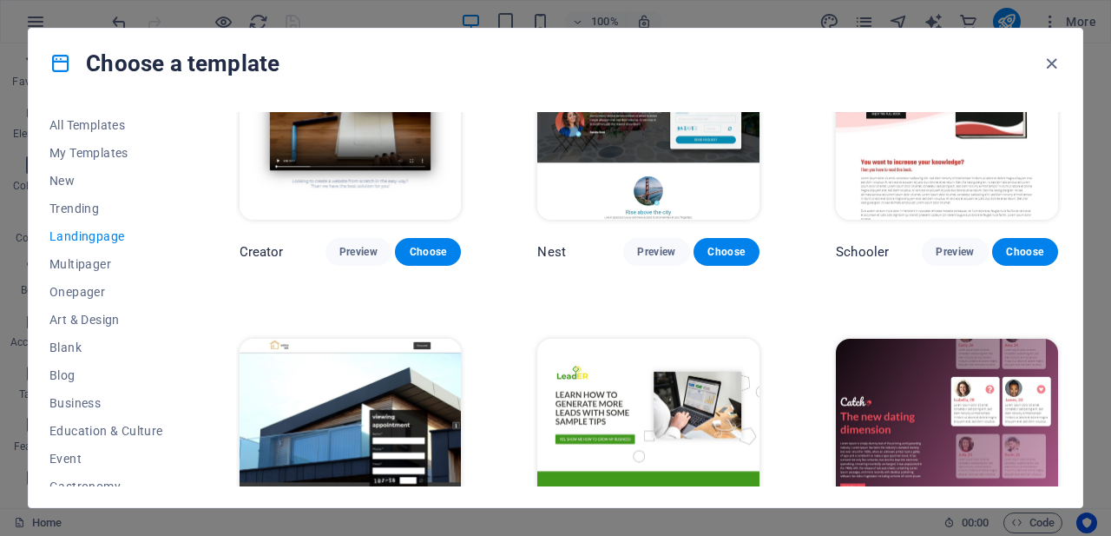
scroll to position [1736, 0]
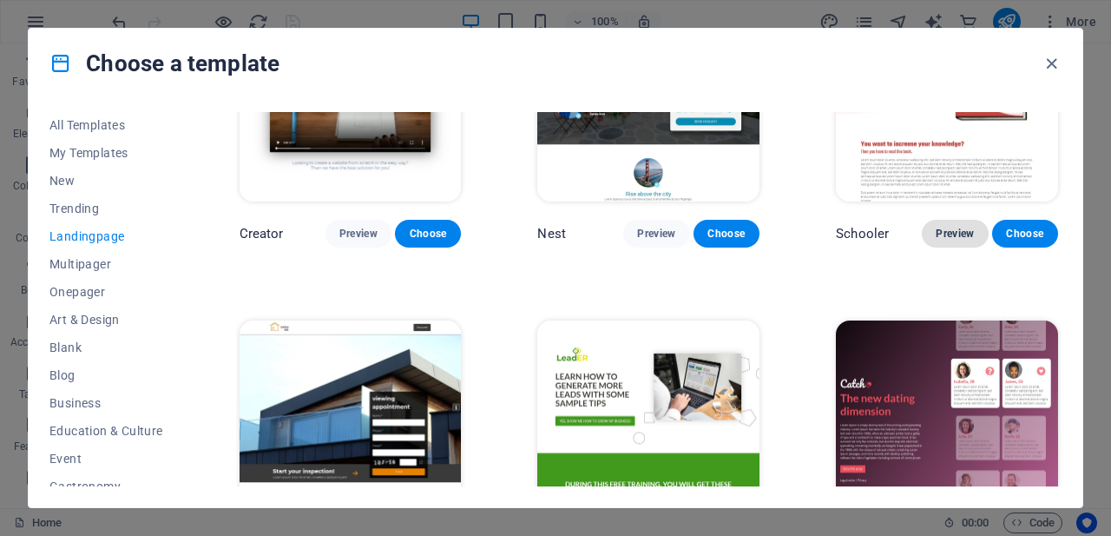
click at [952, 227] on span "Preview" at bounding box center [955, 234] width 38 height 14
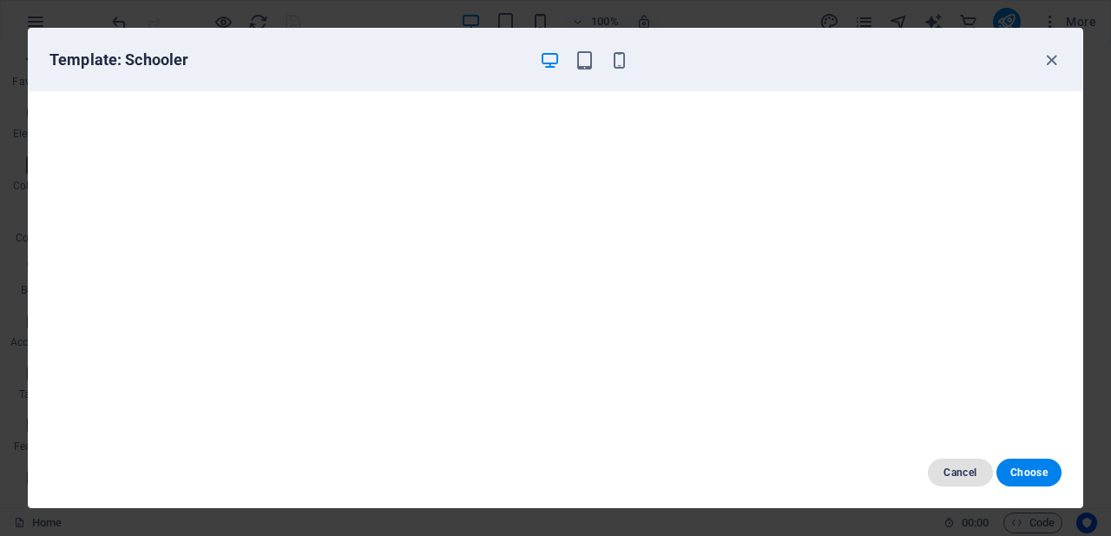
click at [965, 469] on span "Cancel" at bounding box center [960, 472] width 37 height 14
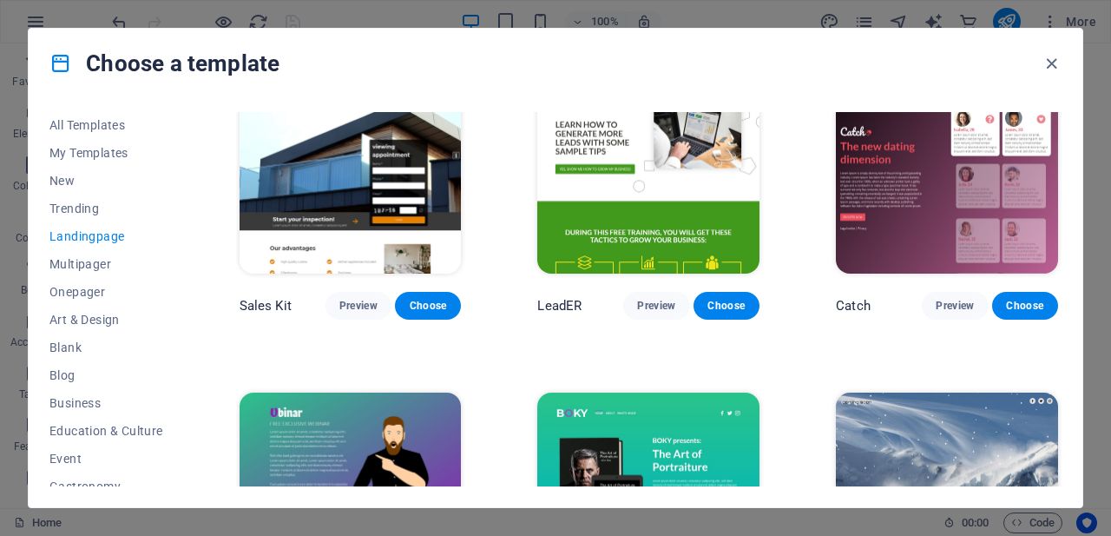
scroll to position [1996, 0]
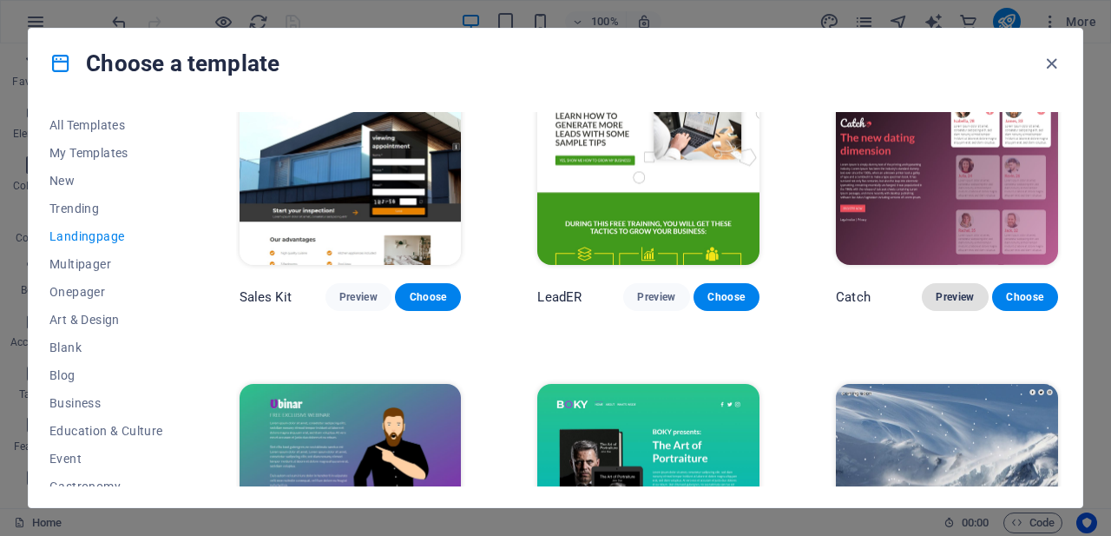
click at [963, 290] on span "Preview" at bounding box center [955, 297] width 38 height 14
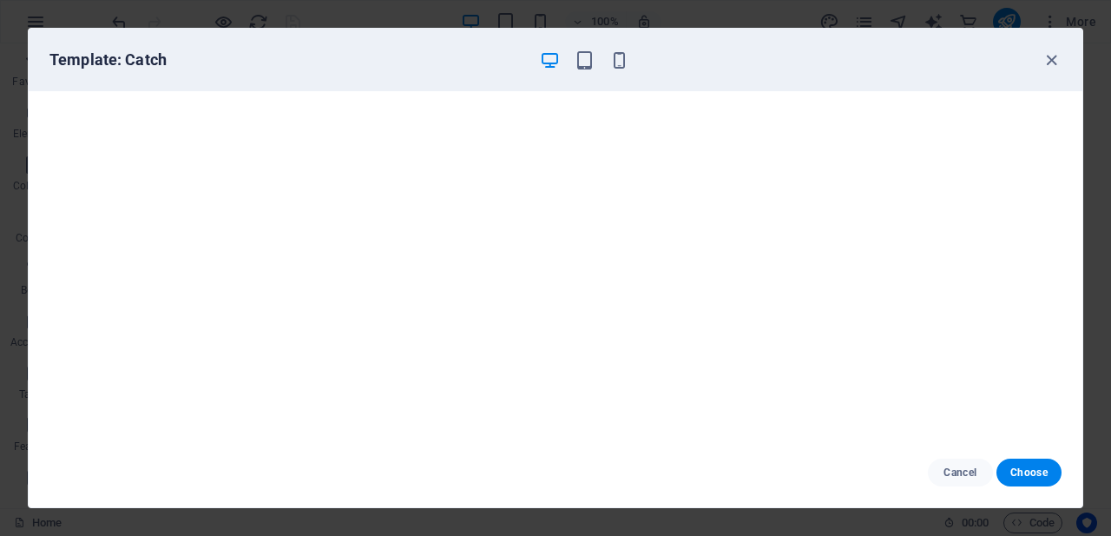
scroll to position [0, 0]
click at [965, 473] on span "Cancel" at bounding box center [960, 472] width 37 height 14
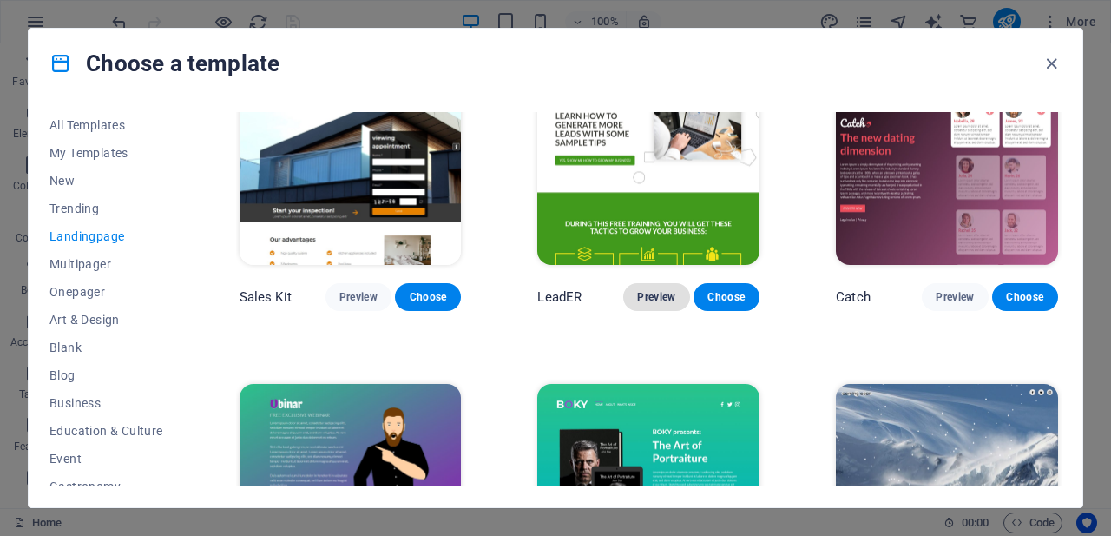
click at [653, 290] on span "Preview" at bounding box center [656, 297] width 38 height 14
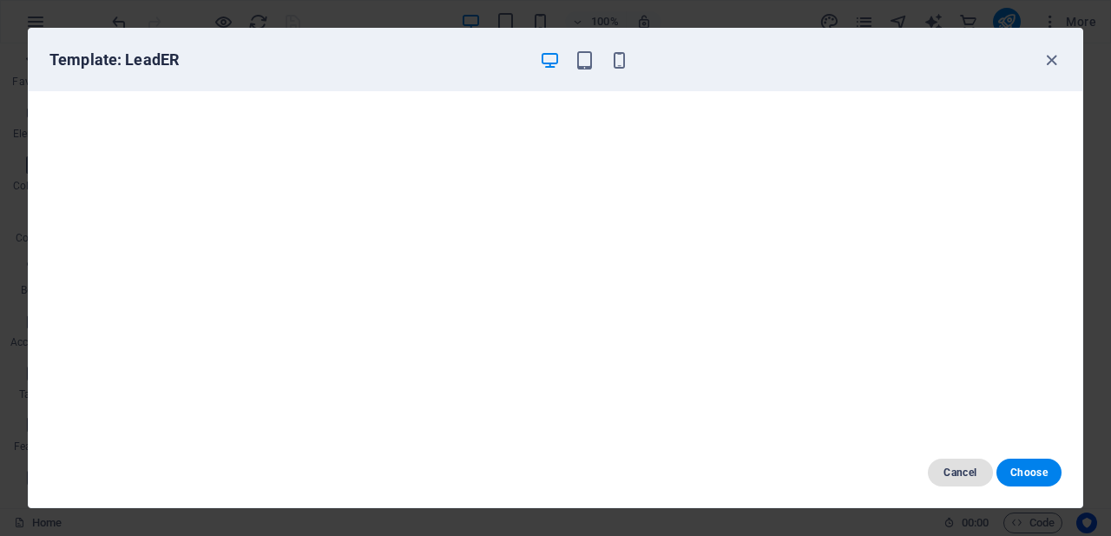
click at [959, 470] on span "Cancel" at bounding box center [960, 472] width 37 height 14
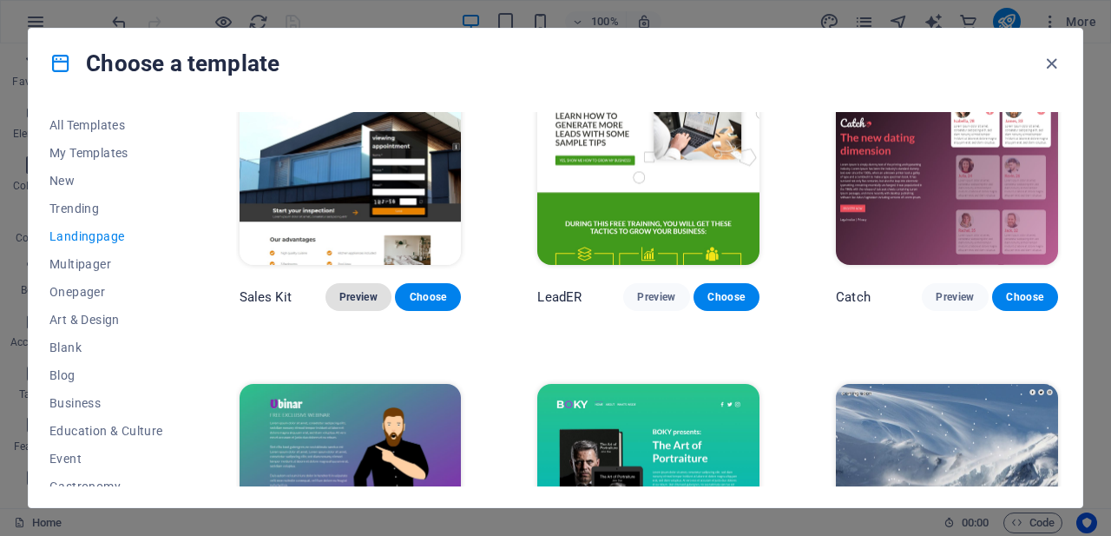
click at [359, 290] on span "Preview" at bounding box center [358, 297] width 38 height 14
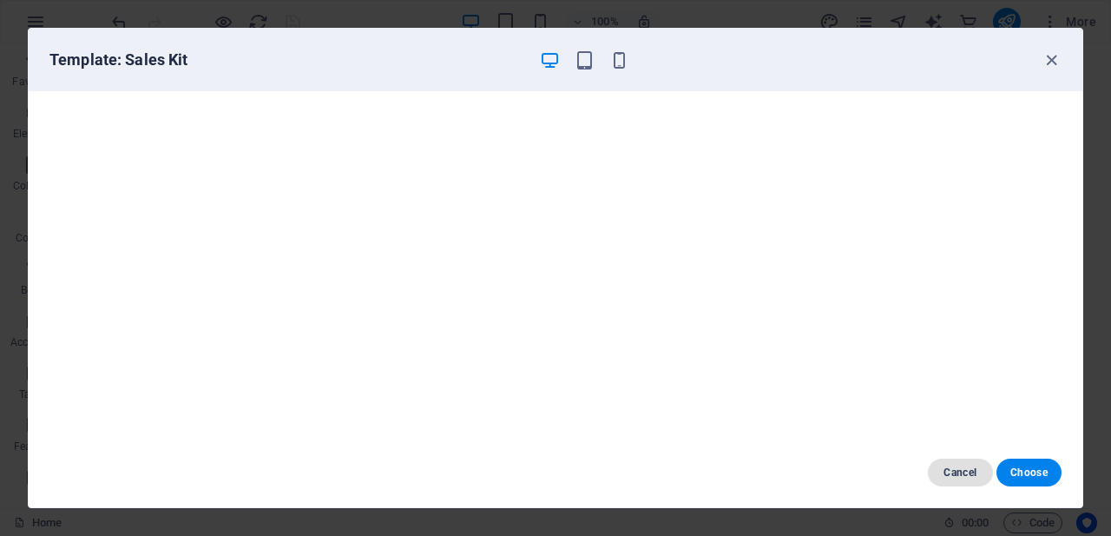
click at [961, 468] on span "Cancel" at bounding box center [960, 472] width 37 height 14
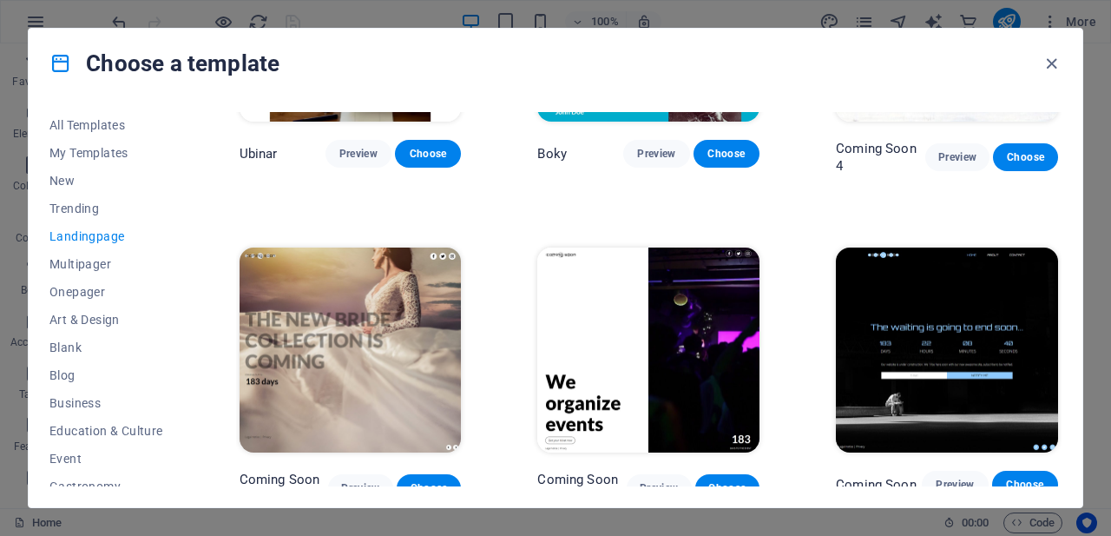
scroll to position [2464, 0]
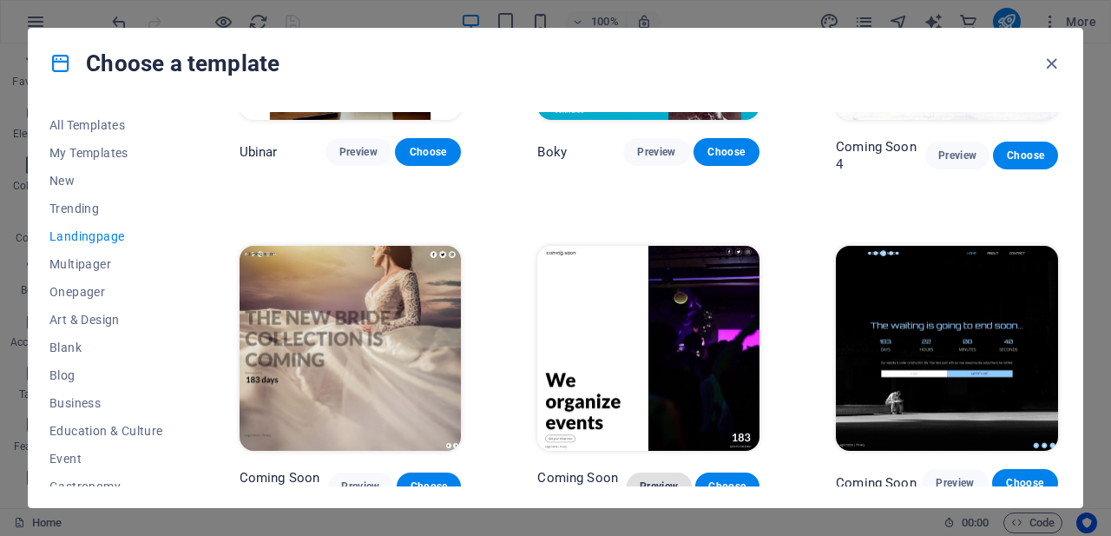
click at [660, 479] on span "Preview" at bounding box center [659, 486] width 37 height 14
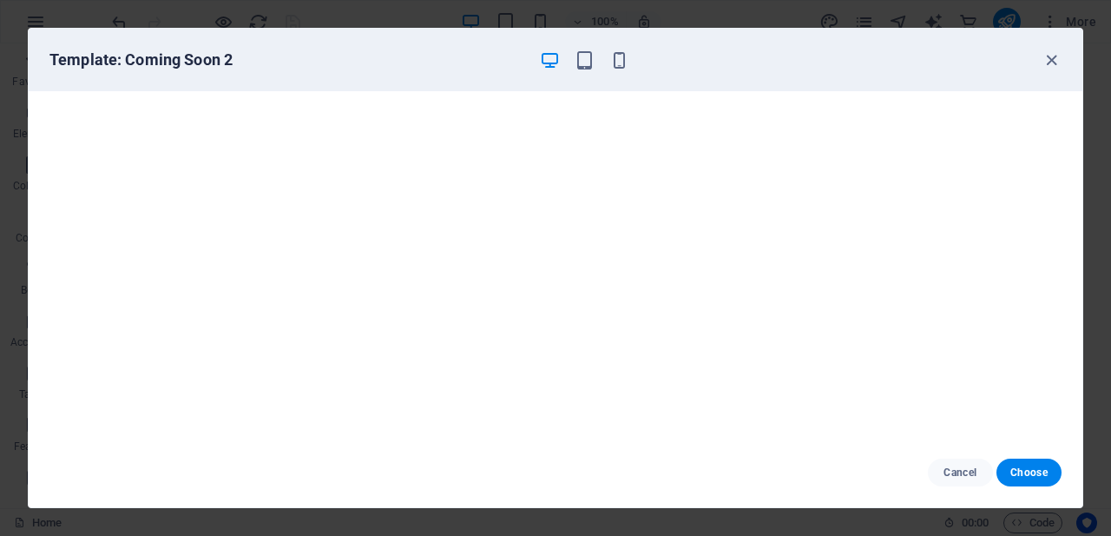
scroll to position [4, 0]
click at [960, 465] on span "Cancel" at bounding box center [960, 472] width 37 height 14
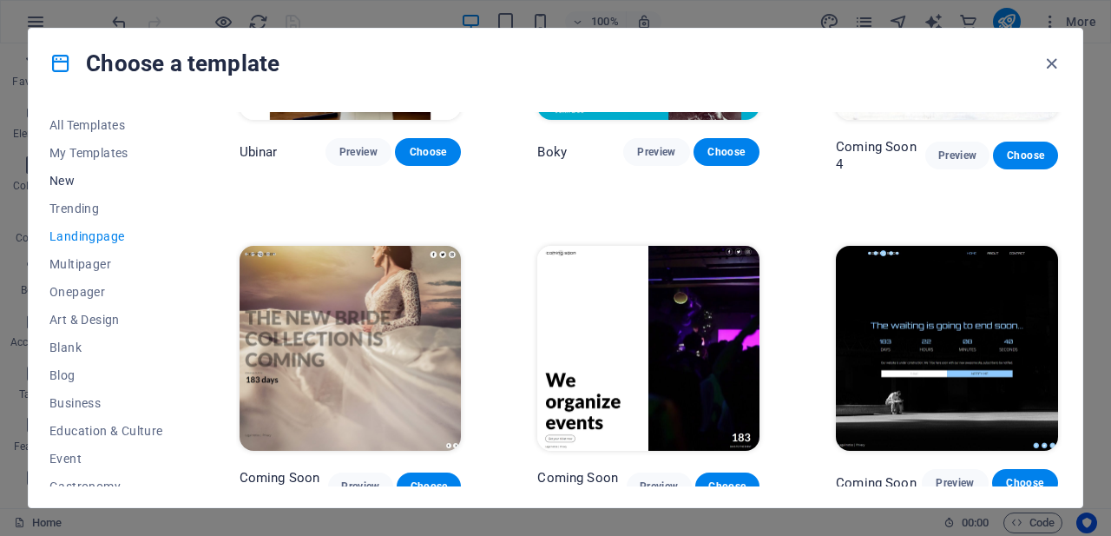
click at [57, 181] on span "New" at bounding box center [106, 181] width 114 height 14
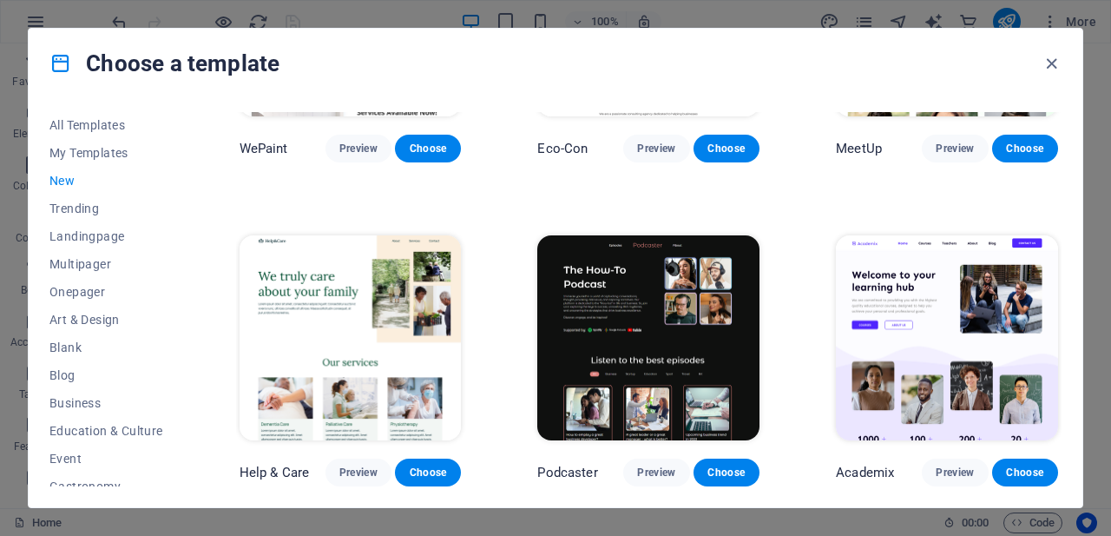
scroll to position [1500, 0]
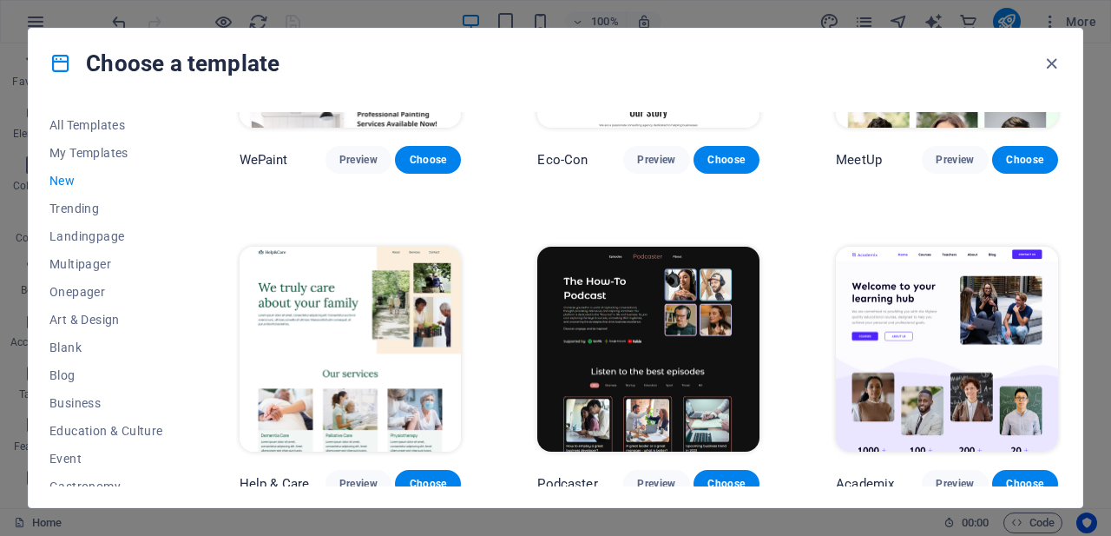
click at [62, 180] on span "New" at bounding box center [106, 181] width 114 height 14
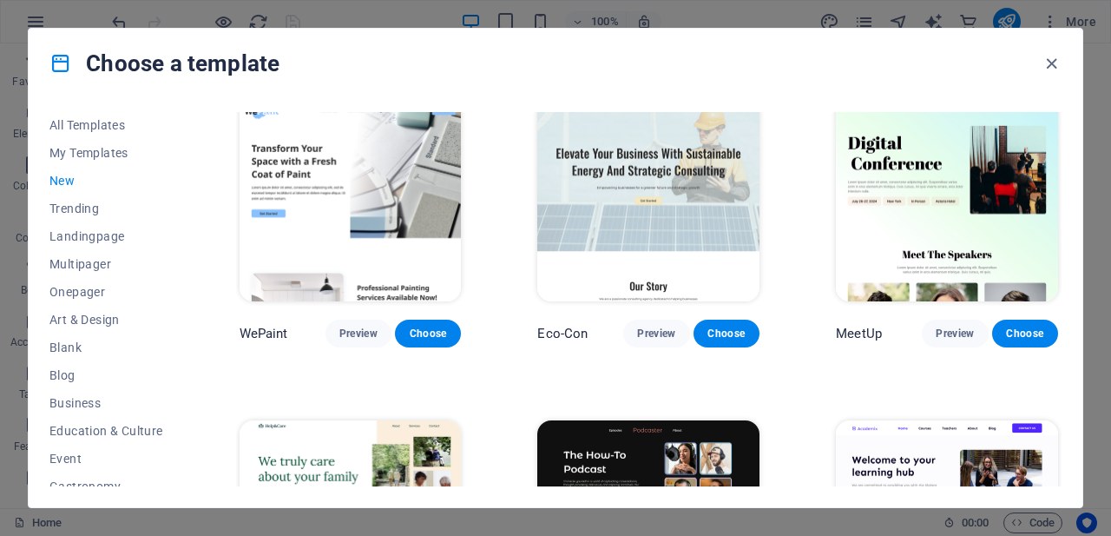
scroll to position [1239, 0]
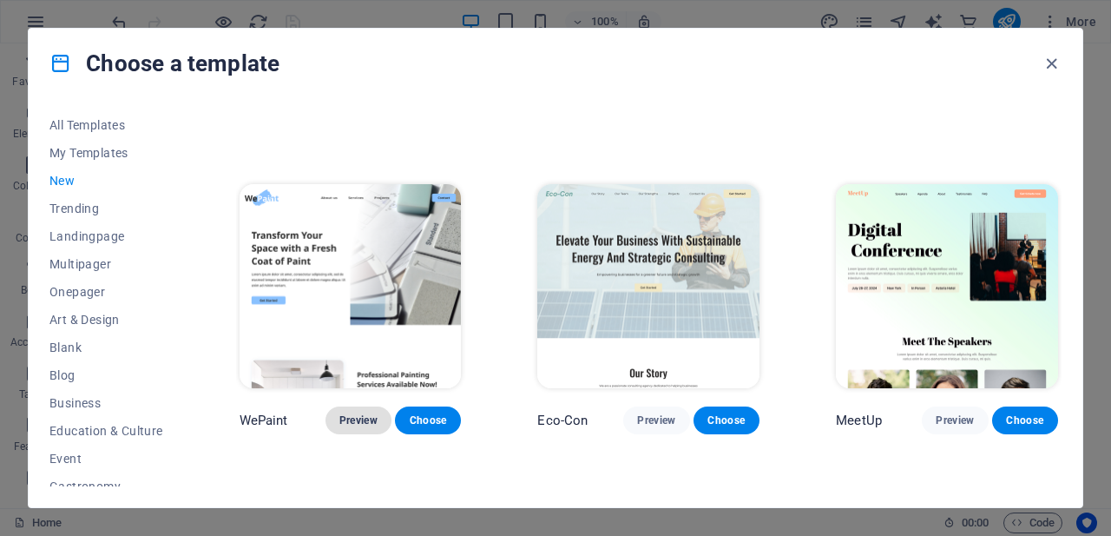
click at [360, 413] on span "Preview" at bounding box center [358, 420] width 38 height 14
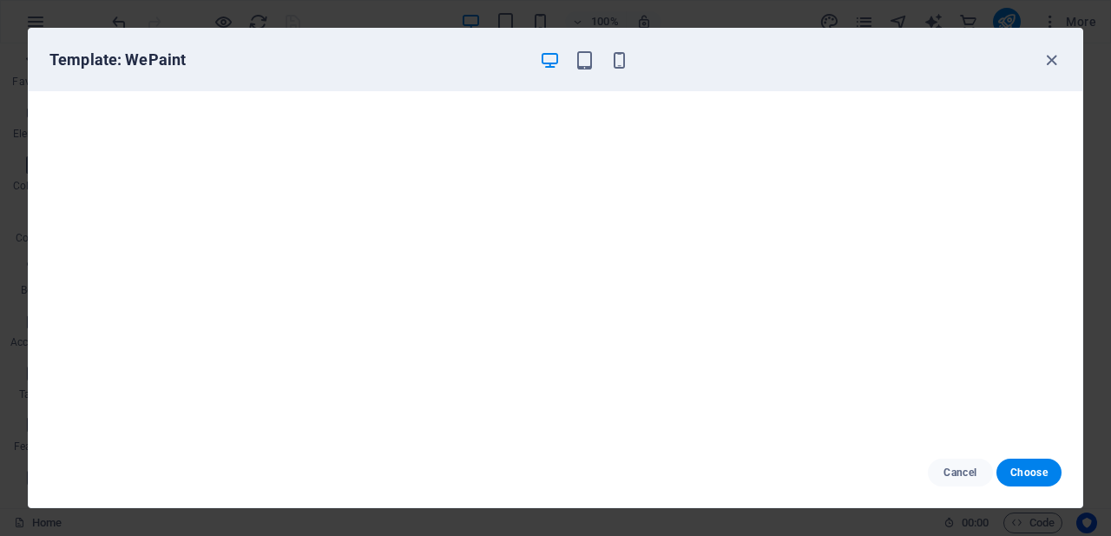
scroll to position [0, 0]
